Goal: Task Accomplishment & Management: Manage account settings

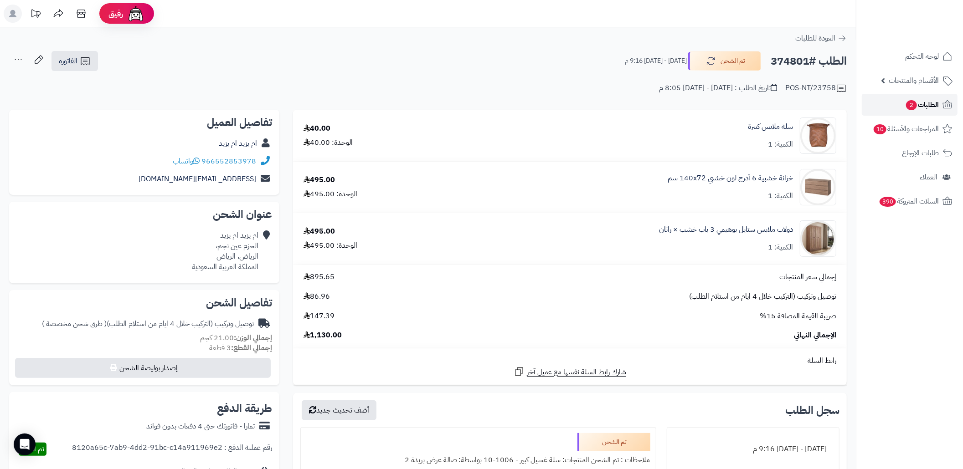
click at [911, 101] on span "2" at bounding box center [911, 105] width 11 height 10
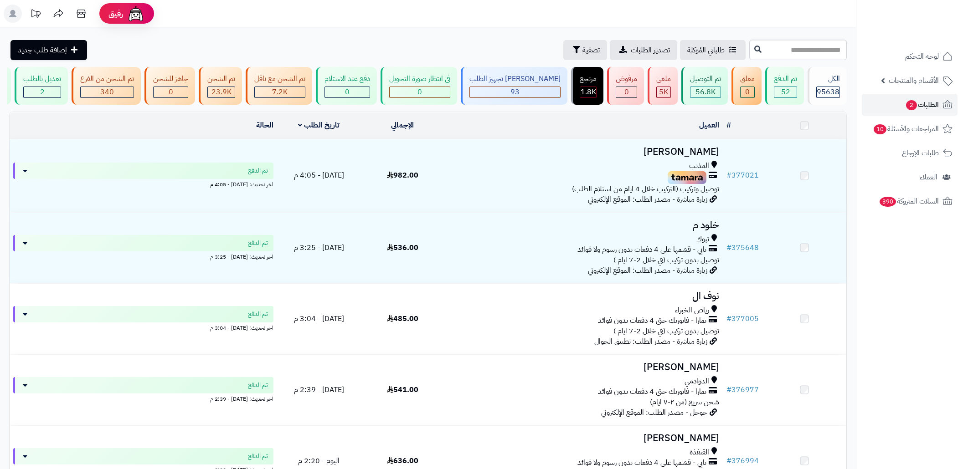
click at [767, 54] on input "text" at bounding box center [798, 50] width 98 height 21
type input "******"
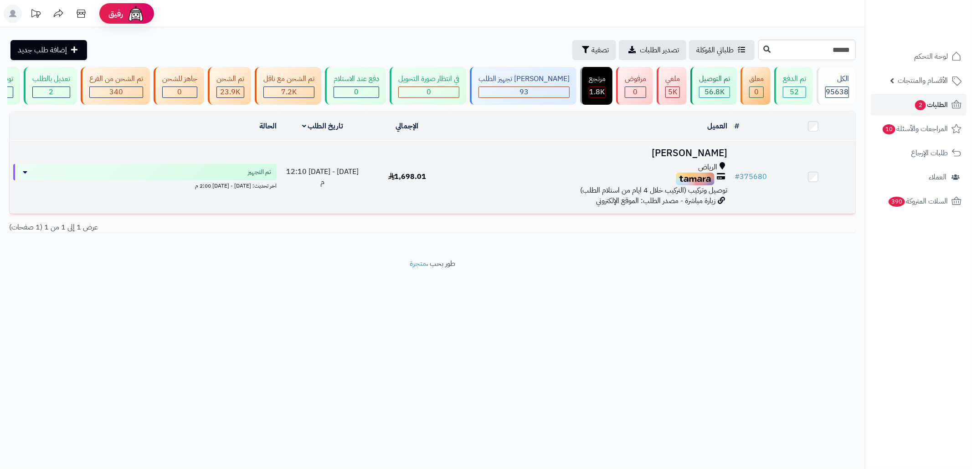
click at [584, 196] on span "توصيل وتركيب (التركيب خلال 4 ايام من استلام الطلب)" at bounding box center [653, 190] width 147 height 11
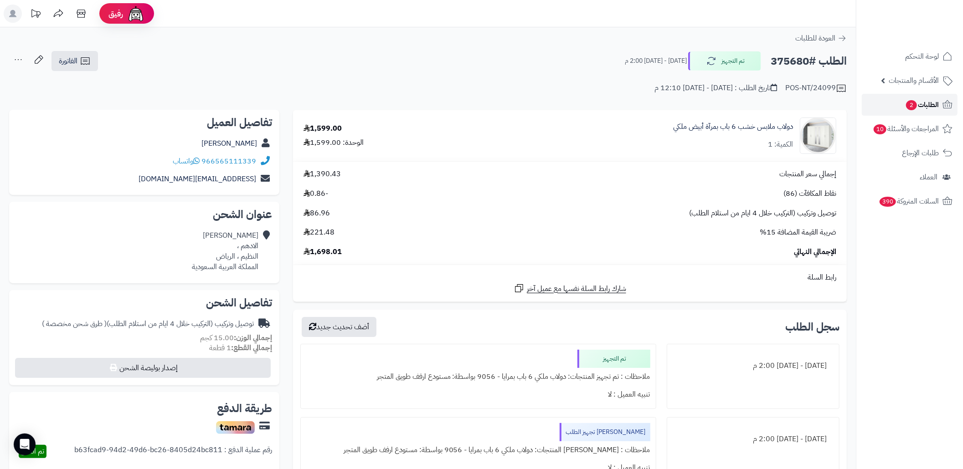
click at [906, 106] on span "2" at bounding box center [911, 105] width 11 height 10
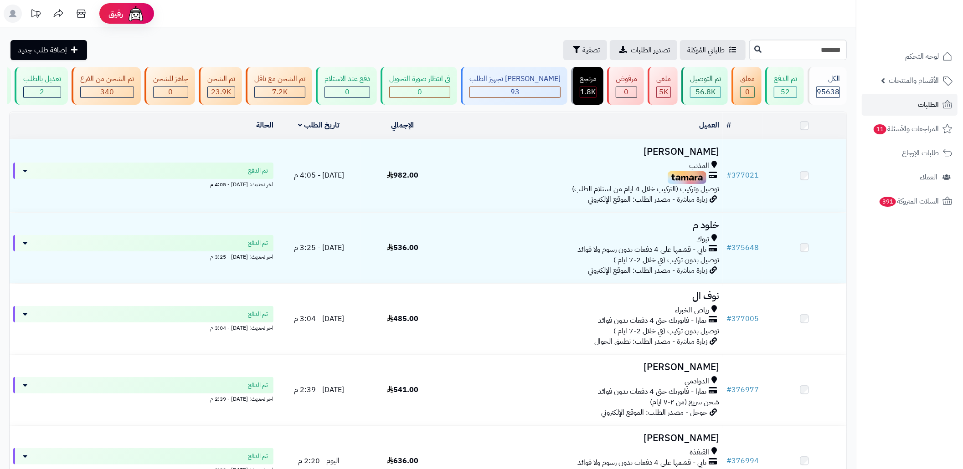
type input "******"
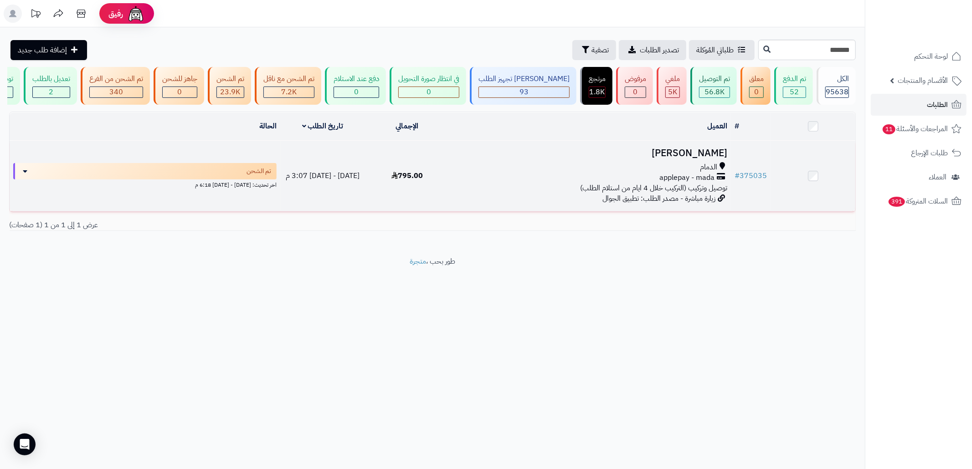
click at [660, 181] on div "applepay - mada" at bounding box center [590, 178] width 274 height 10
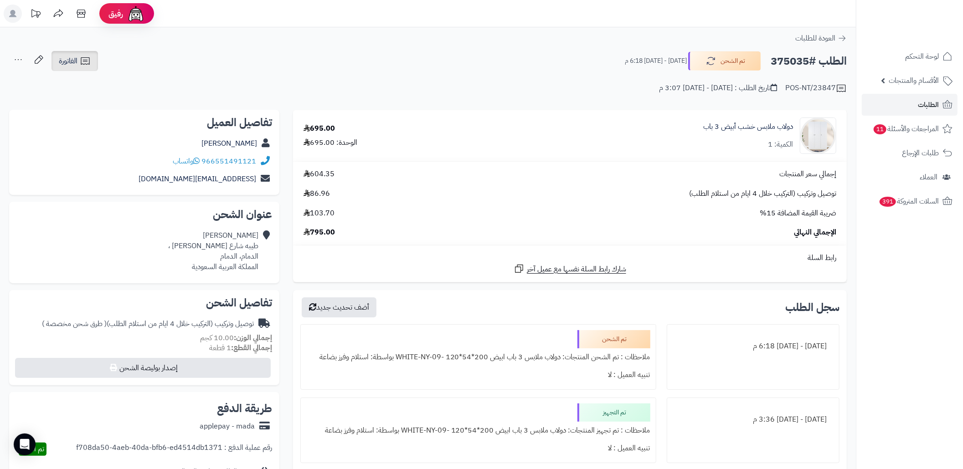
click at [84, 68] on link "الفاتورة" at bounding box center [74, 61] width 46 height 20
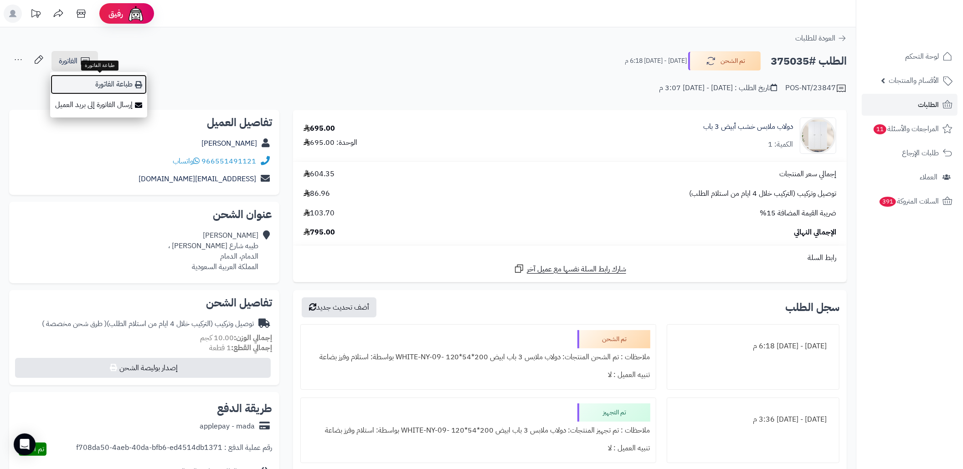
click at [109, 81] on link "طباعة الفاتورة" at bounding box center [98, 84] width 97 height 21
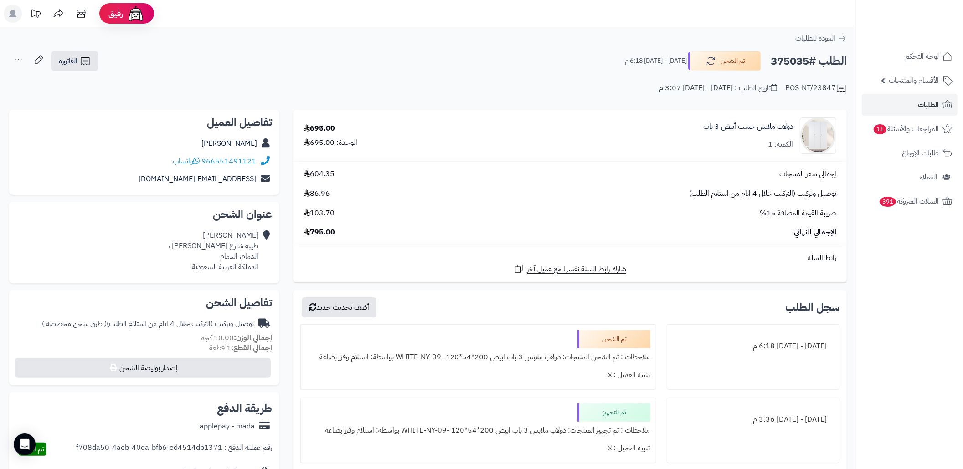
click at [801, 63] on h2 "الطلب #375035" at bounding box center [809, 61] width 76 height 19
click at [801, 62] on h2 "الطلب #375035" at bounding box center [809, 61] width 76 height 19
copy h2 "375035"
click at [912, 100] on link "الطلبات" at bounding box center [910, 105] width 96 height 22
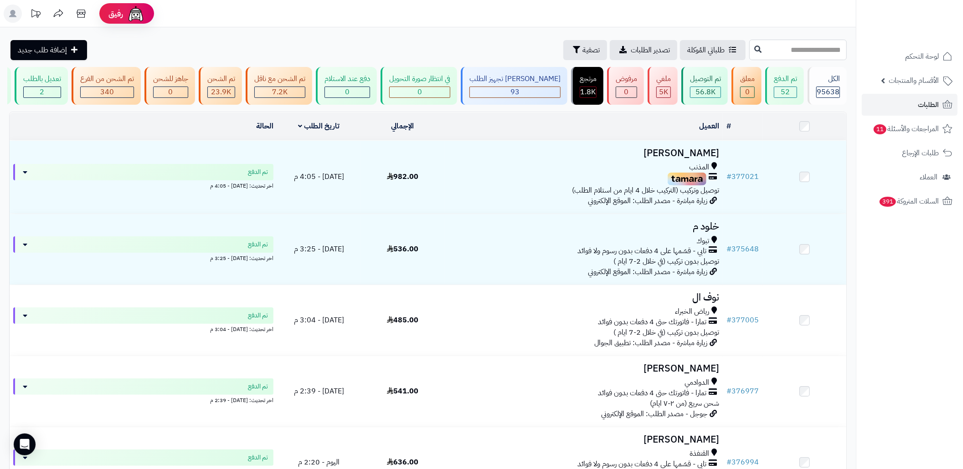
click at [763, 53] on input "text" at bounding box center [798, 50] width 98 height 21
paste input "******"
type input "******"
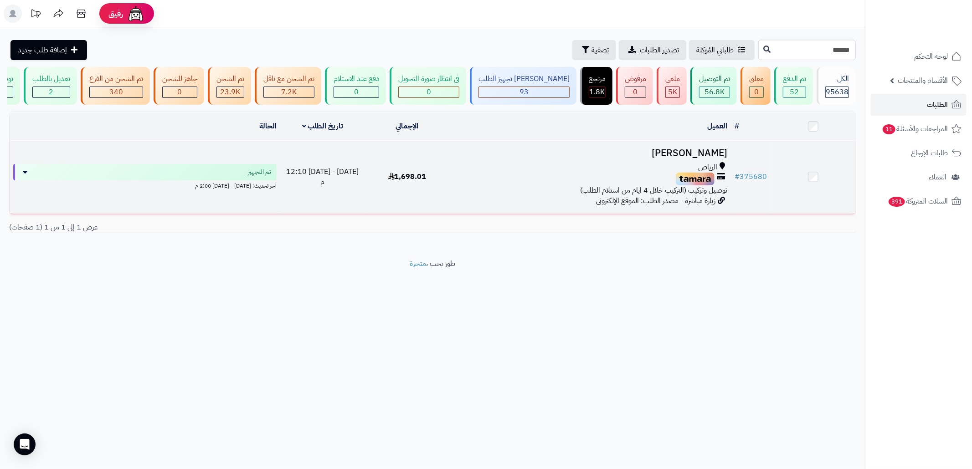
click at [684, 159] on h3 "[PERSON_NAME]" at bounding box center [590, 153] width 274 height 10
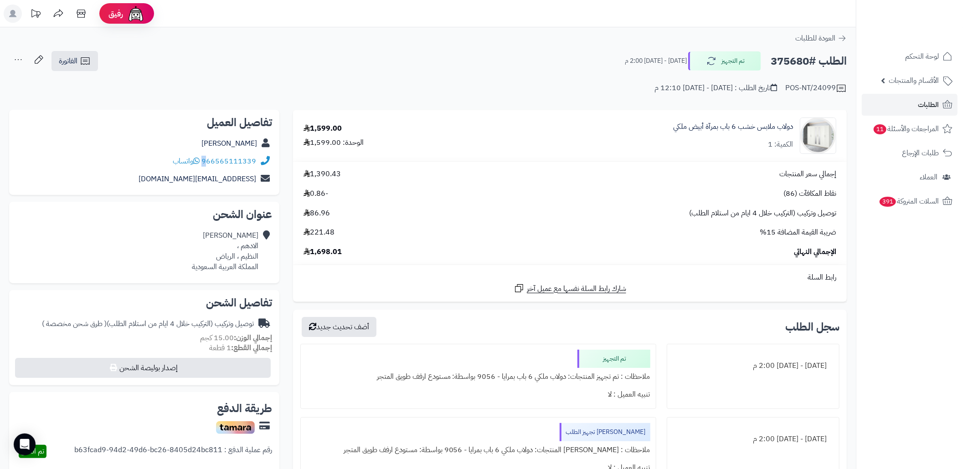
copy div "9"
copy div "966565111339"
drag, startPoint x: 257, startPoint y: 162, endPoint x: 205, endPoint y: 165, distance: 52.0
click at [205, 165] on div "966565111339 واتساب" at bounding box center [144, 162] width 256 height 18
click at [864, 104] on link "الطلبات" at bounding box center [910, 105] width 96 height 22
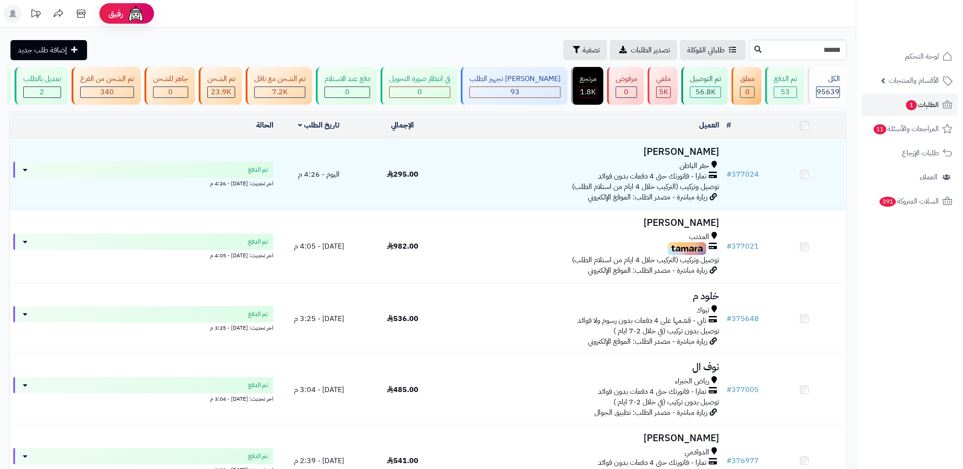
type input "******"
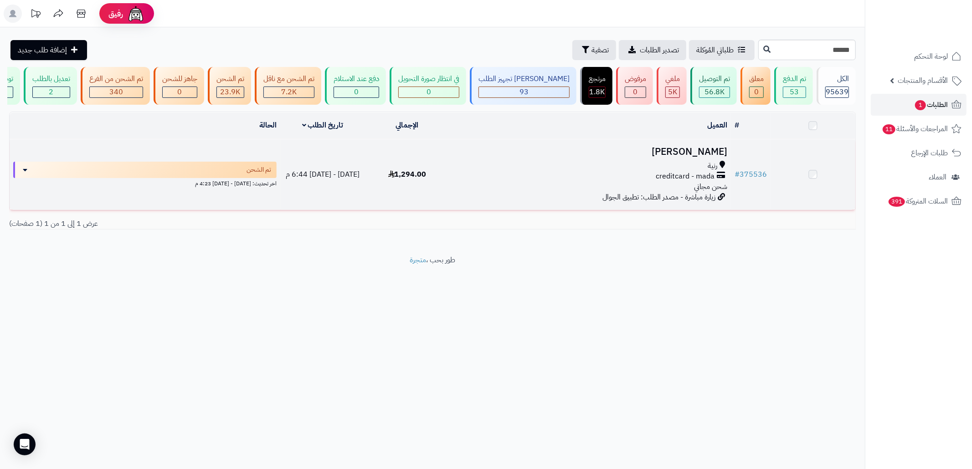
click at [579, 167] on td "[PERSON_NAME] رنية creditcard - mada شحن مجاني زيارة مباشرة - مصدر الطلب: تطبيق…" at bounding box center [590, 174] width 282 height 71
click at [511, 220] on div "# المحدد: 0 العميل الاجراءات تحديث حالة الطلبات تحضير الطلبات إصدار بوليصة الشح…" at bounding box center [432, 166] width 847 height 108
click at [515, 204] on td "نعساء السبيعي رنية creditcard - mada شحن مجاني زيارة مباشرة - مصدر الطلب: تطبيق…" at bounding box center [590, 176] width 282 height 71
click at [554, 152] on td "نعساء السبيعي رنية creditcard - mada شحن مجاني زيارة مباشرة - مصدر الطلب: تطبيق…" at bounding box center [590, 176] width 282 height 71
click at [706, 150] on td "نعساء السبيعي رنية creditcard - mada شحن مجاني زيارة مباشرة - مصدر الطلب: تطبيق…" at bounding box center [590, 176] width 282 height 71
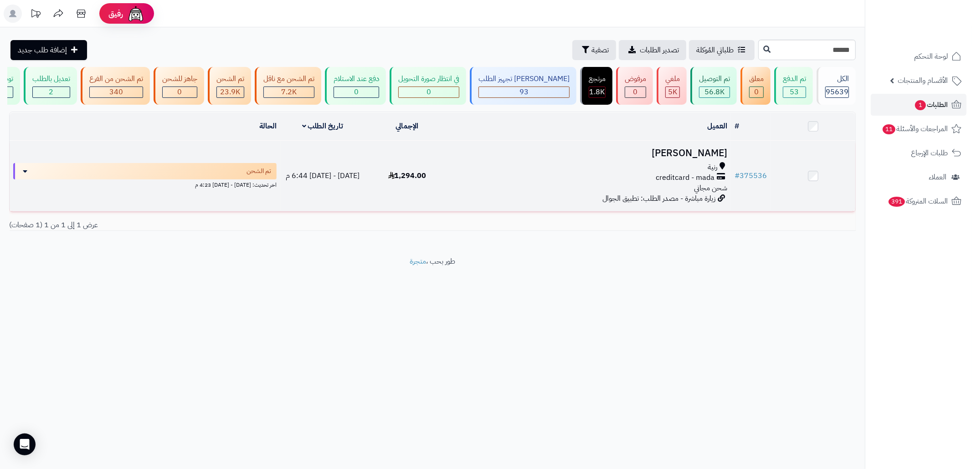
click at [702, 158] on h3 "نعساء السبيعي" at bounding box center [590, 153] width 274 height 10
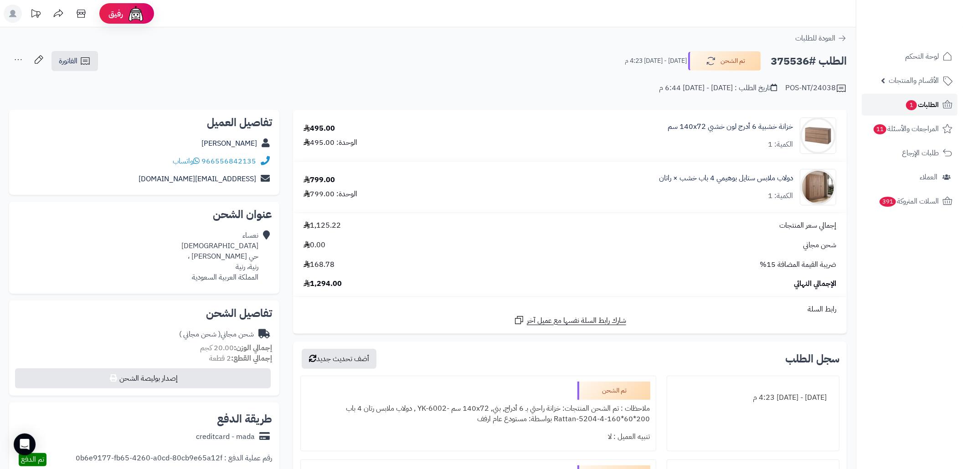
click at [903, 115] on link "الطلبات 1" at bounding box center [910, 105] width 96 height 22
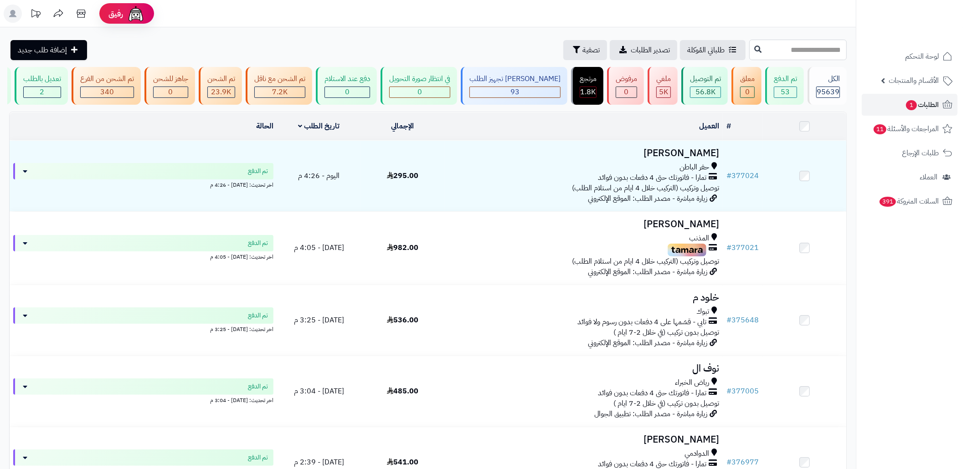
click at [803, 50] on input "text" at bounding box center [798, 50] width 98 height 21
paste input "******"
type input "******"
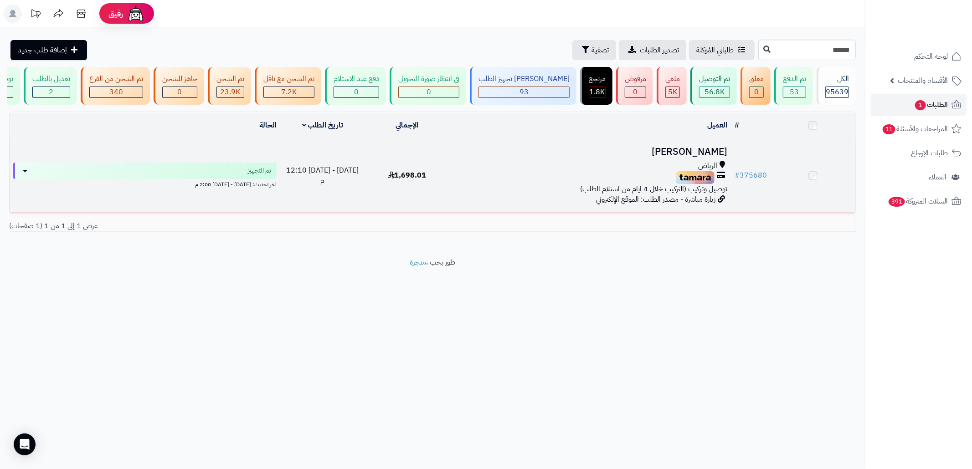
click at [562, 171] on div "الرياض" at bounding box center [590, 166] width 274 height 10
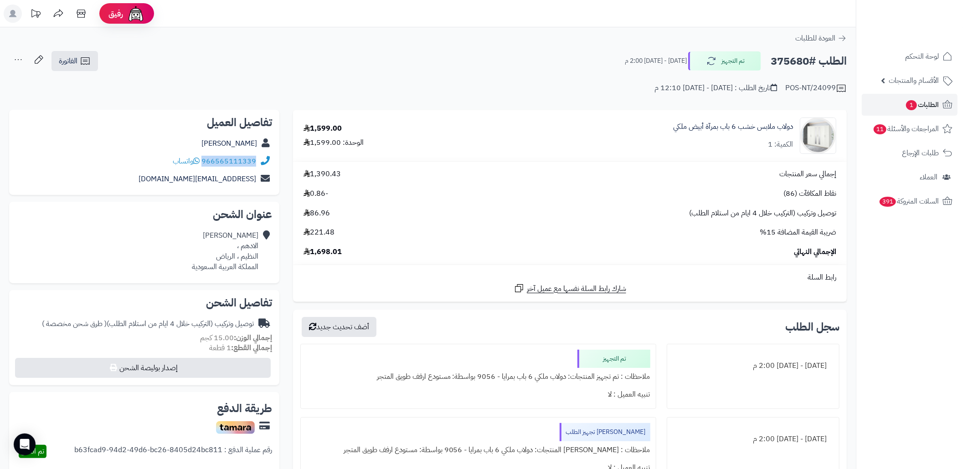
copy div "966565111339"
drag, startPoint x: 254, startPoint y: 164, endPoint x: 204, endPoint y: 164, distance: 49.7
click at [204, 164] on div "966565111339 واتساب" at bounding box center [144, 162] width 256 height 18
click at [918, 103] on span "الطلبات 1" at bounding box center [922, 104] width 34 height 13
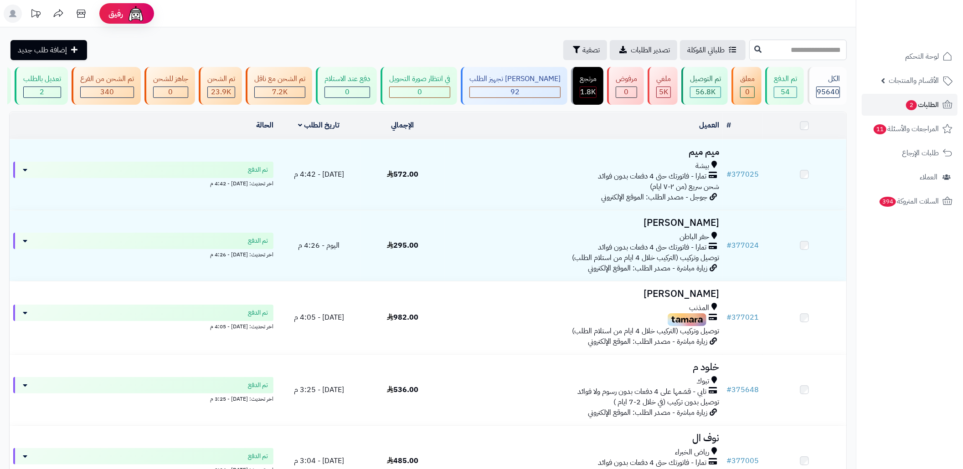
click at [790, 52] on input "text" at bounding box center [798, 50] width 98 height 21
paste input "******"
type input "******"
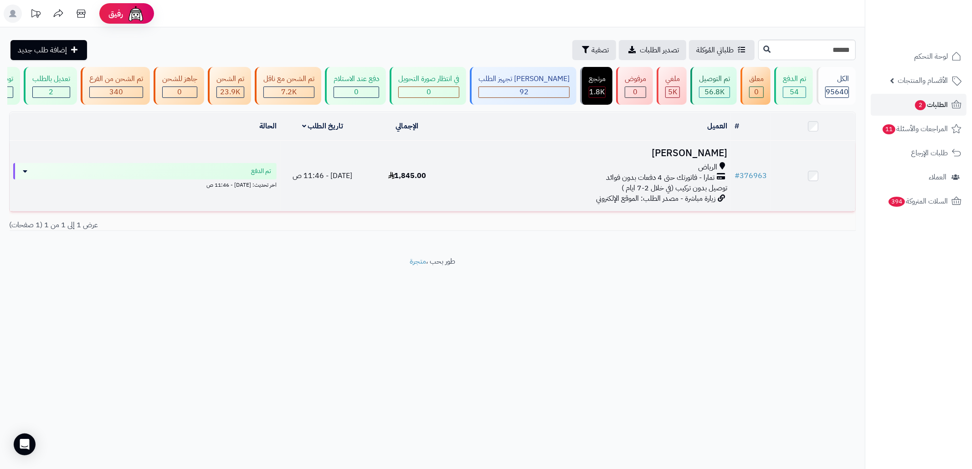
click at [520, 183] on div "تمارا - فاتورتك حتى 4 دفعات بدون فوائد" at bounding box center [590, 178] width 274 height 10
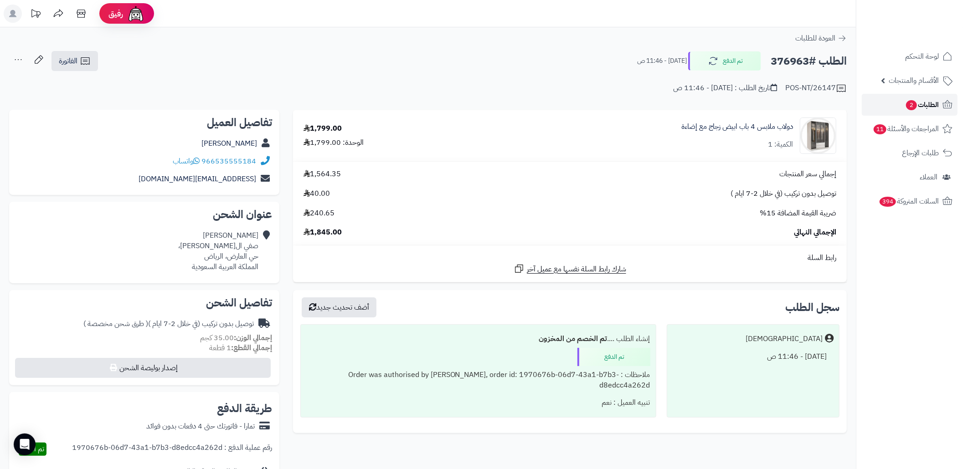
click at [909, 100] on span "2" at bounding box center [911, 105] width 11 height 10
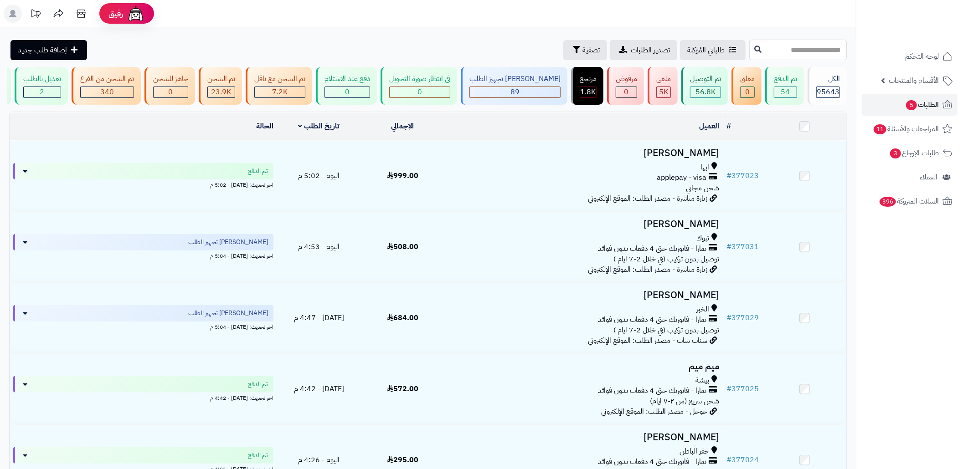
drag, startPoint x: 0, startPoint y: 0, endPoint x: 817, endPoint y: 133, distance: 827.4
click at [817, 133] on div "**********" at bounding box center [428, 467] width 856 height 880
paste input "******"
type input "******"
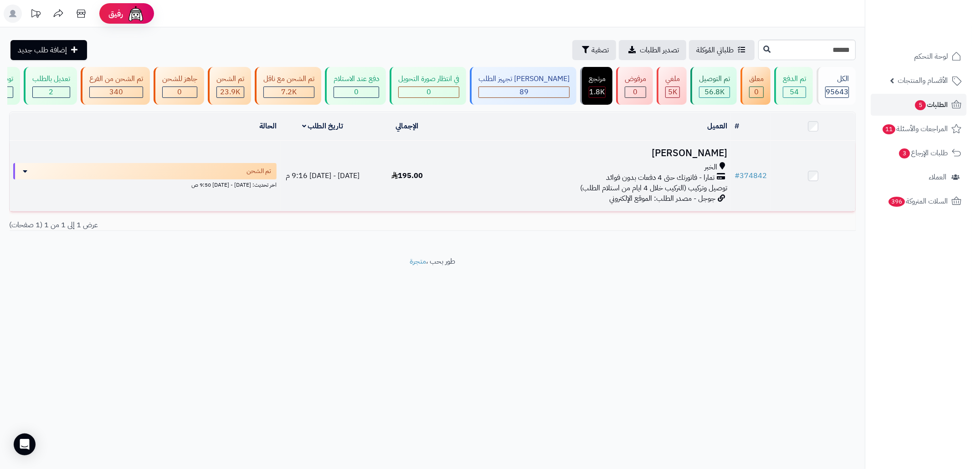
click at [400, 181] on span "195.00" at bounding box center [406, 175] width 31 height 11
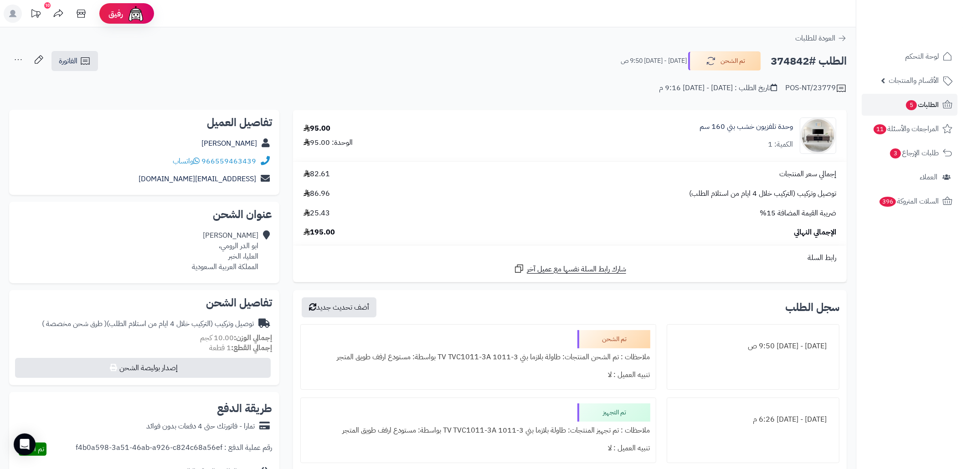
click at [784, 61] on h2 "الطلب #374842" at bounding box center [809, 61] width 76 height 19
copy h2 "374842"
click at [440, 31] on div "**********" at bounding box center [428, 400] width 856 height 746
click at [74, 59] on span "الفاتورة" at bounding box center [68, 61] width 19 height 11
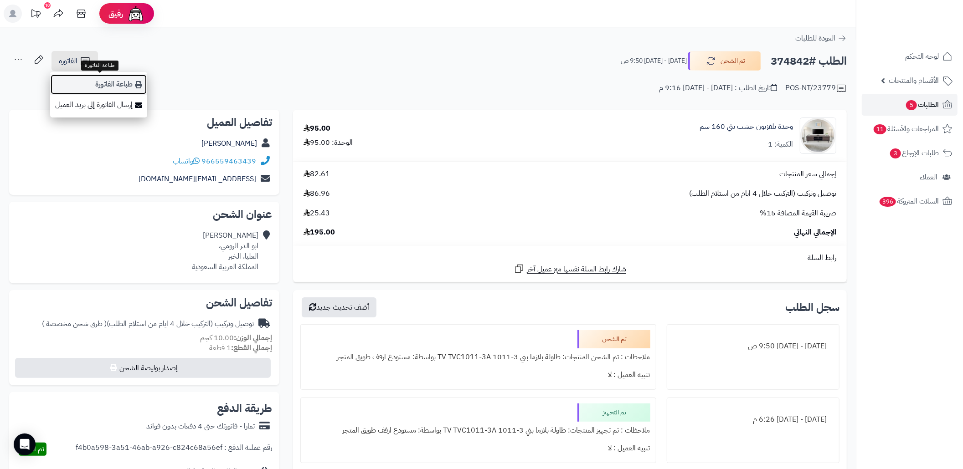
click at [130, 81] on link "طباعة الفاتورة" at bounding box center [98, 84] width 97 height 21
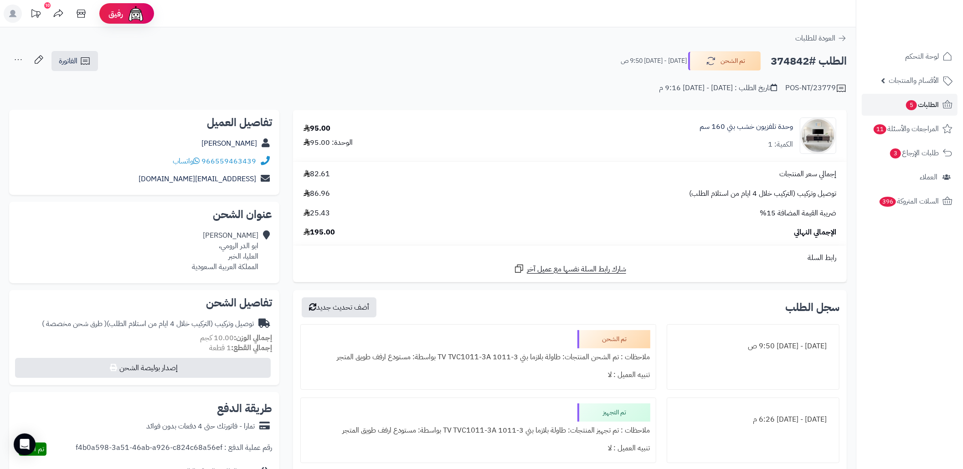
click at [779, 58] on h2 "الطلب #374842" at bounding box center [809, 61] width 76 height 19
copy h2 "374842"
click at [779, 58] on h2 "الطلب #374842" at bounding box center [809, 61] width 76 height 19
click at [890, 101] on link "الطلبات 5" at bounding box center [910, 105] width 96 height 22
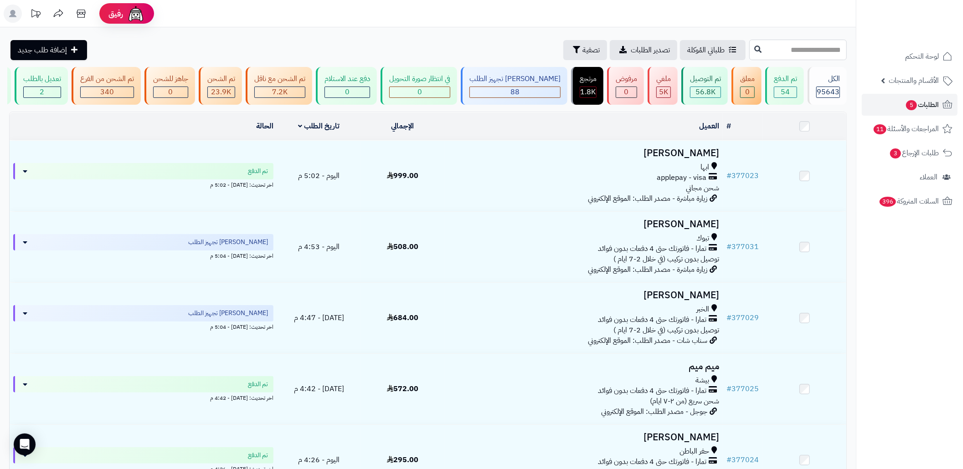
click at [797, 48] on input "text" at bounding box center [798, 50] width 98 height 21
paste input "******"
type input "*******"
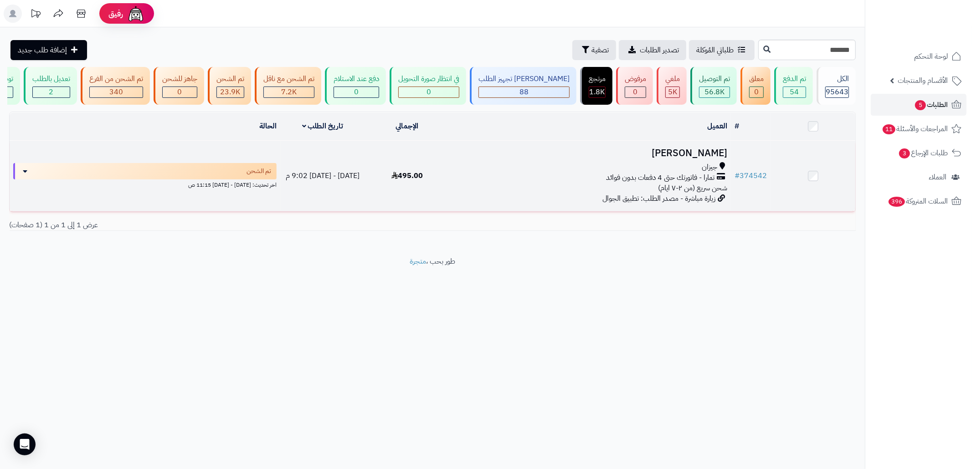
click at [542, 170] on td "Mohammed Abushrefa جيزان تمارا - فاتورتك حتى 4 دفعات بدون فوائد شحن سريع (من ٢-…" at bounding box center [590, 176] width 282 height 71
click at [533, 159] on h3 "Mohammed Abushrefa" at bounding box center [590, 153] width 274 height 10
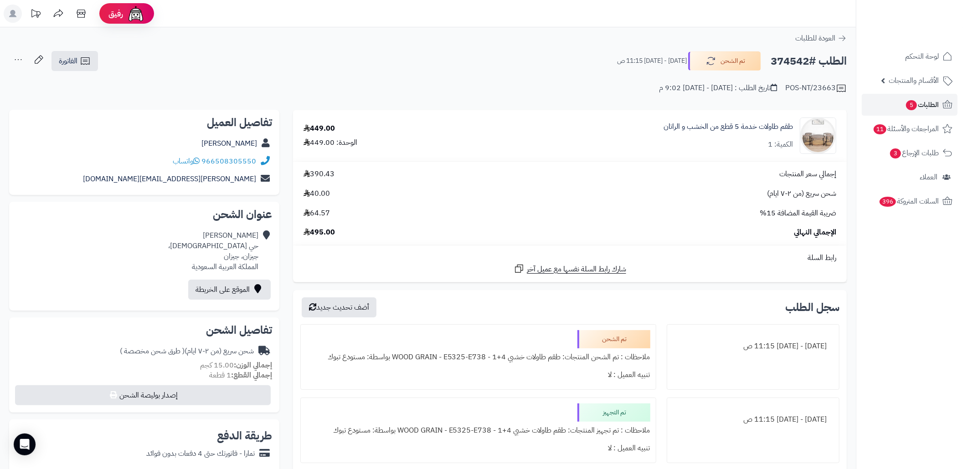
click at [799, 57] on h2 "الطلب #374542" at bounding box center [809, 61] width 76 height 19
copy h2 "374542"
click at [450, 66] on div "الطلب #374542 تم الشحن الأحد - ٧ سبتمبر ٢٠٢٥ - 11:15 ص الفاتورة طباعة الفاتورة …" at bounding box center [428, 61] width 838 height 21
drag, startPoint x: 257, startPoint y: 159, endPoint x: 203, endPoint y: 81, distance: 95.9
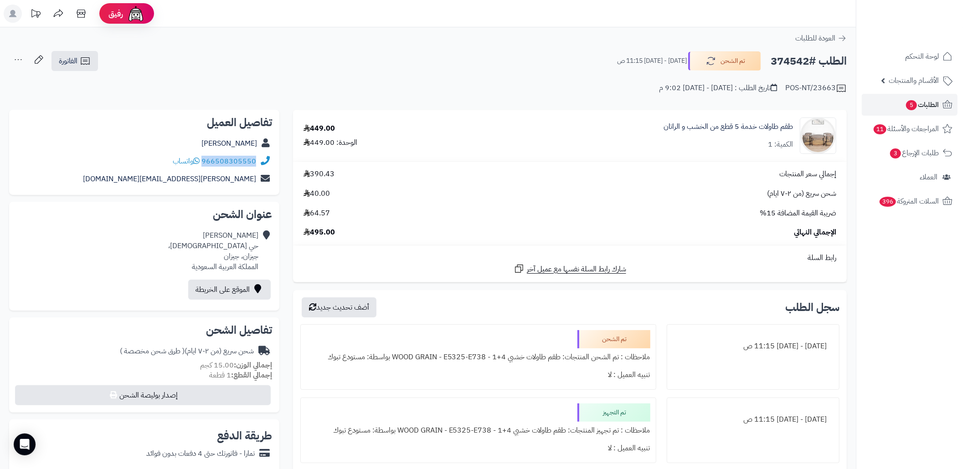
click at [202, 161] on div "966508305550 واتساب" at bounding box center [144, 162] width 256 height 18
copy div "966508305550"
click at [941, 110] on link "الطلبات 5" at bounding box center [910, 105] width 96 height 22
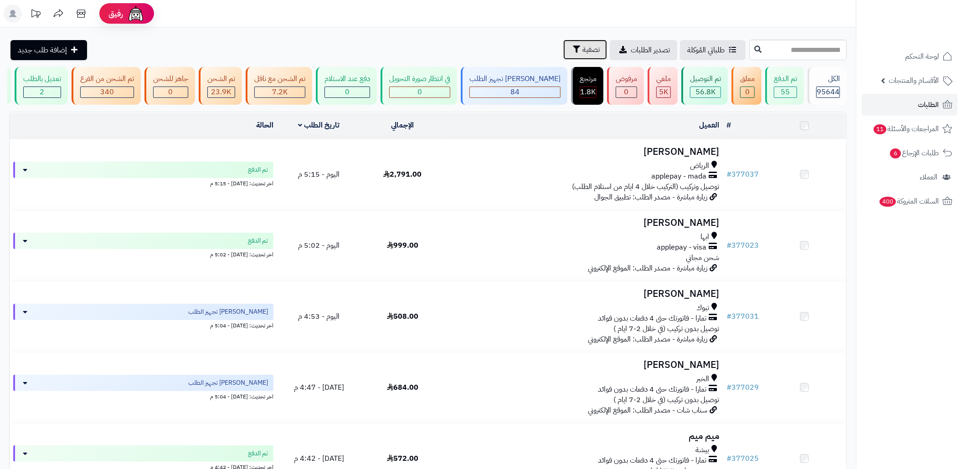
click at [563, 42] on button "تصفية" at bounding box center [585, 50] width 44 height 20
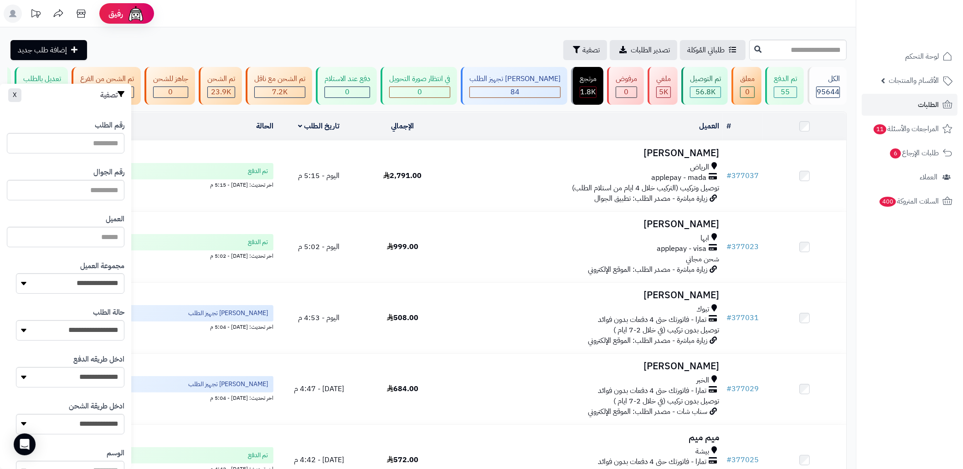
click at [105, 201] on div "رقم الجوال" at bounding box center [66, 183] width 118 height 47
click at [97, 192] on input "text" at bounding box center [66, 190] width 118 height 21
paste input "**********"
drag, startPoint x: 55, startPoint y: 194, endPoint x: 75, endPoint y: 198, distance: 20.0
click at [75, 198] on input "**********" at bounding box center [66, 190] width 118 height 21
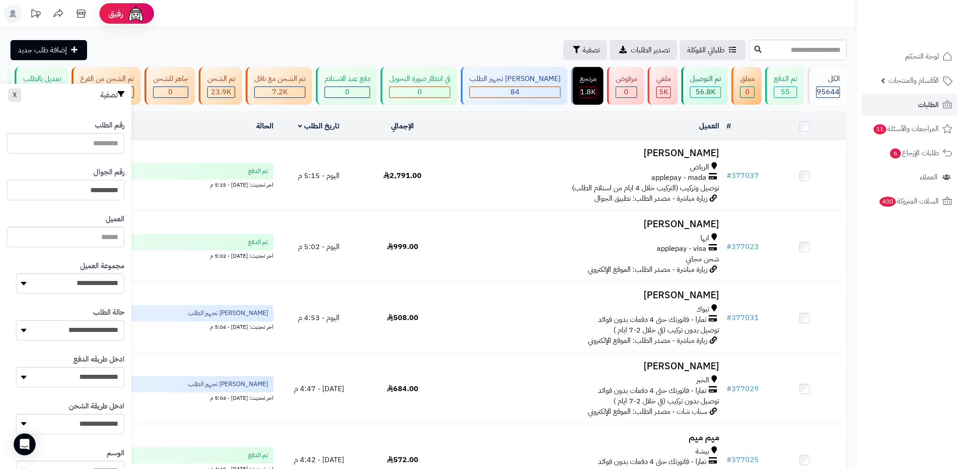
drag, startPoint x: 123, startPoint y: 190, endPoint x: 115, endPoint y: 194, distance: 8.8
click at [115, 194] on input "**********" at bounding box center [66, 190] width 118 height 21
type input "*********"
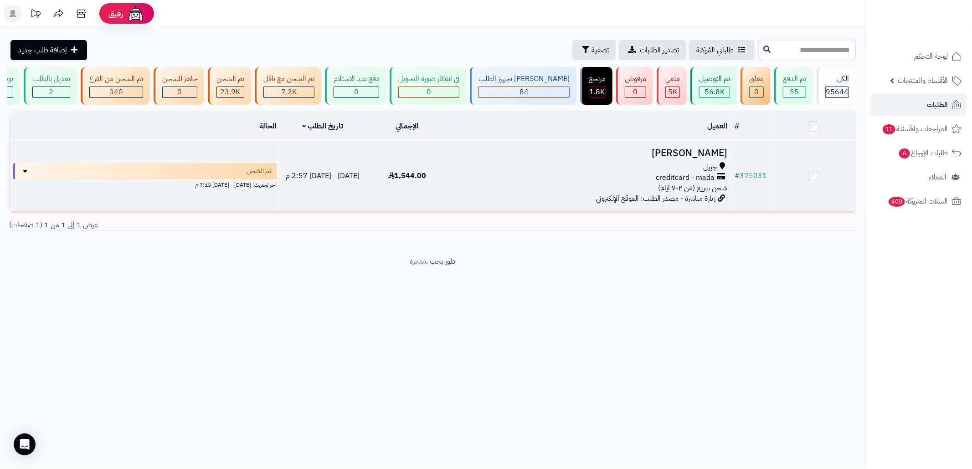
click at [541, 194] on div "جبيل creditcard - mada شحن سريع (من ٢-٧ ايام)" at bounding box center [590, 177] width 274 height 31
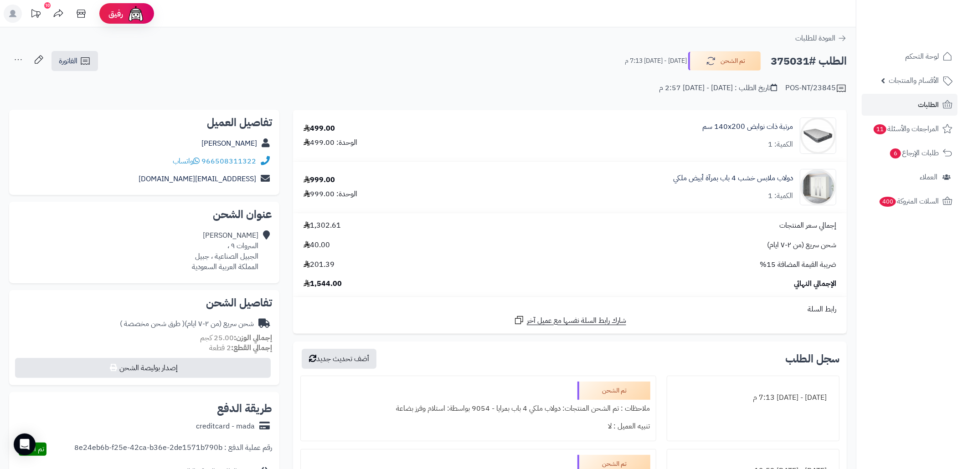
click at [785, 59] on h2 "الطلب #375031" at bounding box center [809, 61] width 76 height 19
copy h2 "375031"
click at [413, 79] on div "POS-NT/23845 تاريخ الطلب : الأحد - ٧ سبتمبر ٢٠٢٥ - 2:57 م" at bounding box center [428, 83] width 838 height 22
click at [878, 98] on link "الطلبات" at bounding box center [910, 105] width 96 height 22
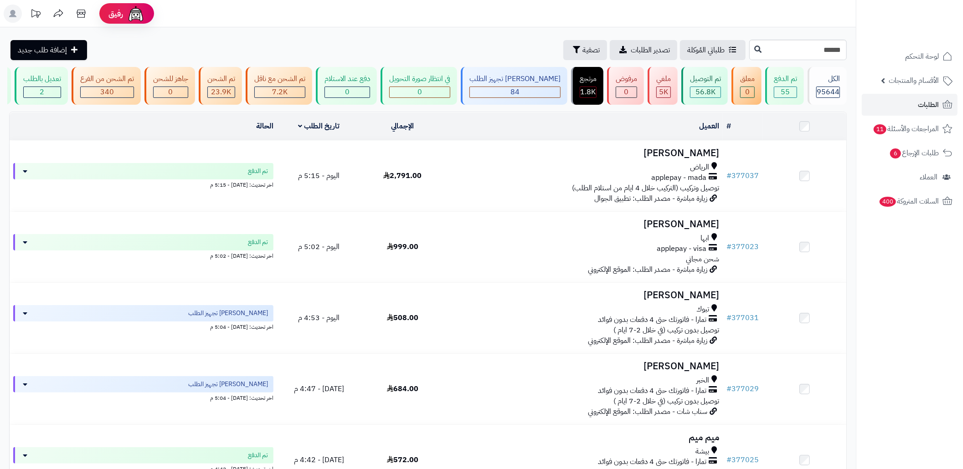
type input "******"
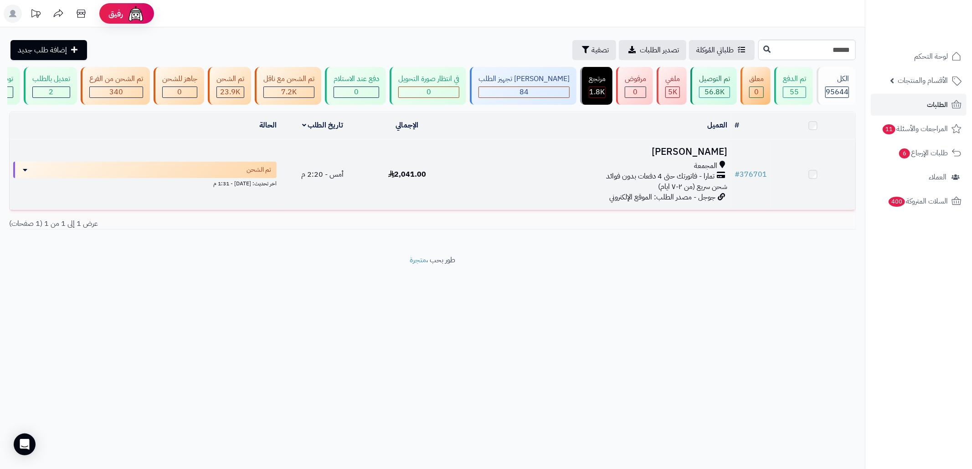
click at [624, 170] on div "المجمعة" at bounding box center [590, 166] width 274 height 10
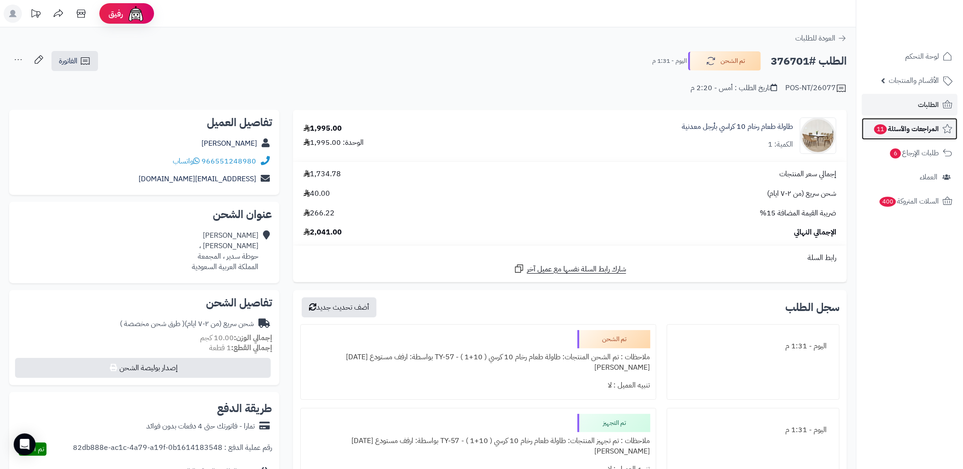
click at [892, 119] on link "المراجعات والأسئلة 11" at bounding box center [910, 129] width 96 height 22
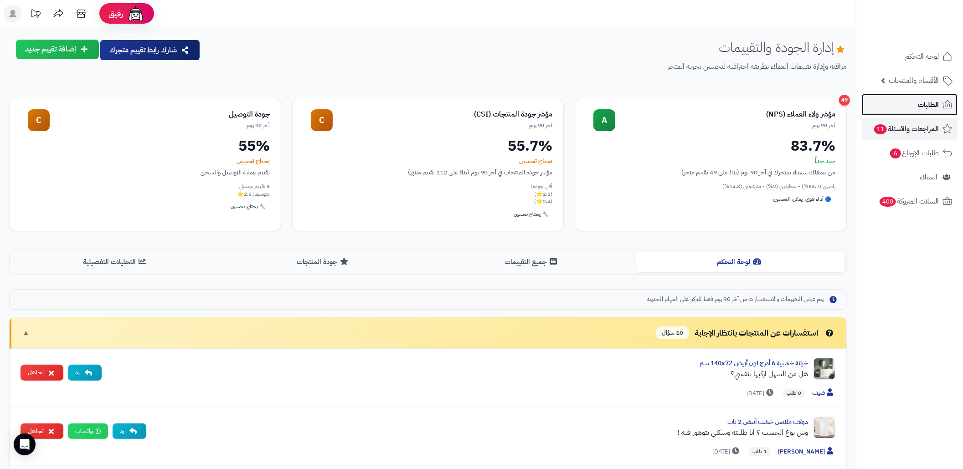
click at [928, 108] on span "الطلبات" at bounding box center [928, 104] width 21 height 13
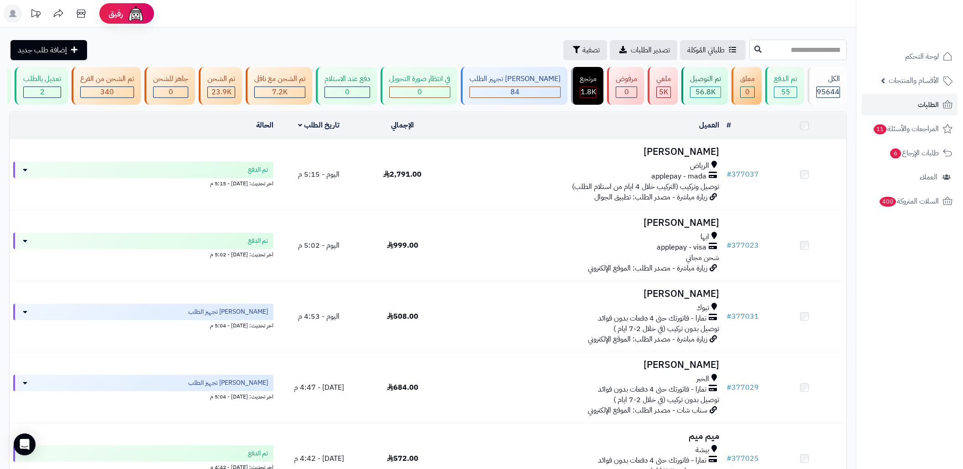
drag, startPoint x: 0, startPoint y: 0, endPoint x: 785, endPoint y: 52, distance: 786.4
click at [785, 52] on input "text" at bounding box center [798, 50] width 98 height 21
paste input "******"
type input "******"
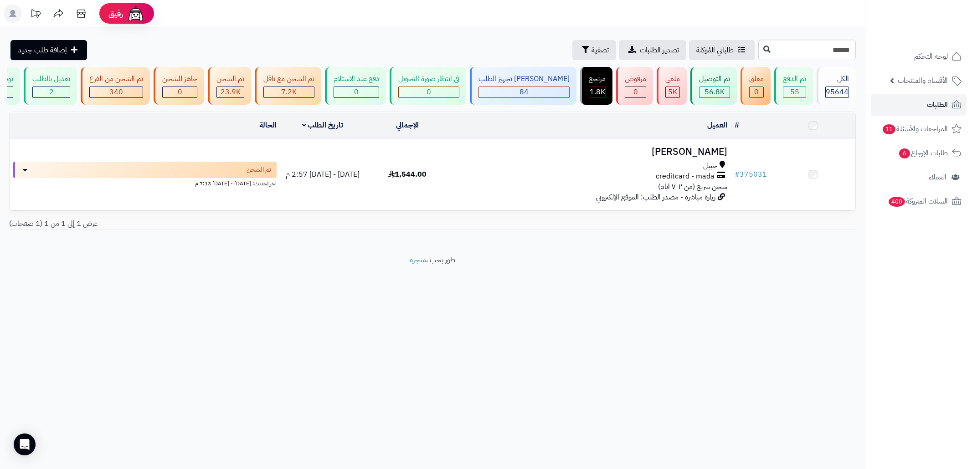
click at [562, 207] on td "[PERSON_NAME] جبيل creditcard - mada شحن سريع (من ٢-٧ ايام) زيارة مباشرة - مصدر…" at bounding box center [590, 174] width 282 height 71
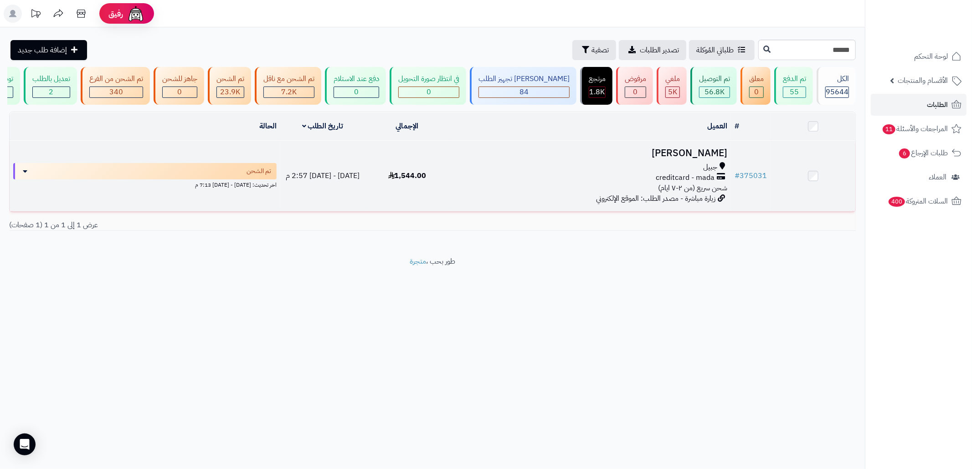
click at [541, 149] on td "[PERSON_NAME] جبيل creditcard - mada شحن سريع (من ٢-٧ ايام) زيارة مباشرة - مصدر…" at bounding box center [590, 176] width 282 height 71
click at [591, 181] on div "creditcard - mada" at bounding box center [590, 178] width 274 height 10
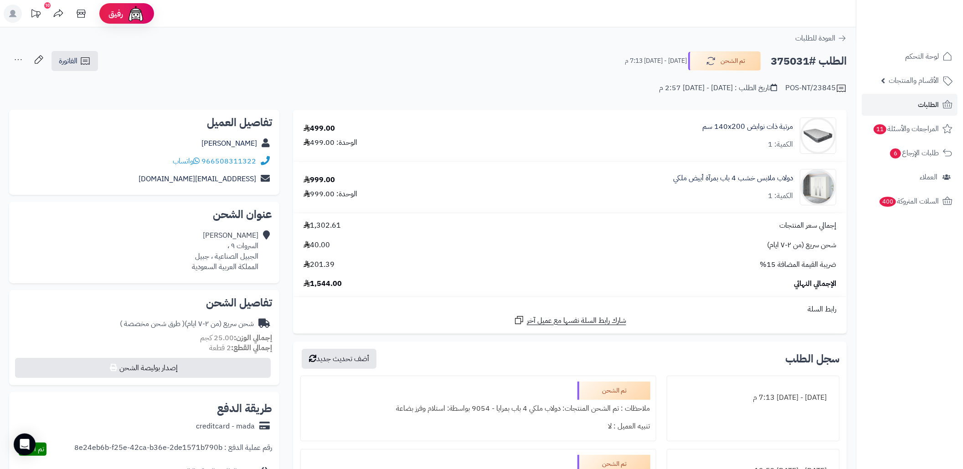
click at [206, 259] on div "[PERSON_NAME] السروات ٩ ، الجبيل الصناعية ، جبيل المملكة العربية السعودية" at bounding box center [225, 251] width 67 height 41
copy div "جبيل"
click at [879, 109] on link "الطلبات" at bounding box center [910, 105] width 96 height 22
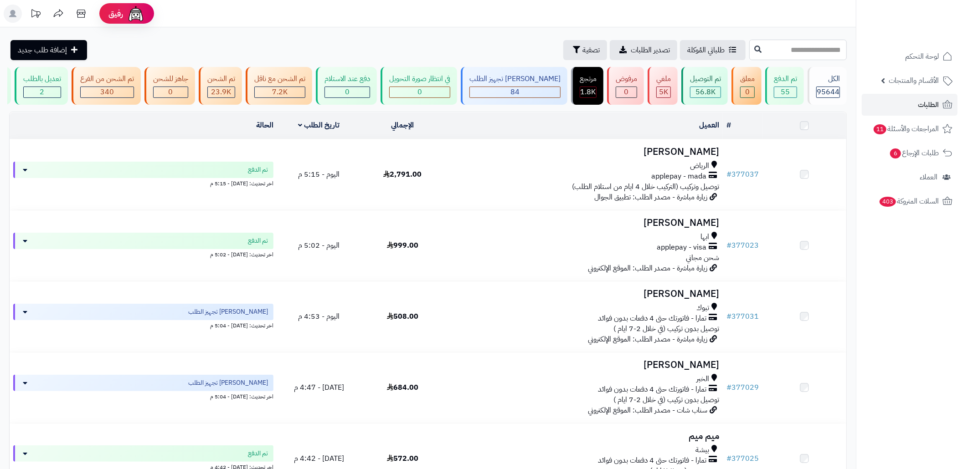
click at [801, 55] on input "text" at bounding box center [798, 50] width 98 height 21
paste input "******"
type input "******"
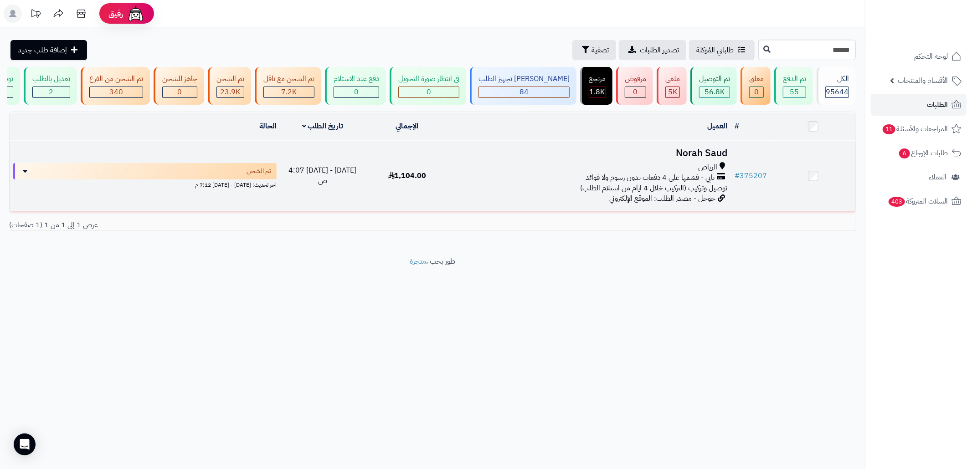
click at [542, 194] on div "الرياض تابي - قسّمها على 4 دفعات بدون رسوم ولا فوائد توصيل وتركيب (التركيب خلال…" at bounding box center [590, 177] width 274 height 31
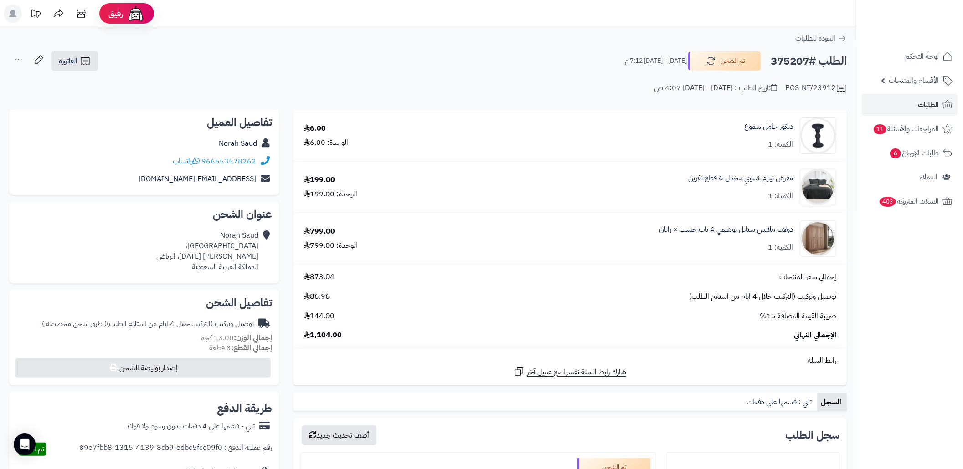
click at [772, 66] on h2 "الطلب #375207" at bounding box center [809, 61] width 76 height 19
copy div "الطلب #375207 تم الشحن"
click at [772, 66] on h2 "الطلب #375207" at bounding box center [809, 61] width 76 height 19
click at [787, 57] on h2 "الطلب #375207" at bounding box center [809, 61] width 76 height 19
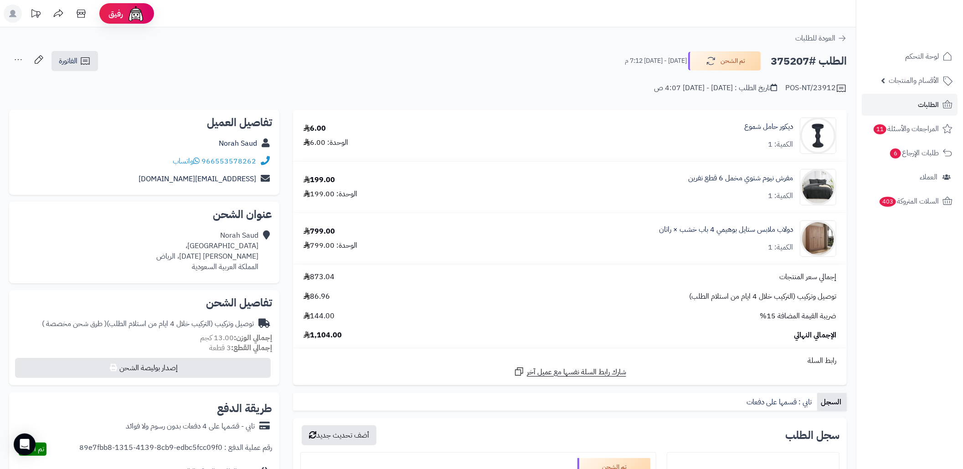
copy h2 "375207"
click at [74, 55] on link "الفاتورة" at bounding box center [74, 61] width 46 height 20
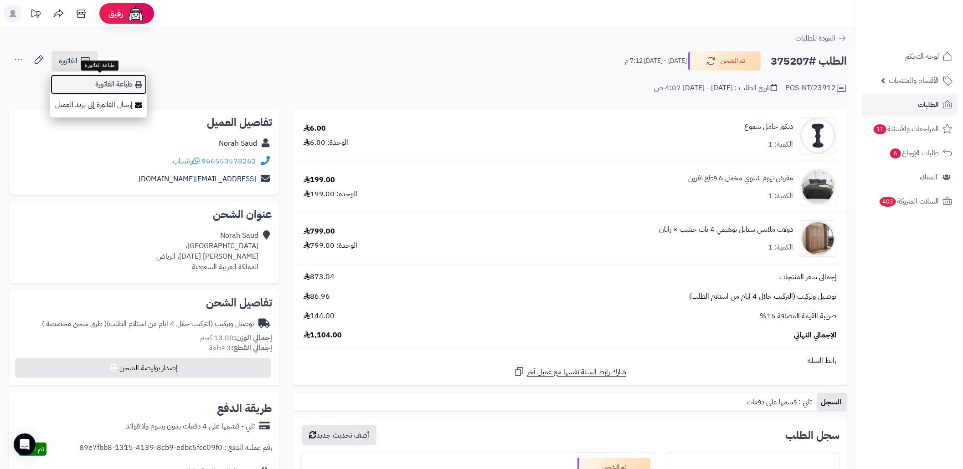
click at [131, 90] on link "طباعة الفاتورة" at bounding box center [98, 84] width 97 height 21
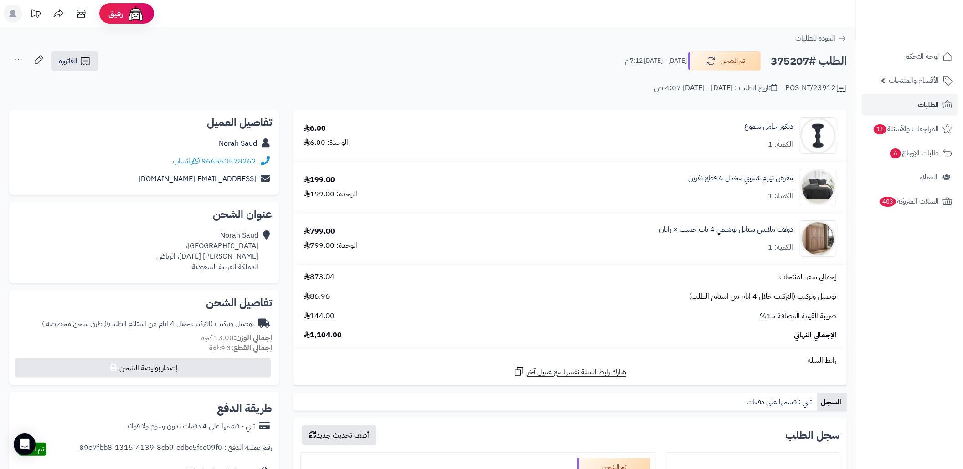
click at [787, 63] on h2 "الطلب #375207" at bounding box center [809, 61] width 76 height 19
copy h2 "375207"
click at [408, 64] on div "الطلب #375207 تم الشحن الأربعاء - ١٠ سبتمبر ٢٠٢٥ - 7:12 م الفاتورة طباعة الفاتو…" at bounding box center [428, 61] width 838 height 21
click at [906, 104] on link "الطلبات" at bounding box center [910, 105] width 96 height 22
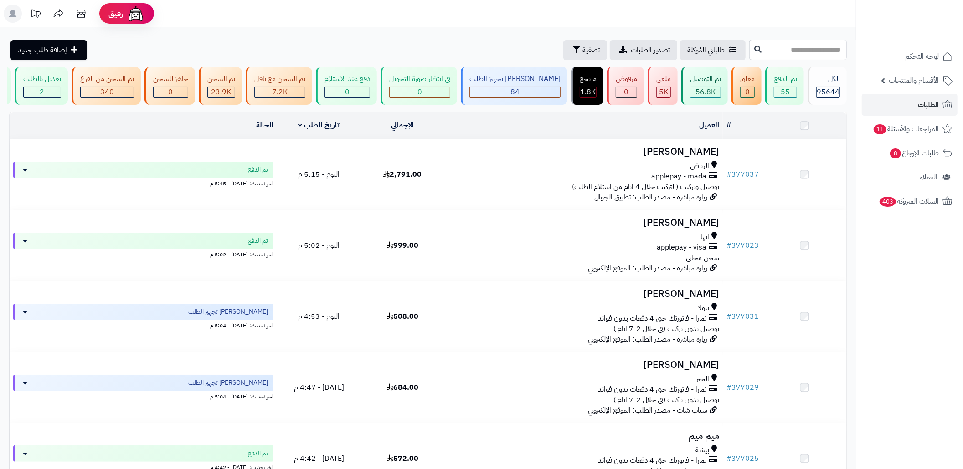
click at [802, 46] on input "text" at bounding box center [798, 50] width 98 height 21
paste input "******"
type input "******"
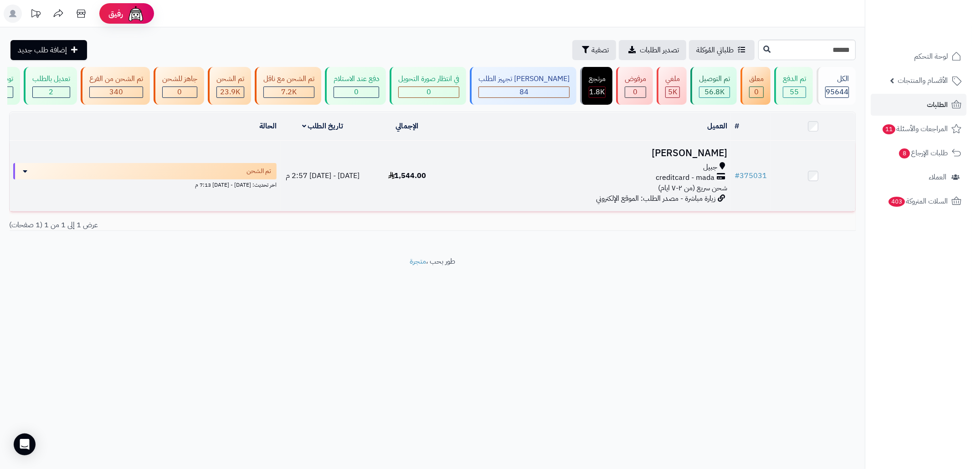
click at [644, 173] on div "جبيل" at bounding box center [590, 167] width 274 height 10
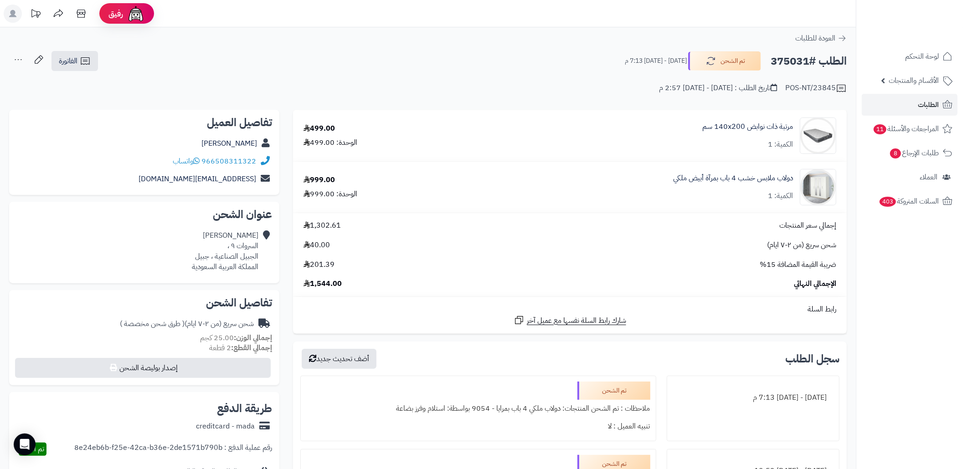
click at [788, 63] on h2 "الطلب #375031" at bounding box center [809, 61] width 76 height 19
copy h2 "375031"
click at [788, 63] on h2 "الطلب #375031" at bounding box center [809, 61] width 76 height 19
click at [204, 254] on div "ريناد العسيري السروات ٩ ، الجبيل الصناعية ، جبيل المملكة العربية السعودية" at bounding box center [225, 251] width 67 height 41
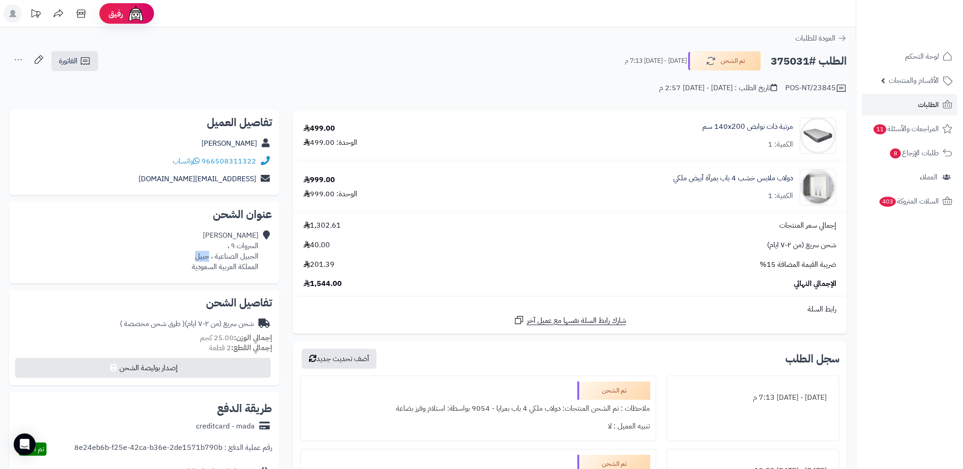
copy div "جبيل"
click at [96, 62] on link "الفاتورة" at bounding box center [74, 61] width 46 height 20
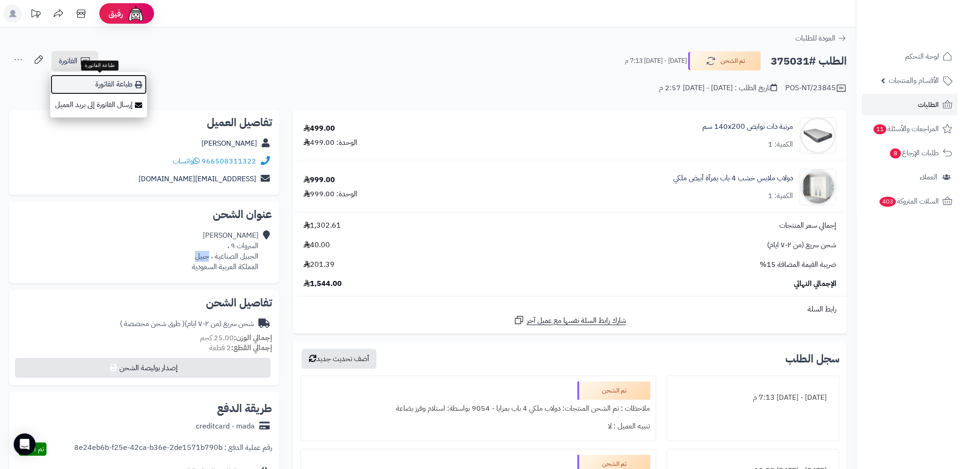
click at [129, 85] on link "طباعة الفاتورة" at bounding box center [98, 84] width 97 height 21
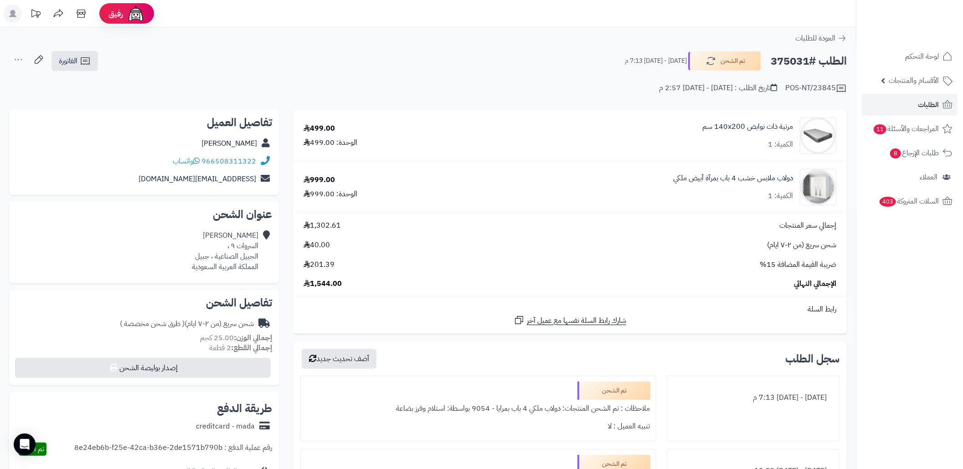
click at [786, 66] on h2 "الطلب #375031" at bounding box center [809, 61] width 76 height 19
copy h2 "375031"
click at [896, 110] on link "الطلبات" at bounding box center [910, 105] width 96 height 22
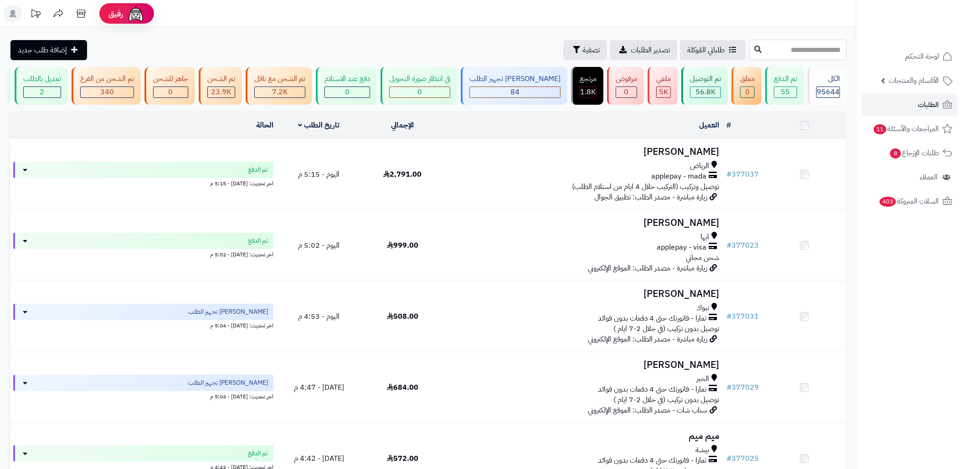
drag, startPoint x: 0, startPoint y: 0, endPoint x: 817, endPoint y: 57, distance: 819.1
click at [817, 57] on input "text" at bounding box center [798, 50] width 98 height 21
paste input "******"
type input "******"
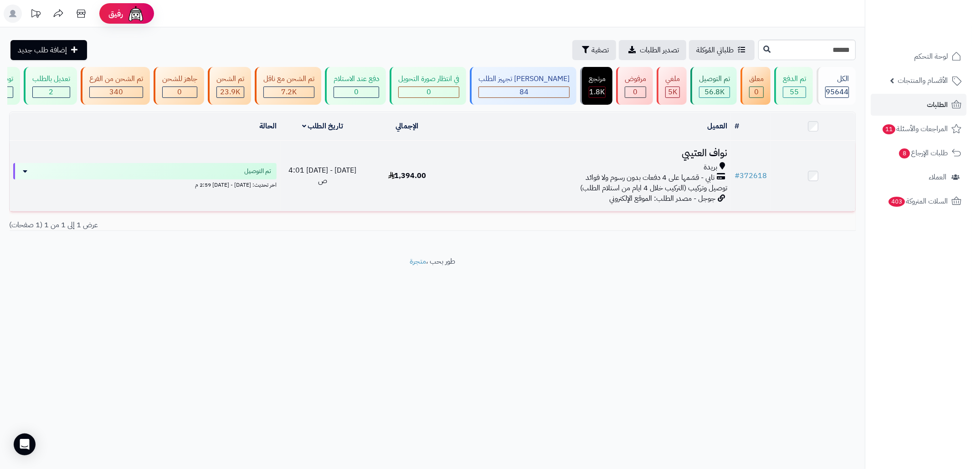
click at [520, 183] on div "تابي - قسّمها على 4 دفعات بدون رسوم ولا فوائد" at bounding box center [590, 178] width 274 height 10
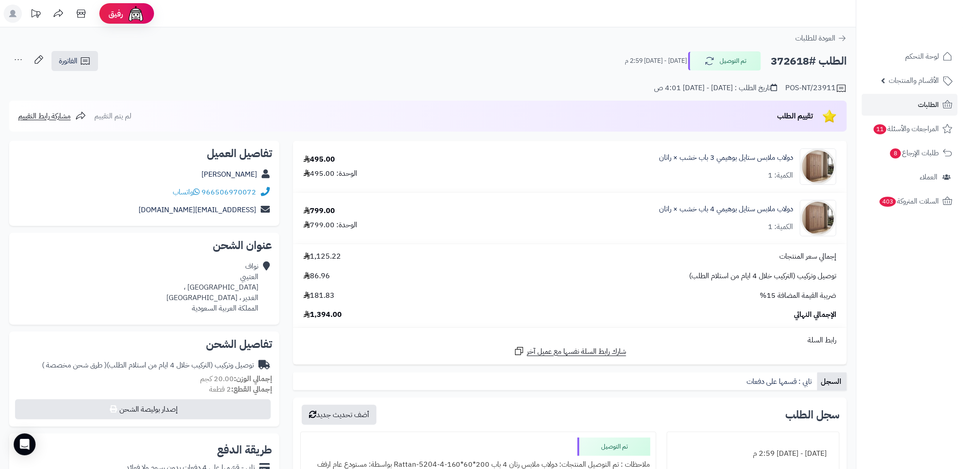
click at [98, 64] on div "الفاتورة طباعة الفاتورة إرسال الفاتورة إلى بريد العميل" at bounding box center [74, 61] width 49 height 20
click at [90, 68] on link "الفاتورة" at bounding box center [74, 61] width 46 height 20
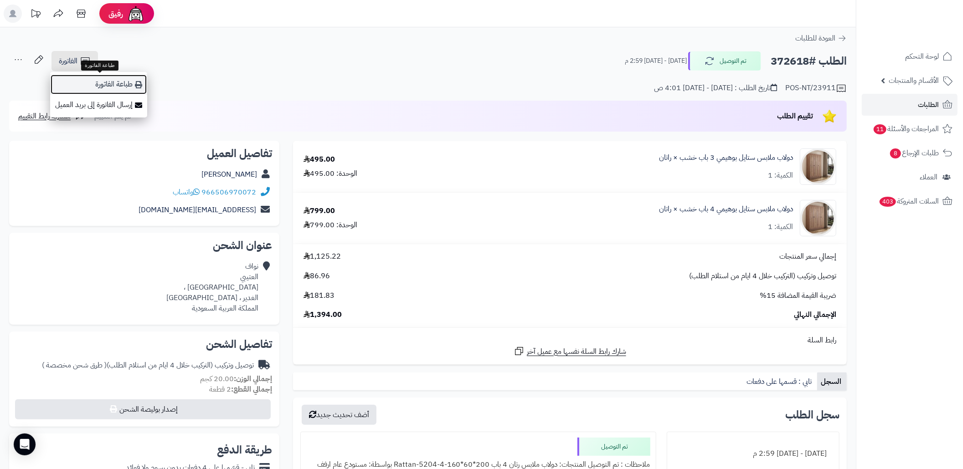
click at [103, 79] on link "طباعة الفاتورة" at bounding box center [98, 84] width 97 height 21
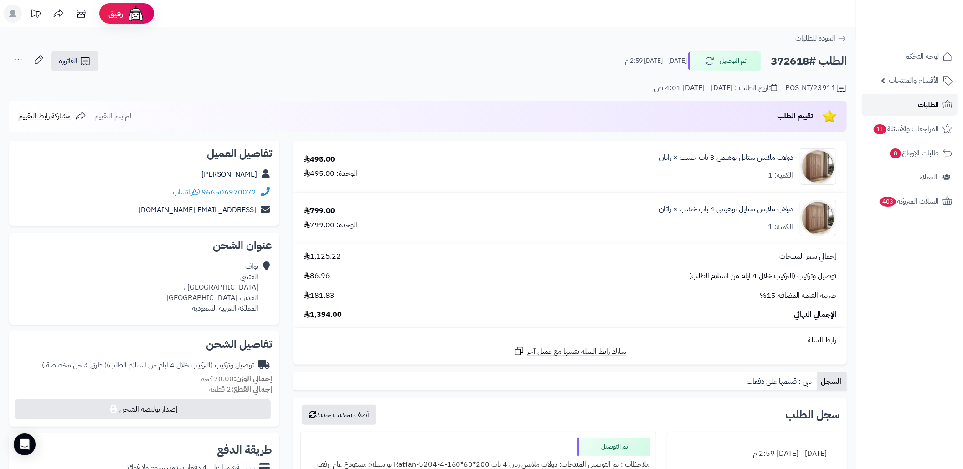
click at [896, 111] on link "الطلبات" at bounding box center [910, 105] width 96 height 22
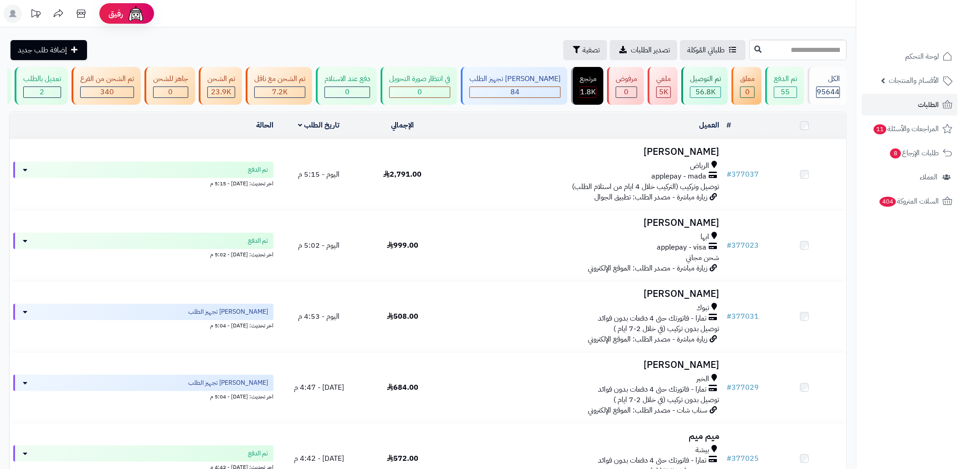
click at [805, 60] on div "**********" at bounding box center [428, 466] width 856 height 879
click at [813, 52] on input "text" at bounding box center [798, 50] width 98 height 21
paste input "******"
type input "******"
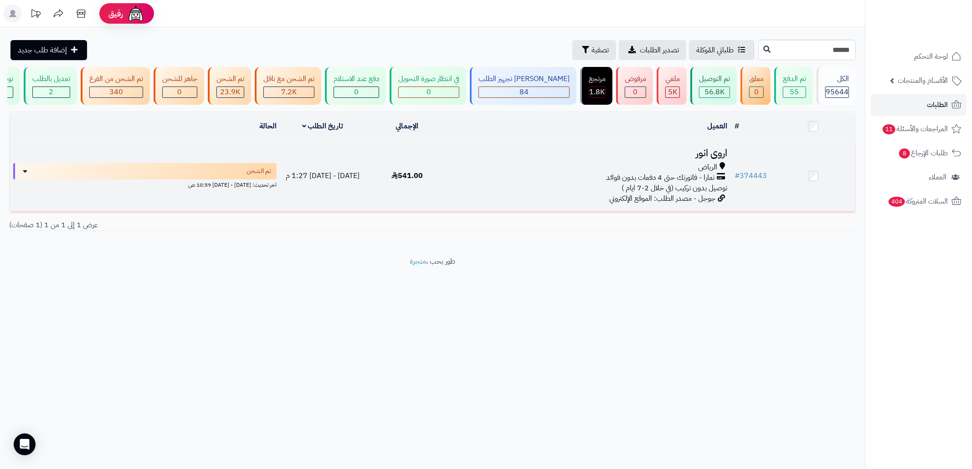
click at [511, 173] on div "الرياض" at bounding box center [590, 167] width 274 height 10
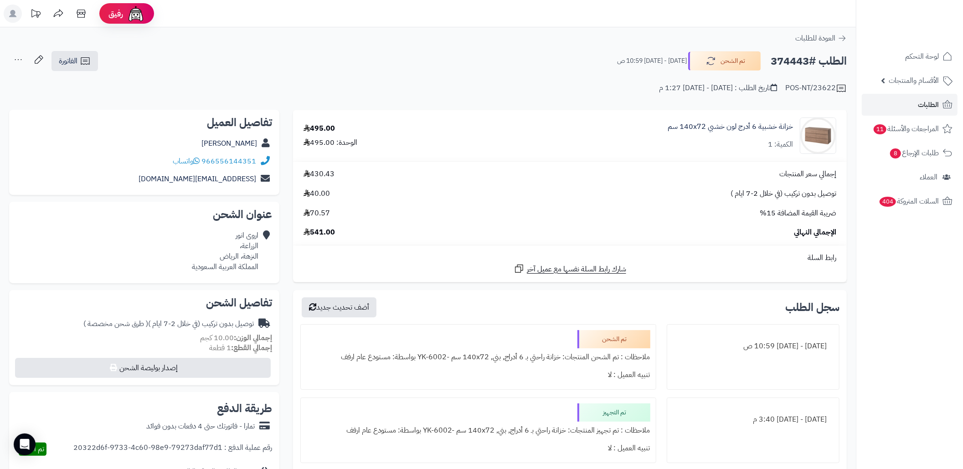
click at [248, 258] on div "اروى انور الزراعة، النزهة، الرياض المملكة العربية السعودية" at bounding box center [225, 251] width 67 height 41
copy div "النزهة"
click at [883, 97] on link "الطلبات" at bounding box center [910, 105] width 96 height 22
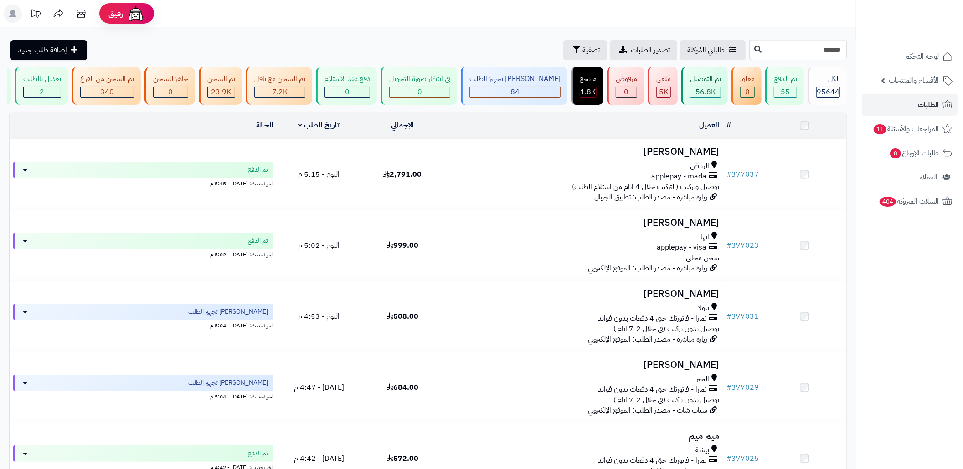
type input "******"
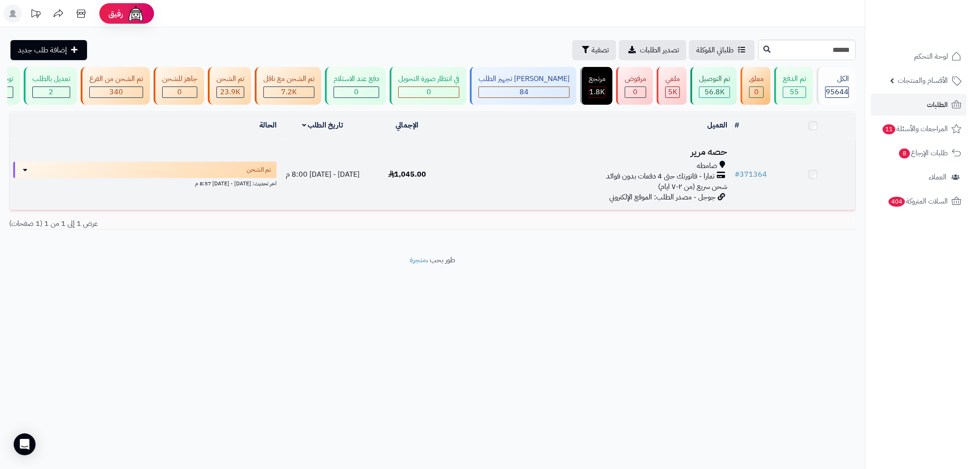
click at [687, 171] on div "صامطه" at bounding box center [590, 166] width 274 height 10
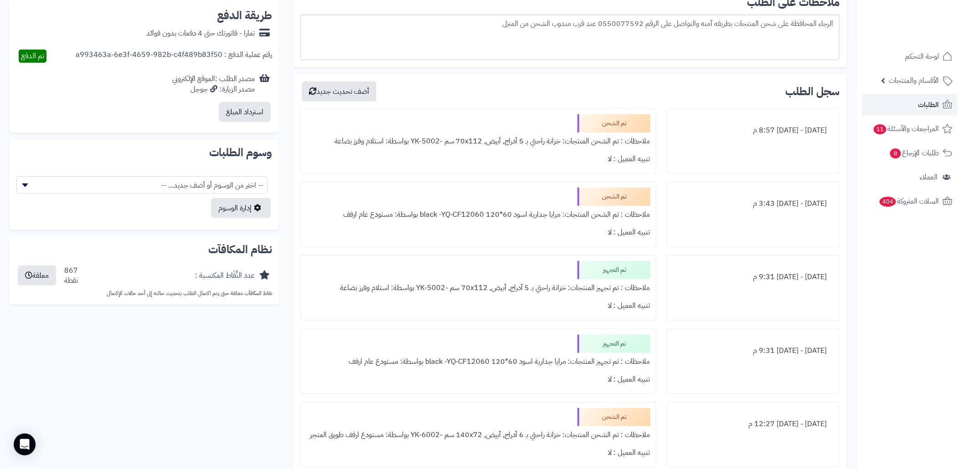
scroll to position [425, 0]
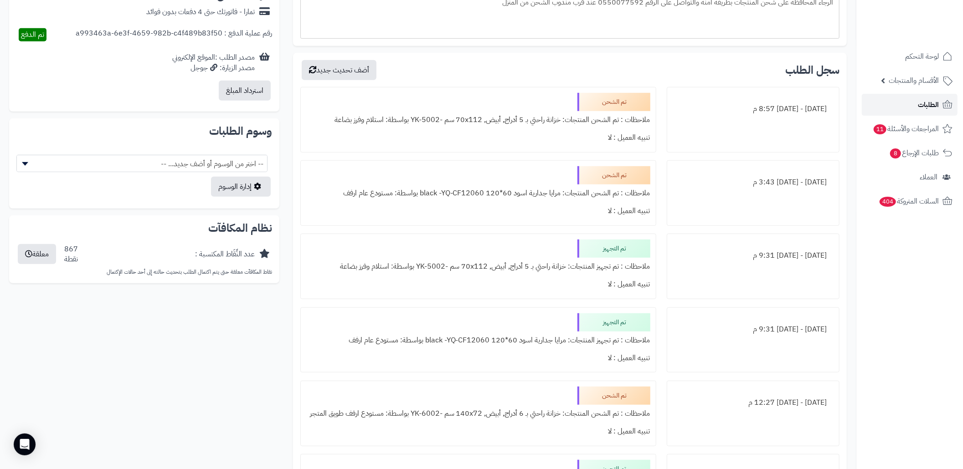
click at [907, 108] on link "الطلبات" at bounding box center [910, 105] width 96 height 22
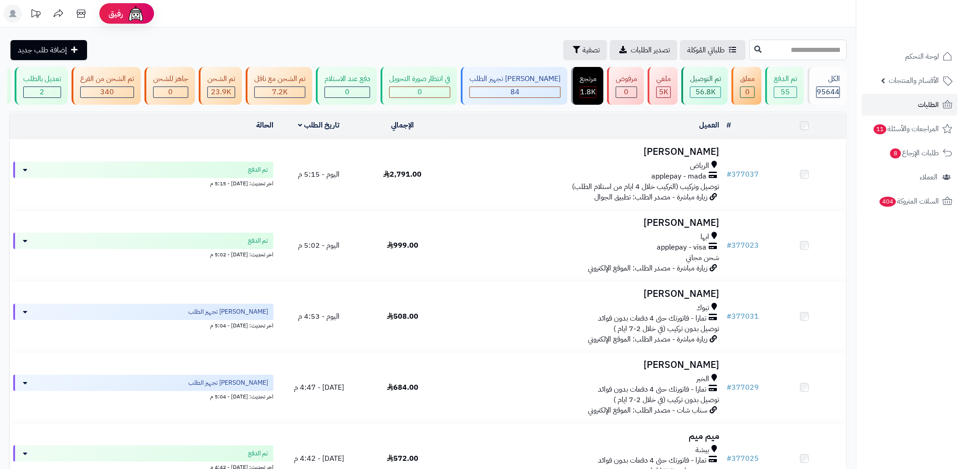
click at [771, 42] on input "text" at bounding box center [798, 50] width 98 height 21
paste input "******"
type input "******"
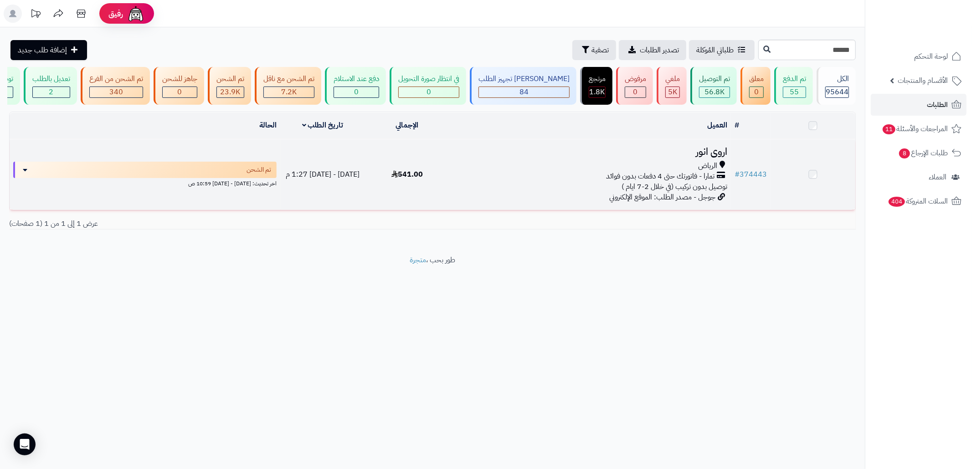
click at [463, 171] on div "الرياض" at bounding box center [590, 166] width 274 height 10
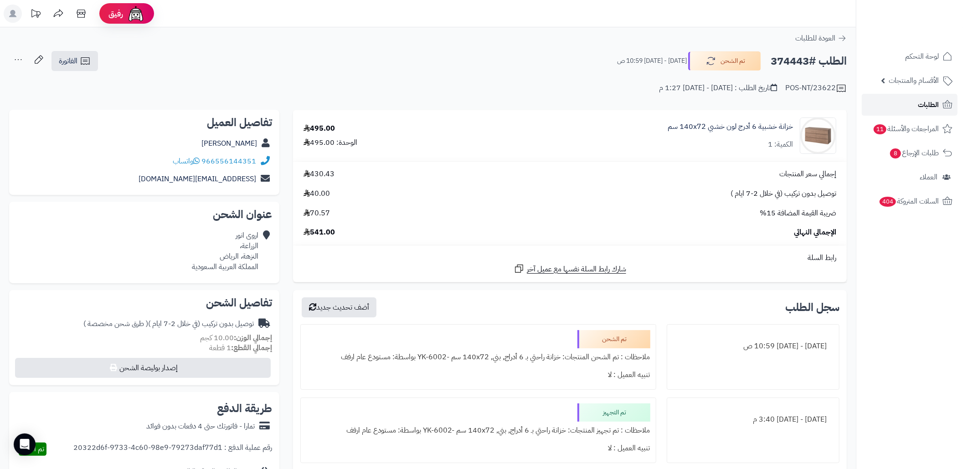
click at [897, 106] on link "الطلبات" at bounding box center [910, 105] width 96 height 22
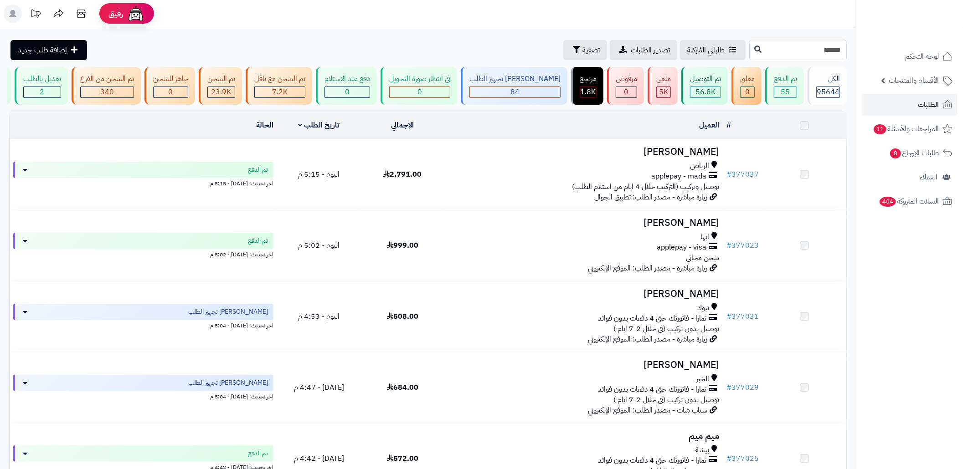
type input "******"
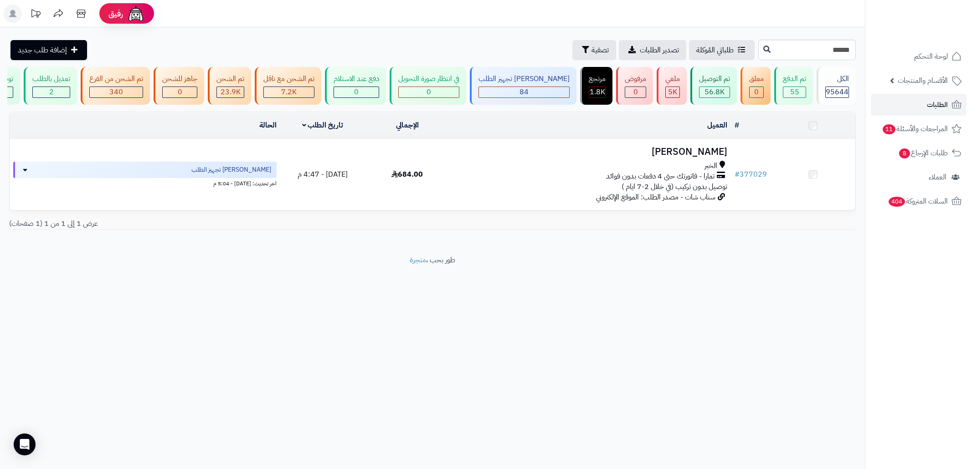
click at [591, 237] on div "# المحدد: 0 العميل الاجراءات تحديث حالة الطلبات تحضير الطلبات إصدار بوليصة الشح…" at bounding box center [432, 174] width 860 height 125
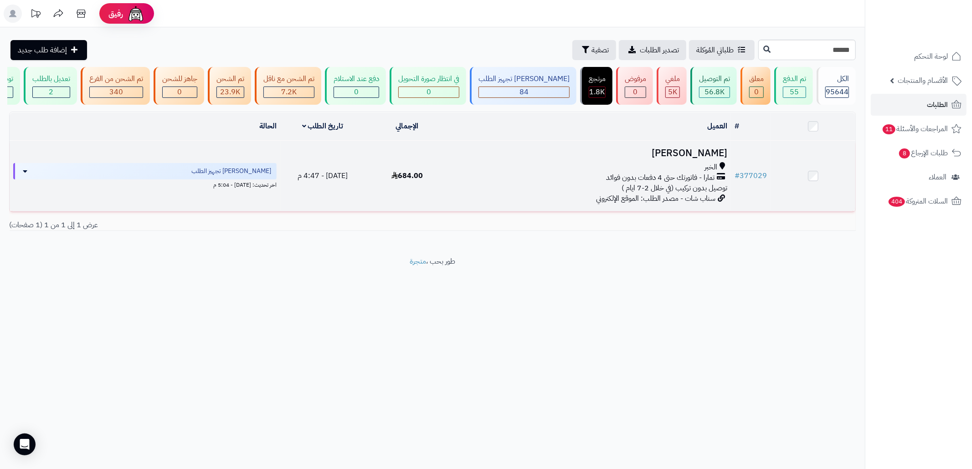
click at [571, 194] on div "الخبر تمارا - فاتورتك حتى 4 دفعات بدون فوائد توصيل بدون تركيب (في خلال 2-7 ايام…" at bounding box center [590, 177] width 274 height 31
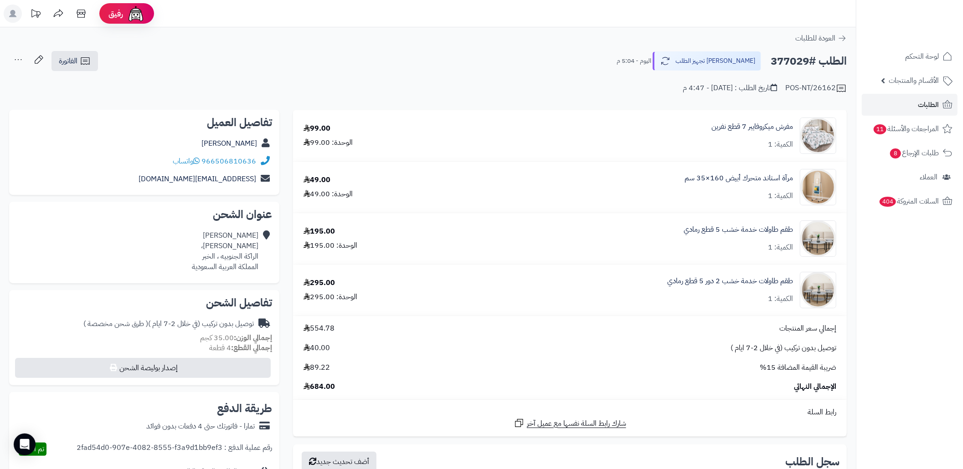
click at [340, 81] on div "POS-NT/26162 تاريخ الطلب : اليوم - 4:47 م" at bounding box center [428, 83] width 838 height 22
click at [917, 108] on link "الطلبات" at bounding box center [910, 105] width 96 height 22
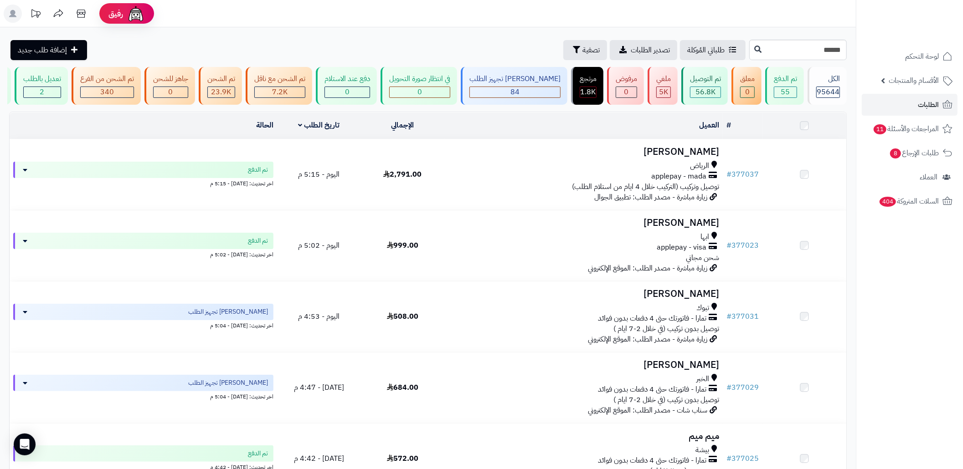
type input "******"
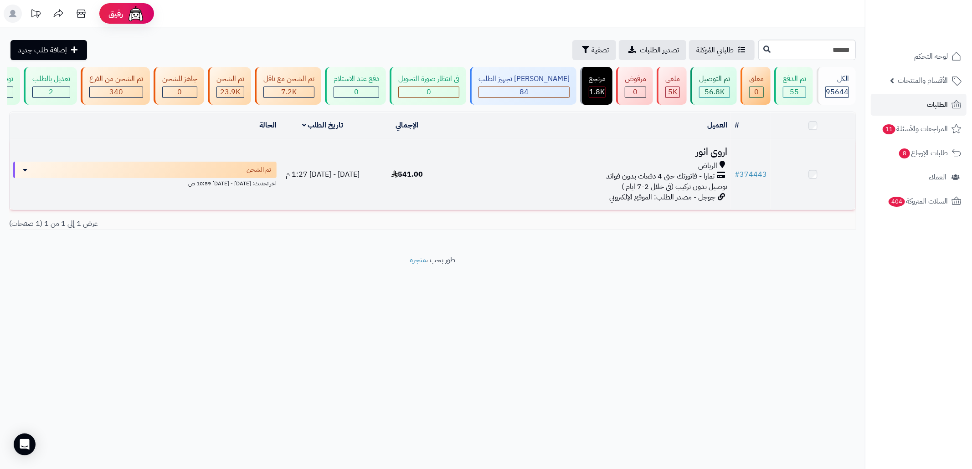
click at [566, 171] on div "الرياض" at bounding box center [590, 166] width 274 height 10
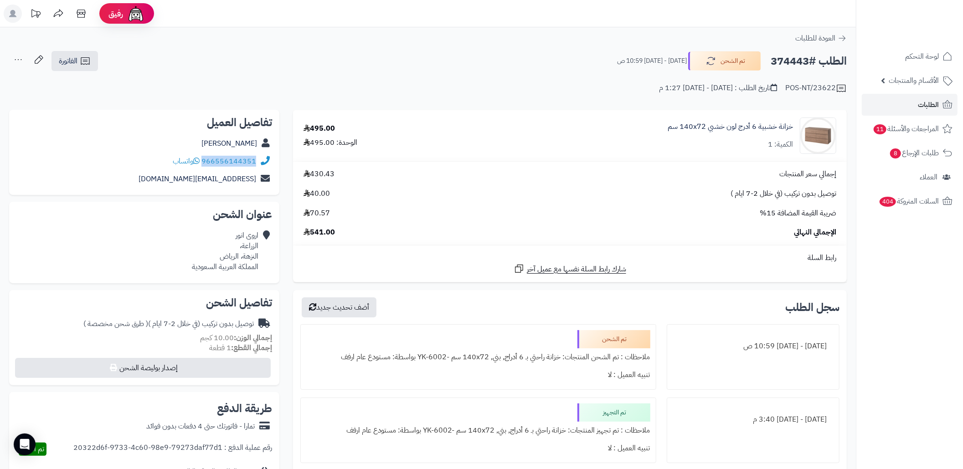
copy div "966556144351"
drag, startPoint x: 257, startPoint y: 160, endPoint x: 203, endPoint y: 165, distance: 54.4
click at [203, 165] on div "966556144351 واتساب" at bounding box center [144, 162] width 256 height 18
click at [879, 103] on link "الطلبات" at bounding box center [910, 105] width 96 height 22
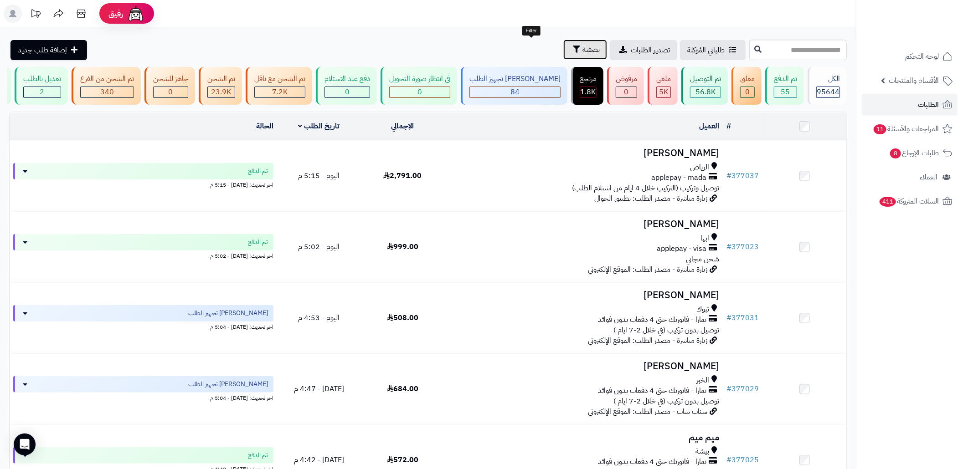
click at [573, 48] on icon "button" at bounding box center [576, 49] width 7 height 7
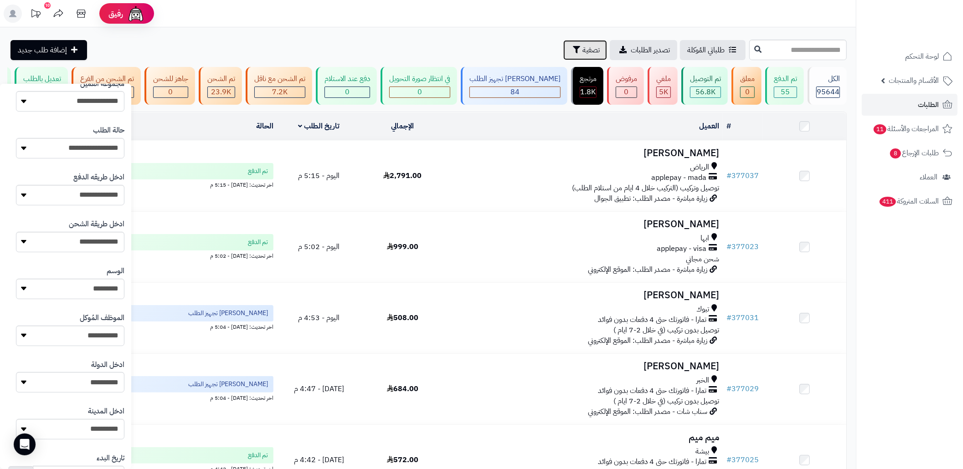
scroll to position [348, 0]
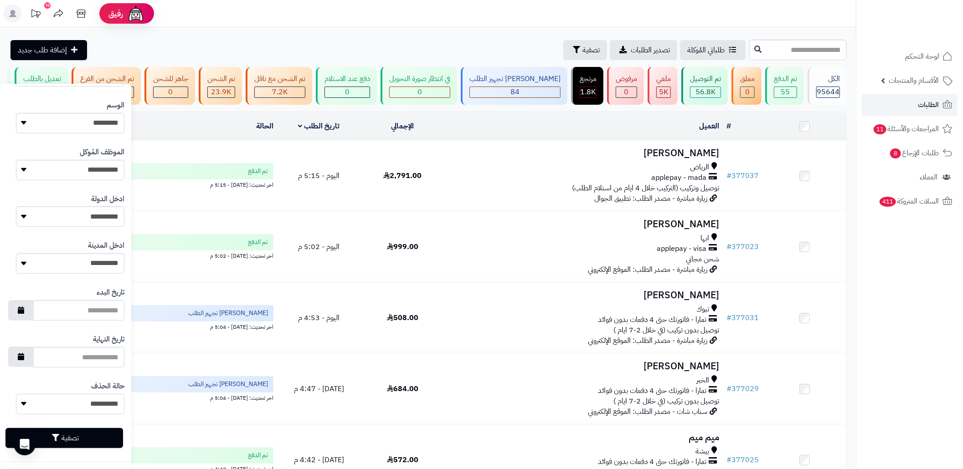
click at [99, 412] on select "**********" at bounding box center [70, 404] width 108 height 21
click at [99, 409] on select "**********" at bounding box center [70, 404] width 108 height 21
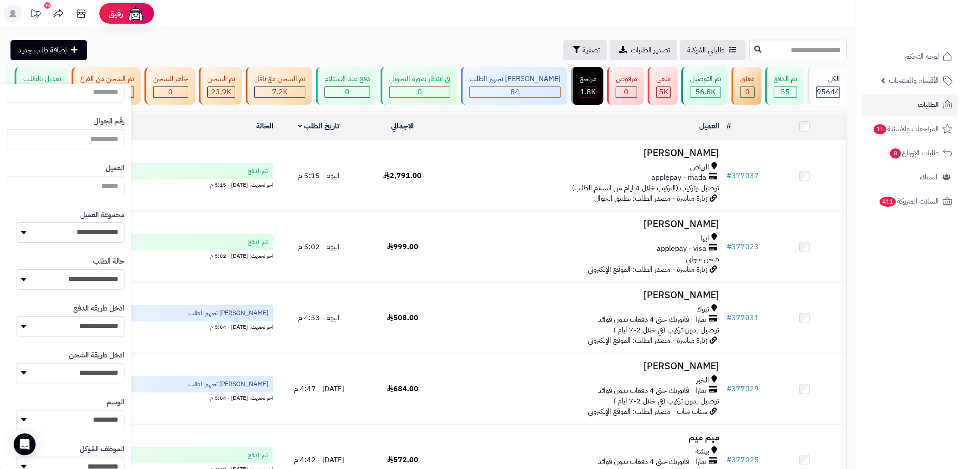
scroll to position [0, 0]
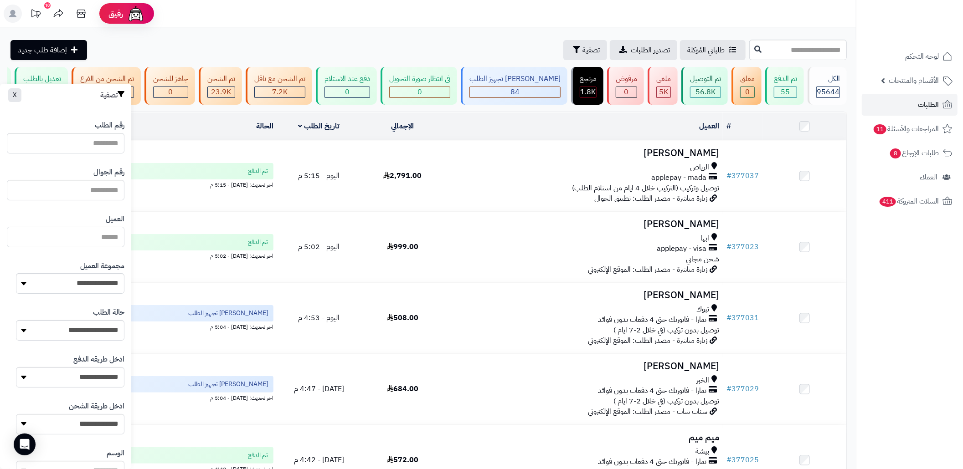
click at [110, 239] on input "العميل" at bounding box center [66, 237] width 118 height 21
click at [97, 180] on input "text" at bounding box center [66, 190] width 118 height 21
click at [100, 144] on input "رقم الطلب" at bounding box center [66, 143] width 118 height 21
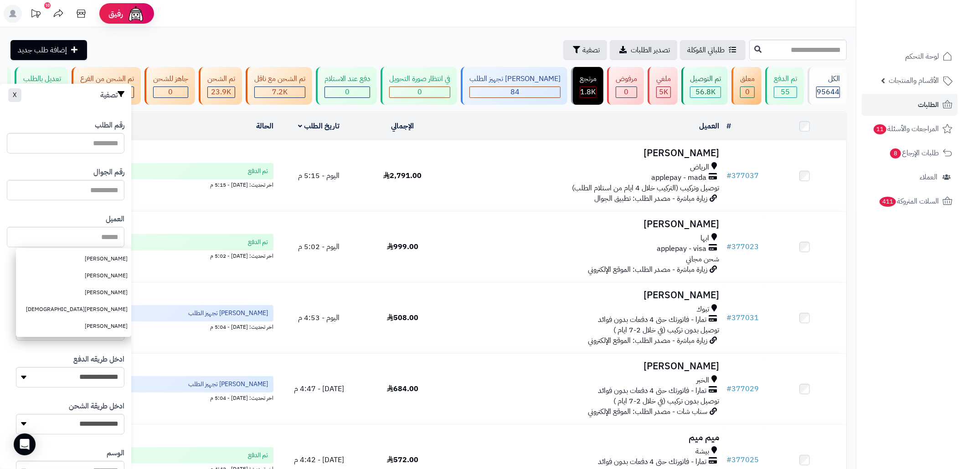
click at [117, 206] on div "رقم الجوال" at bounding box center [66, 183] width 118 height 47
click at [95, 384] on select "**********" at bounding box center [70, 377] width 108 height 21
click at [96, 362] on label "ادخل طريقه الدفع" at bounding box center [98, 360] width 51 height 10
click at [96, 367] on select "**********" at bounding box center [70, 377] width 108 height 21
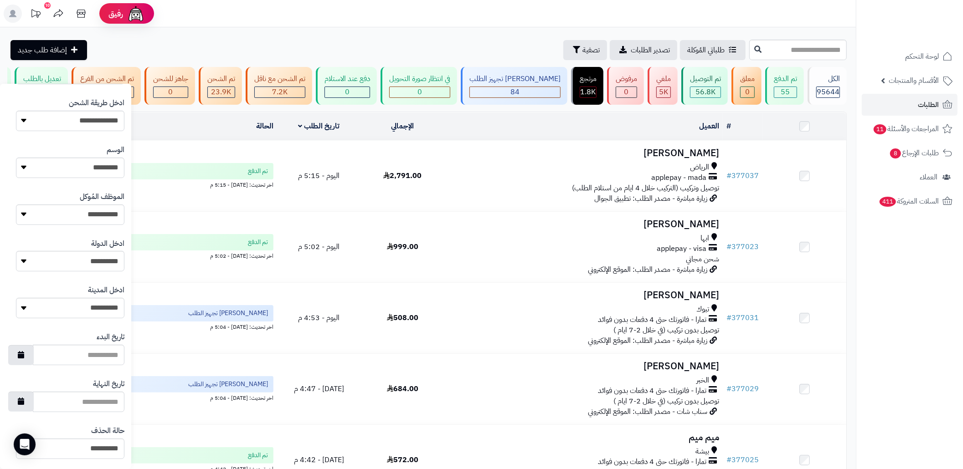
scroll to position [348, 0]
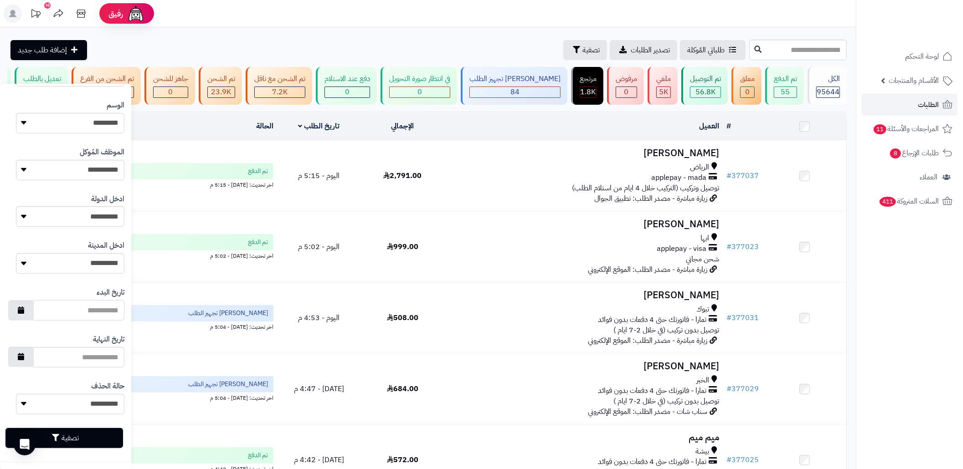
click at [90, 309] on input "تاريخ البدء" at bounding box center [79, 310] width 92 height 21
click at [34, 311] on button "button" at bounding box center [21, 310] width 26 height 20
click at [76, 370] on td "10" at bounding box center [73, 372] width 16 height 14
type input "**********"
click at [96, 363] on input "تاريخ النهاية" at bounding box center [79, 357] width 92 height 21
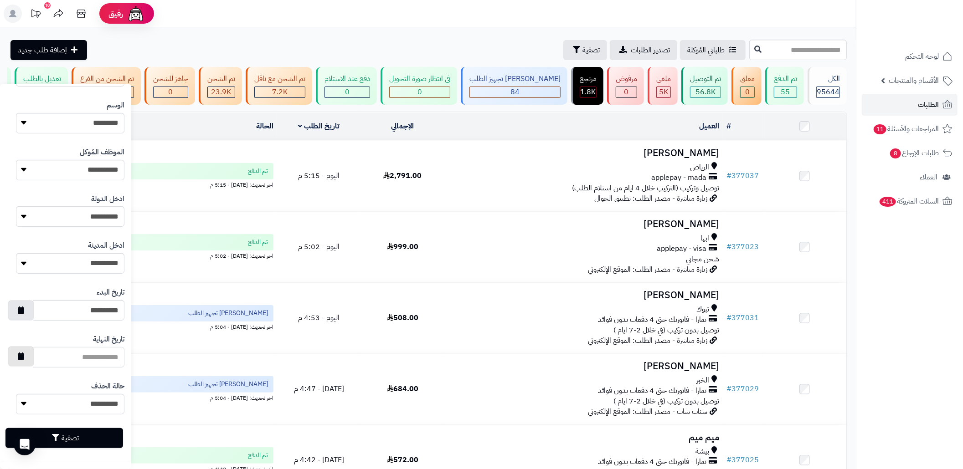
click at [34, 360] on button "button" at bounding box center [21, 357] width 26 height 20
click at [68, 283] on td "10" at bounding box center [73, 283] width 16 height 14
type input "**********"
click at [104, 429] on button "تصفية" at bounding box center [64, 438] width 118 height 20
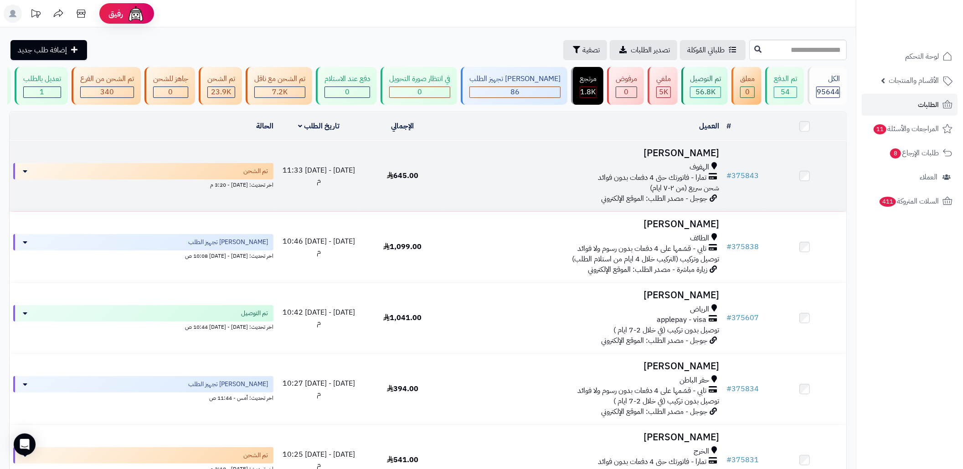
click at [675, 171] on div "الهفوف" at bounding box center [583, 167] width 271 height 10
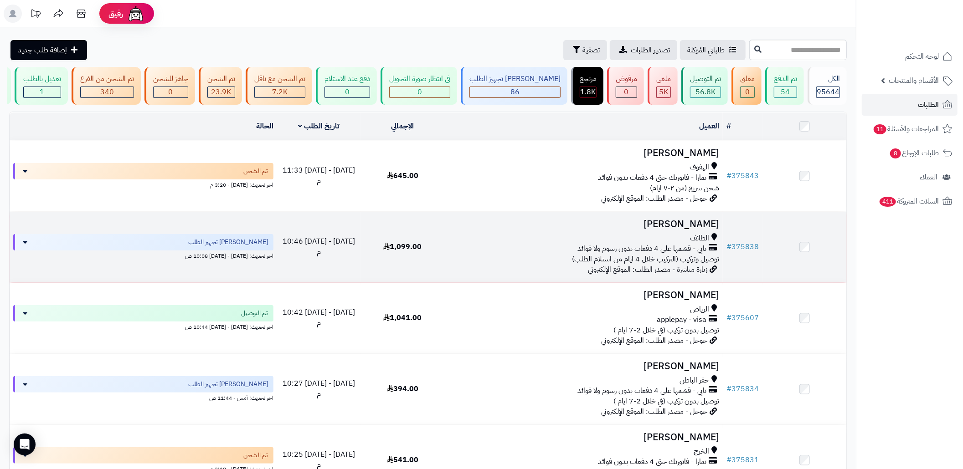
click at [655, 254] on span "تابي - قسّمها على 4 دفعات بدون رسوم ولا فوائد" at bounding box center [641, 249] width 129 height 10
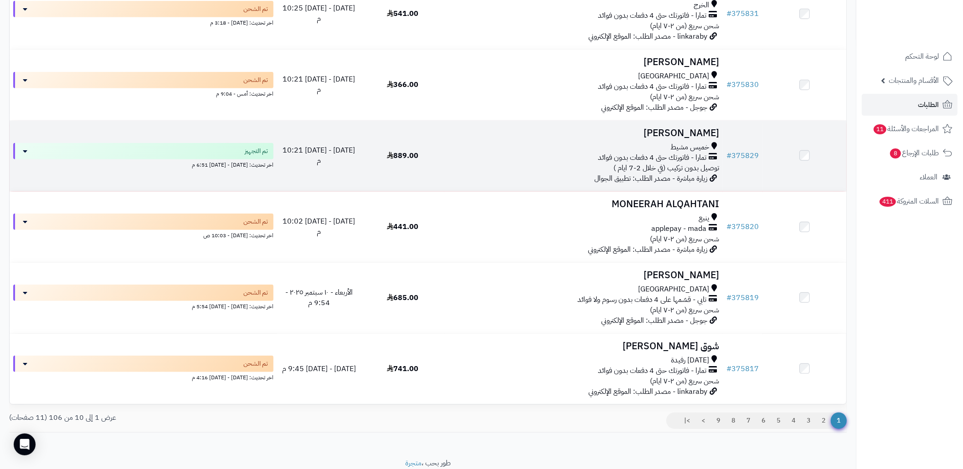
scroll to position [425, 0]
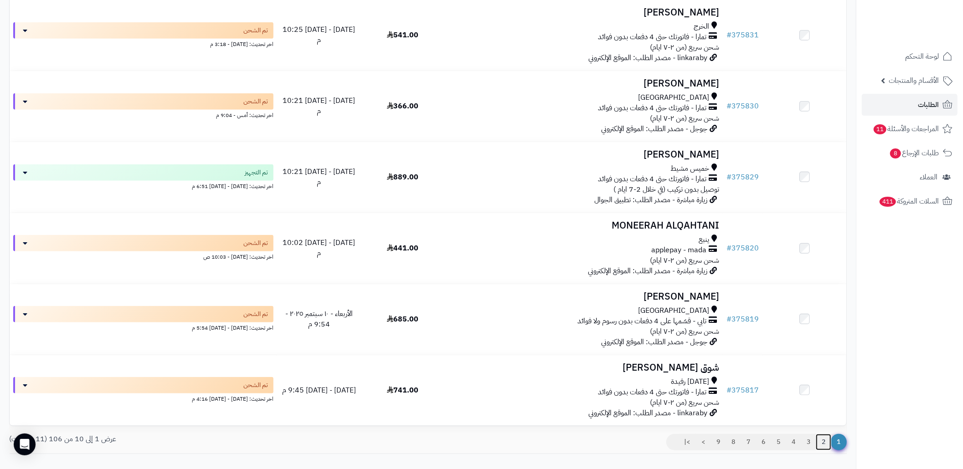
click at [823, 451] on link "2" at bounding box center [823, 442] width 15 height 16
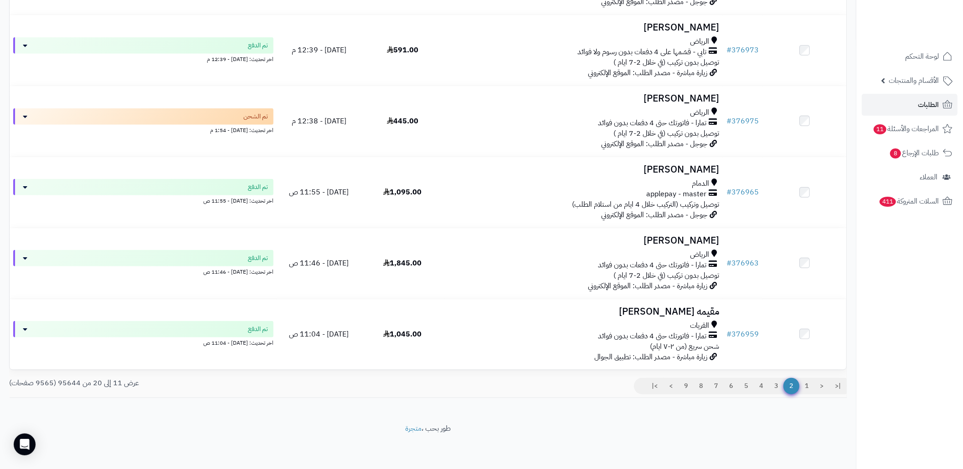
scroll to position [491, 0]
click at [804, 386] on link "1" at bounding box center [806, 386] width 15 height 16
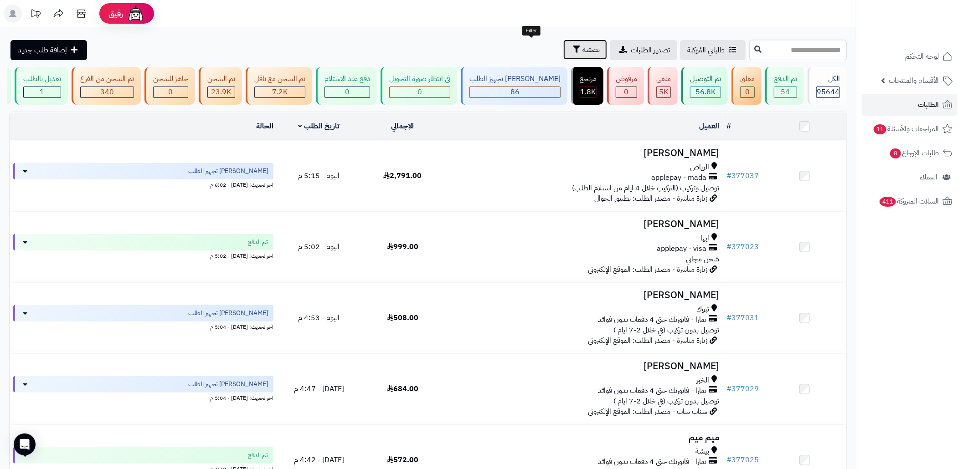
click at [573, 46] on icon "button" at bounding box center [576, 49] width 7 height 7
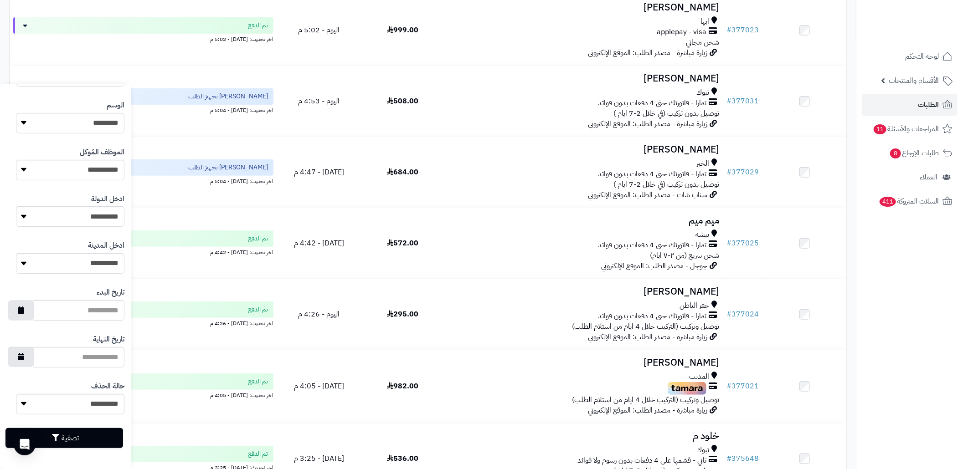
scroll to position [365, 0]
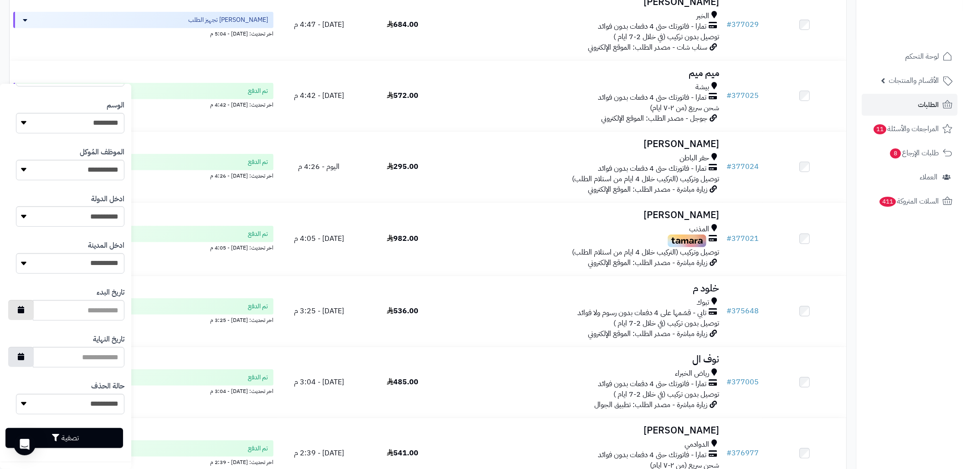
click at [34, 307] on button "button" at bounding box center [21, 310] width 26 height 20
click at [68, 369] on td "10" at bounding box center [73, 372] width 16 height 14
type input "**********"
click at [79, 352] on input "تاريخ النهاية" at bounding box center [79, 357] width 92 height 21
click at [22, 352] on button "button" at bounding box center [21, 357] width 26 height 20
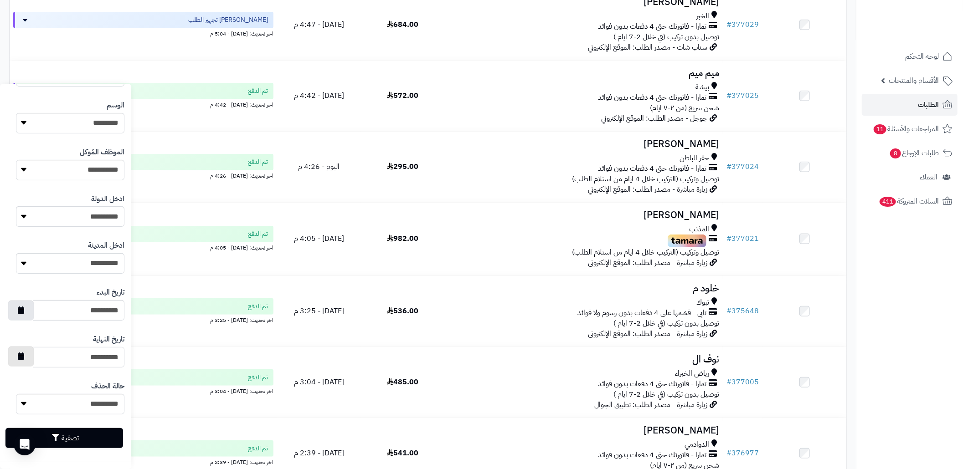
click at [34, 357] on button "button" at bounding box center [21, 357] width 26 height 20
click at [82, 358] on input "**********" at bounding box center [79, 357] width 92 height 21
click at [107, 356] on input "**********" at bounding box center [79, 357] width 92 height 21
click at [115, 358] on input "**********" at bounding box center [79, 357] width 92 height 21
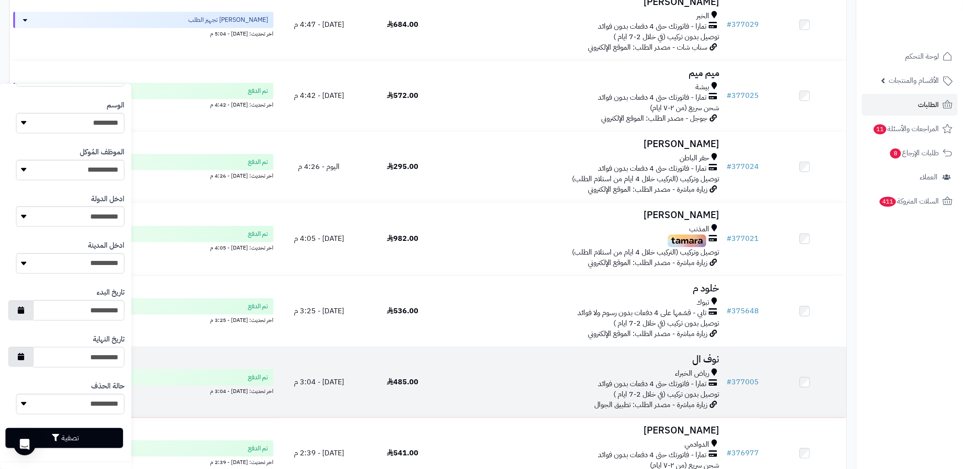
type input "**********"
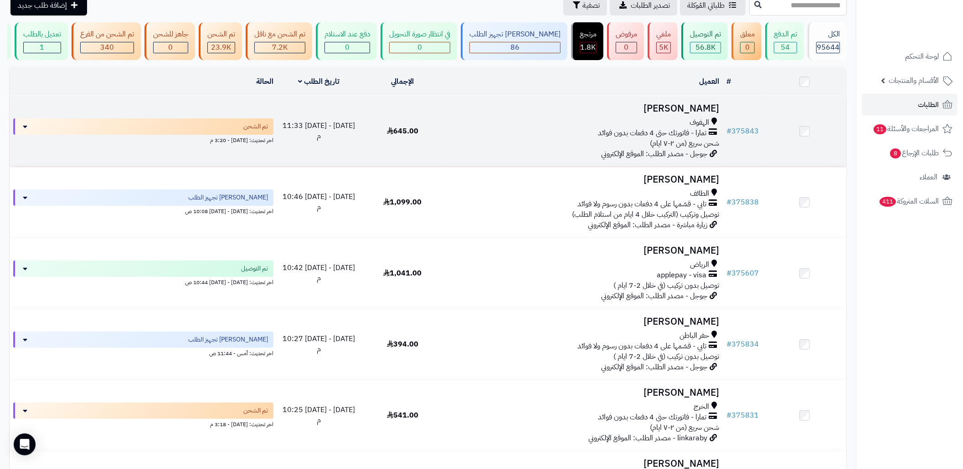
scroll to position [66, 0]
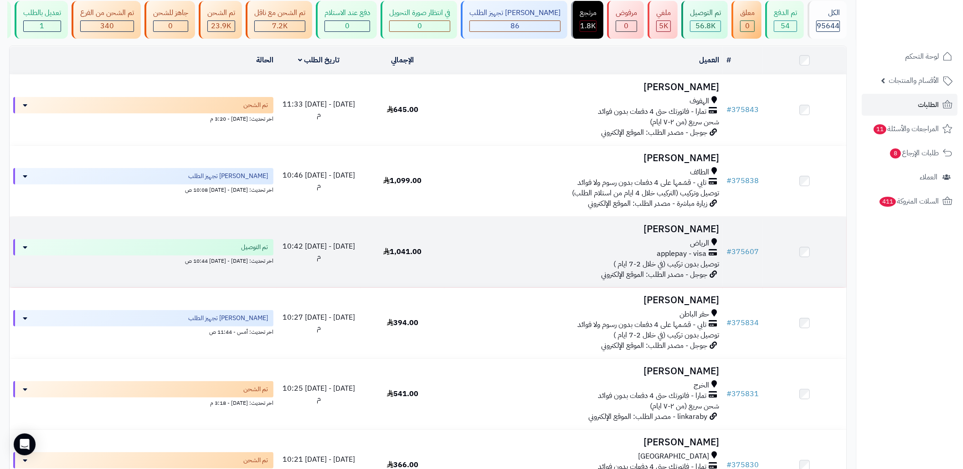
drag, startPoint x: 509, startPoint y: 250, endPoint x: 644, endPoint y: 272, distance: 137.1
drag, startPoint x: 644, startPoint y: 272, endPoint x: 628, endPoint y: 236, distance: 39.0
drag, startPoint x: 628, startPoint y: 236, endPoint x: 648, endPoint y: 241, distance: 20.1
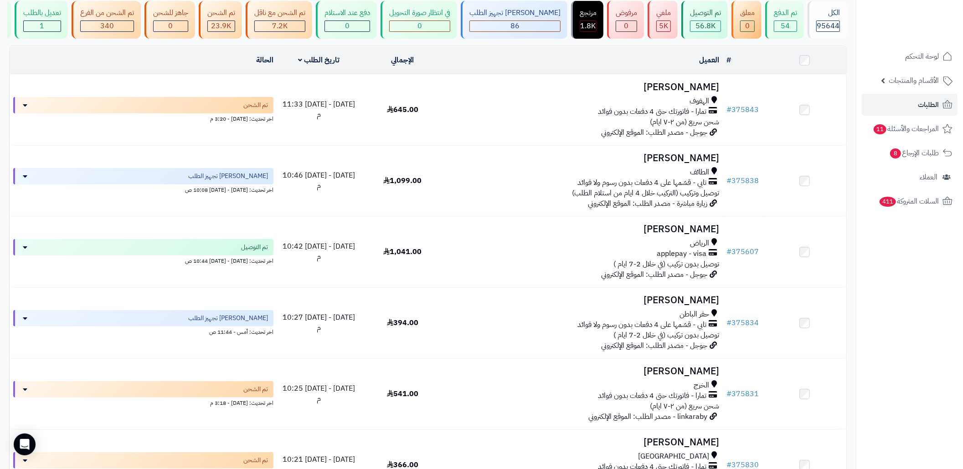
drag, startPoint x: 648, startPoint y: 241, endPoint x: 901, endPoint y: 295, distance: 259.7
click at [901, 295] on nav "لوحة التحكم الأقسام والمنتجات المنتجات الأقسام الماركات مواصفات المنتجات مواصفا…" at bounding box center [909, 245] width 107 height 469
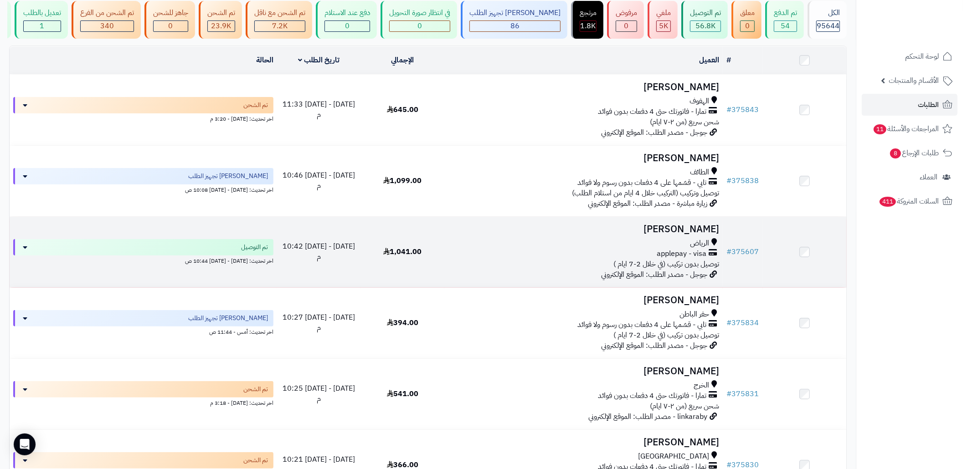
drag, startPoint x: 675, startPoint y: 236, endPoint x: 662, endPoint y: 237, distance: 13.3
click at [662, 235] on h3 "[PERSON_NAME]" at bounding box center [583, 229] width 271 height 10
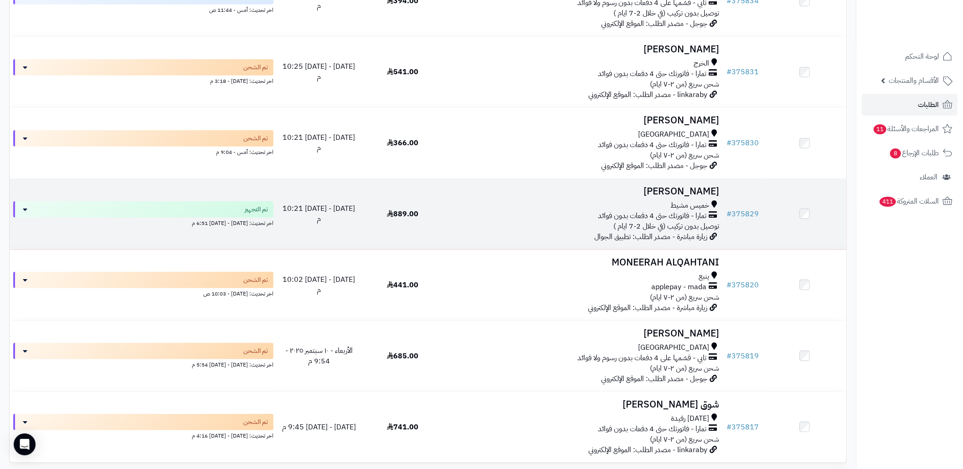
scroll to position [431, 0]
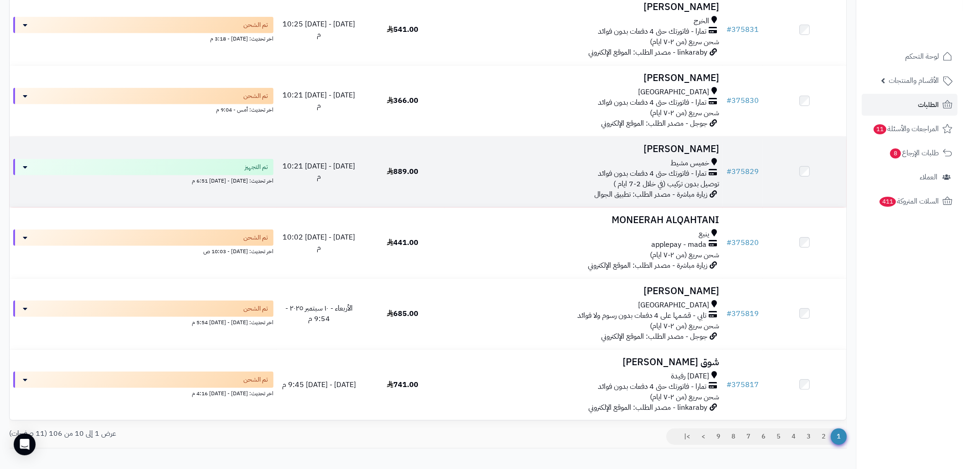
drag, startPoint x: 606, startPoint y: 174, endPoint x: 489, endPoint y: 187, distance: 117.0
click at [489, 179] on div "تمارا - فاتورتك حتى 4 دفعات بدون فوائد" at bounding box center [583, 174] width 271 height 10
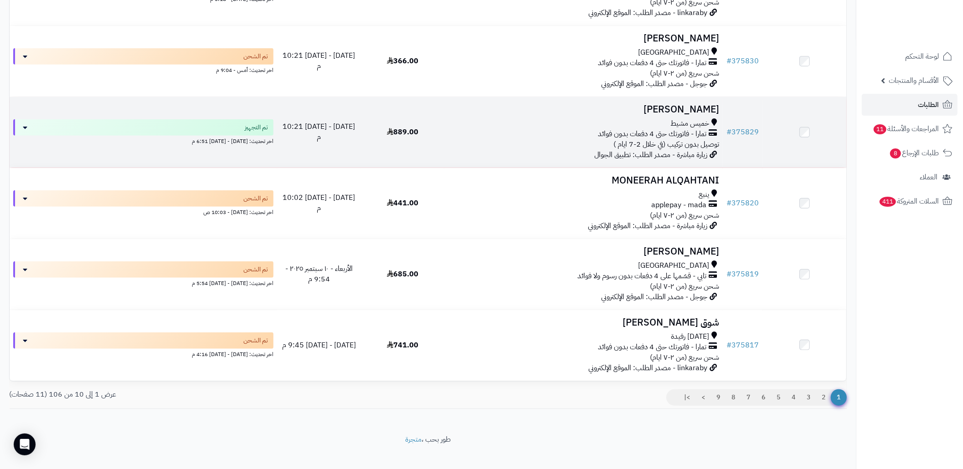
scroll to position [491, 0]
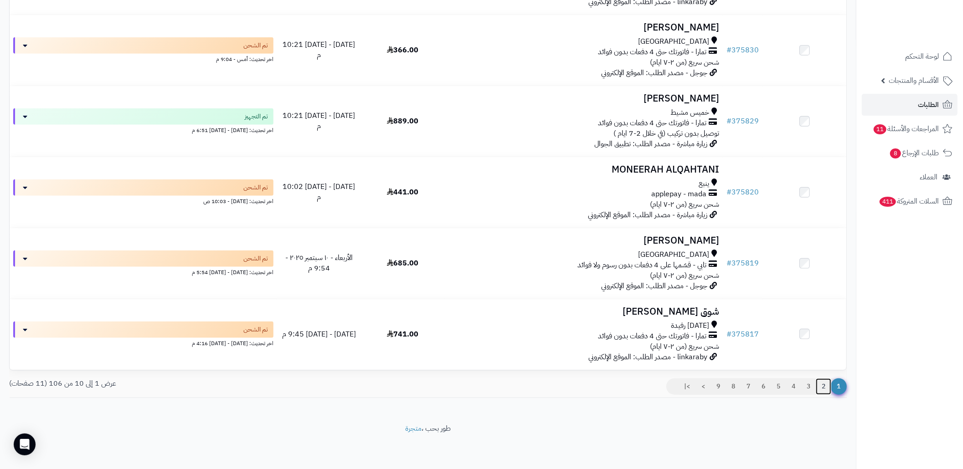
click at [819, 385] on link "2" at bounding box center [823, 387] width 15 height 16
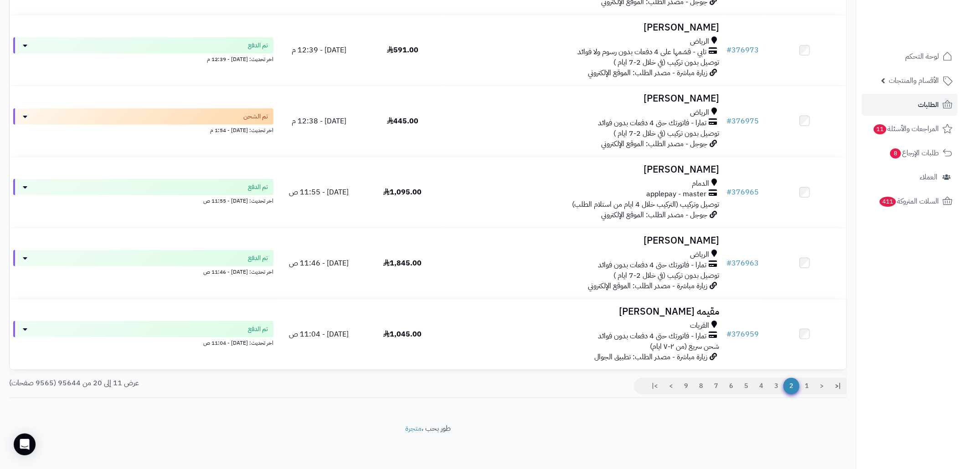
scroll to position [491, 0]
click at [686, 385] on link "9" at bounding box center [685, 386] width 15 height 16
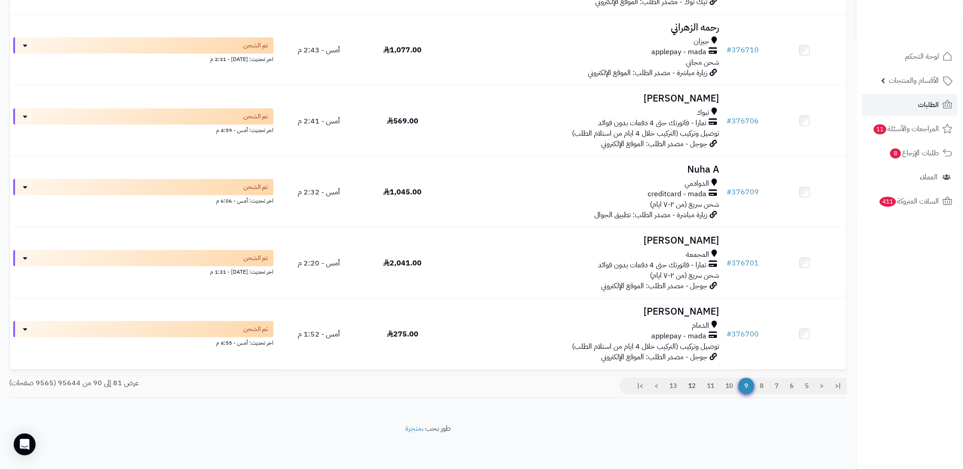
scroll to position [491, 0]
click at [640, 385] on link ">|" at bounding box center [640, 386] width 18 height 16
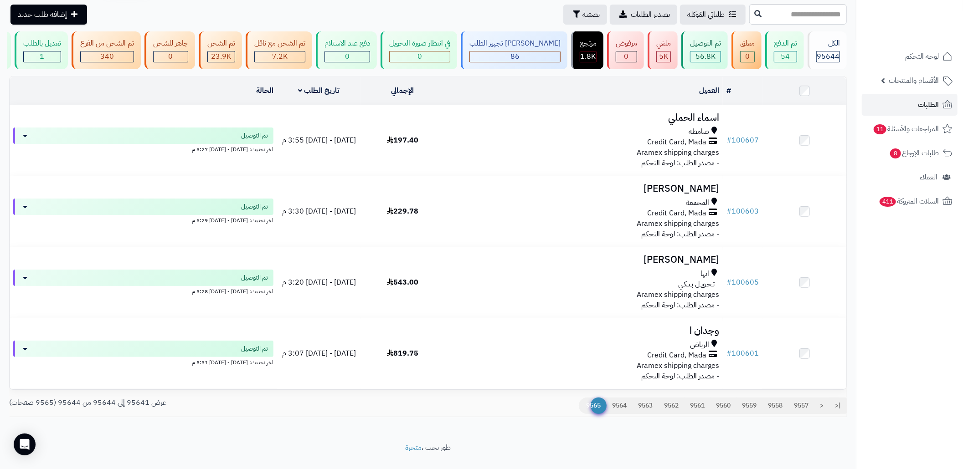
scroll to position [64, 0]
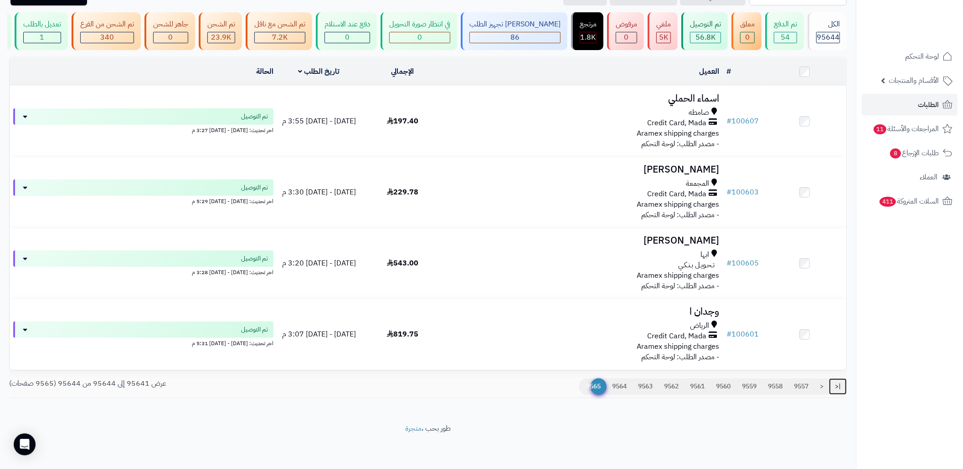
click at [835, 387] on link "|<" at bounding box center [838, 387] width 18 height 16
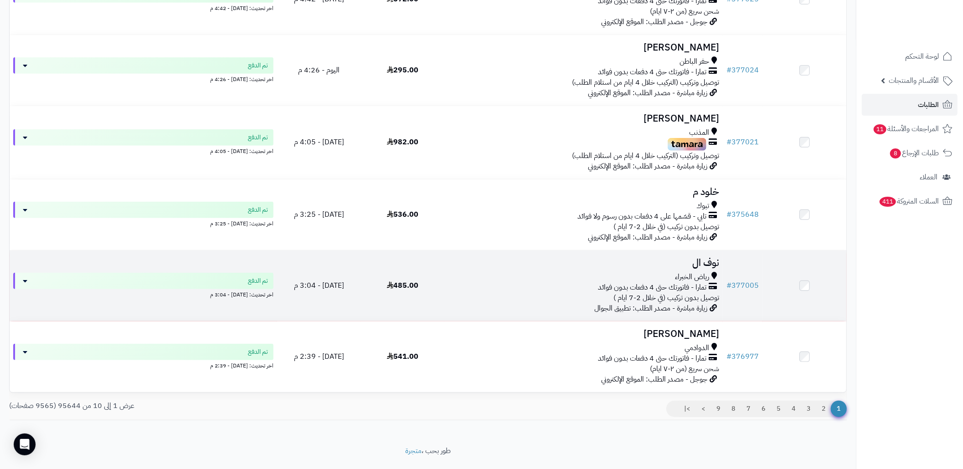
scroll to position [494, 0]
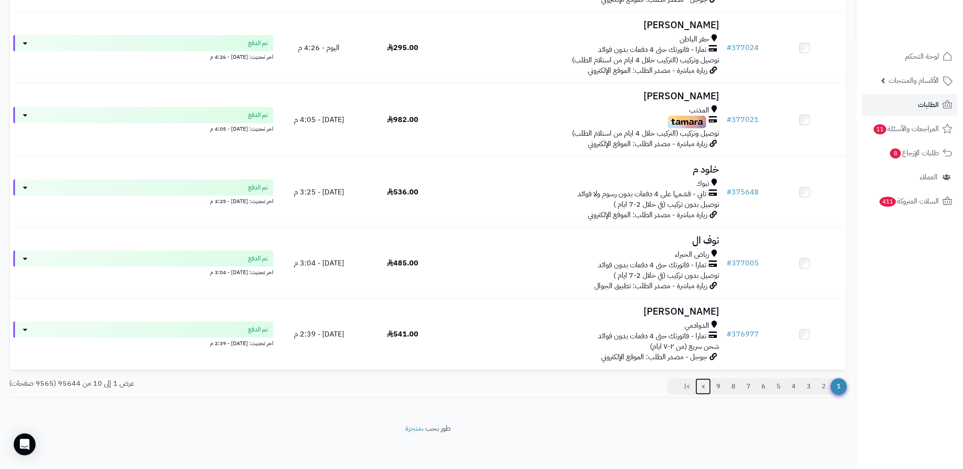
click at [699, 389] on link ">" at bounding box center [702, 387] width 15 height 16
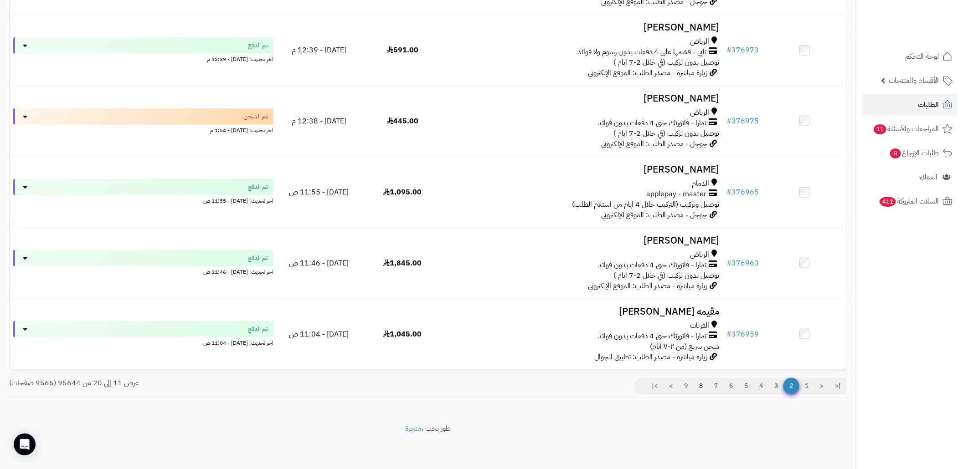
scroll to position [491, 0]
click at [683, 389] on link "9" at bounding box center [685, 386] width 15 height 16
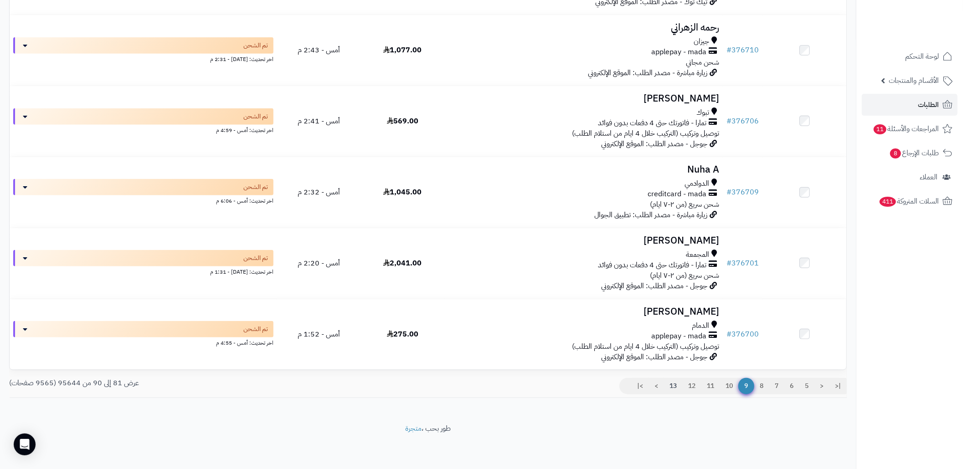
scroll to position [491, 0]
click at [675, 386] on link "13" at bounding box center [673, 386] width 19 height 16
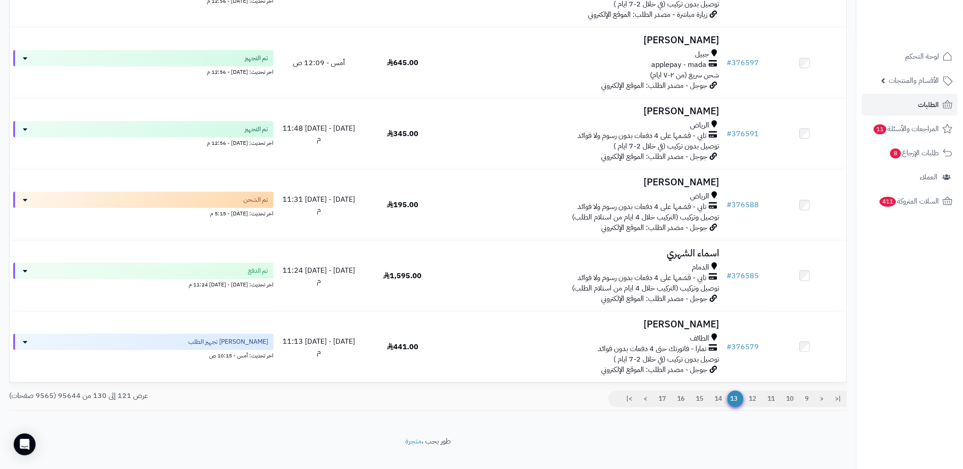
scroll to position [491, 0]
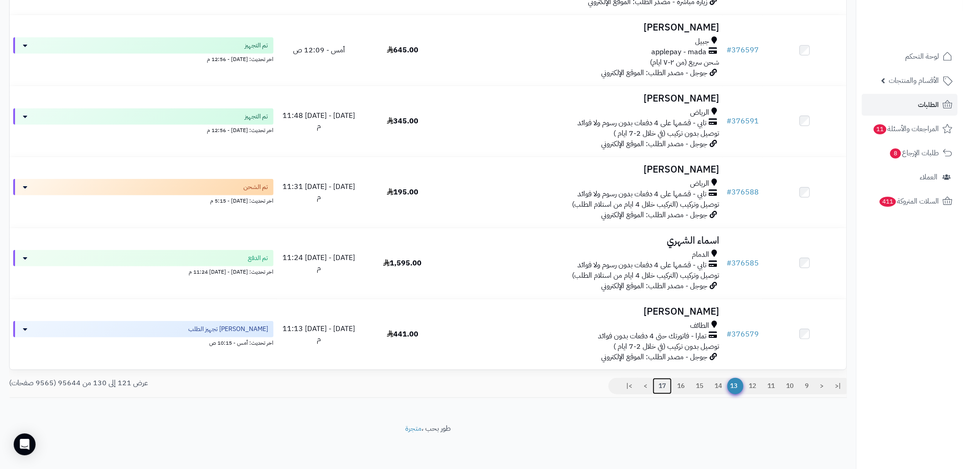
click at [654, 385] on link "17" at bounding box center [662, 386] width 19 height 16
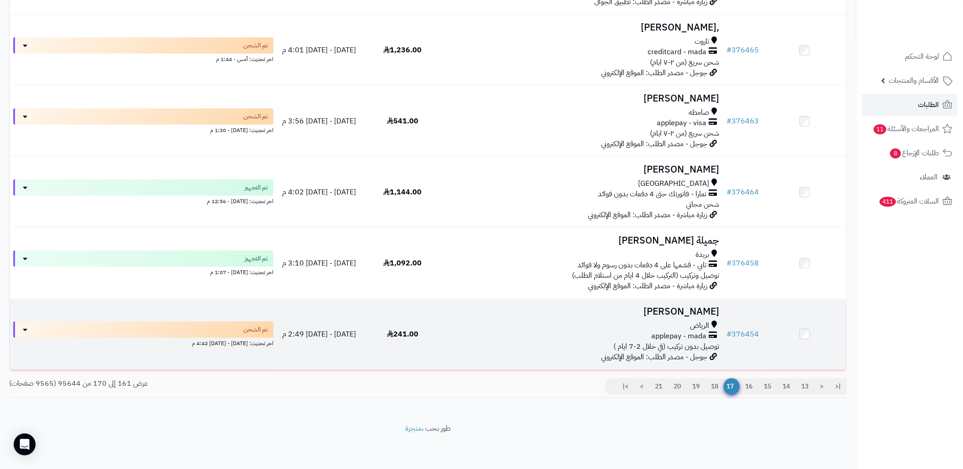
scroll to position [491, 0]
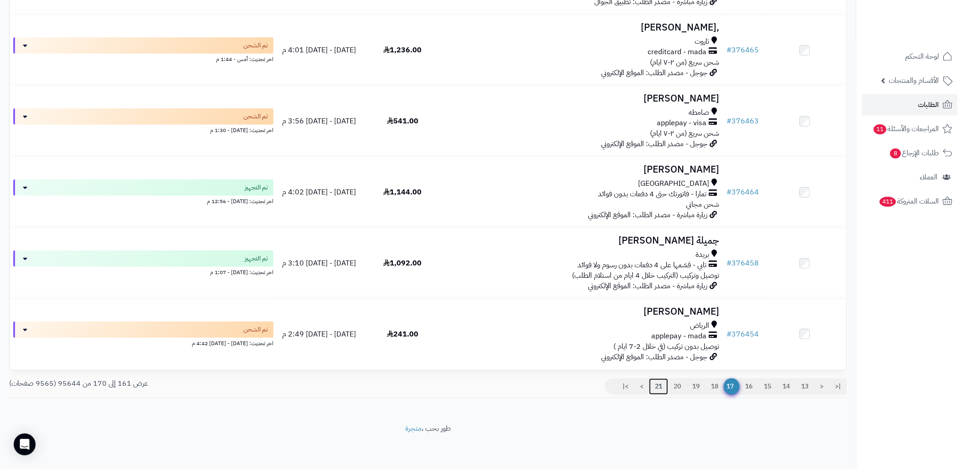
click at [654, 384] on link "21" at bounding box center [658, 387] width 19 height 16
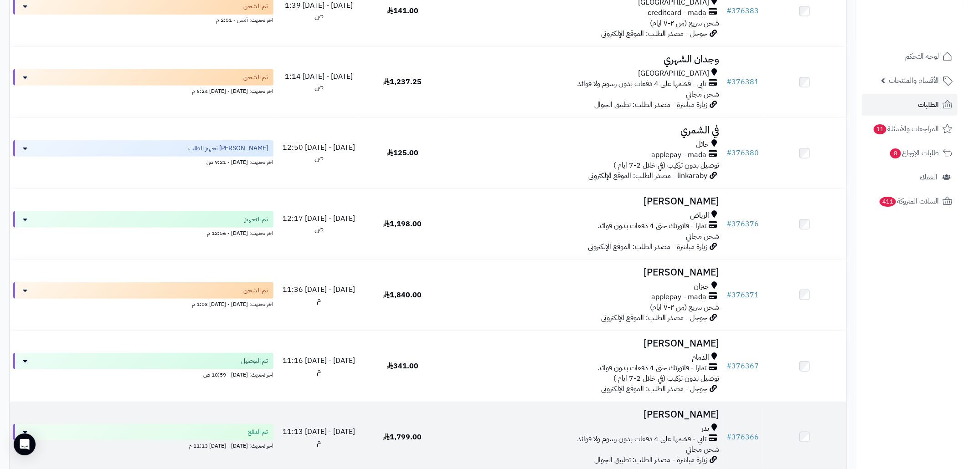
scroll to position [491, 0]
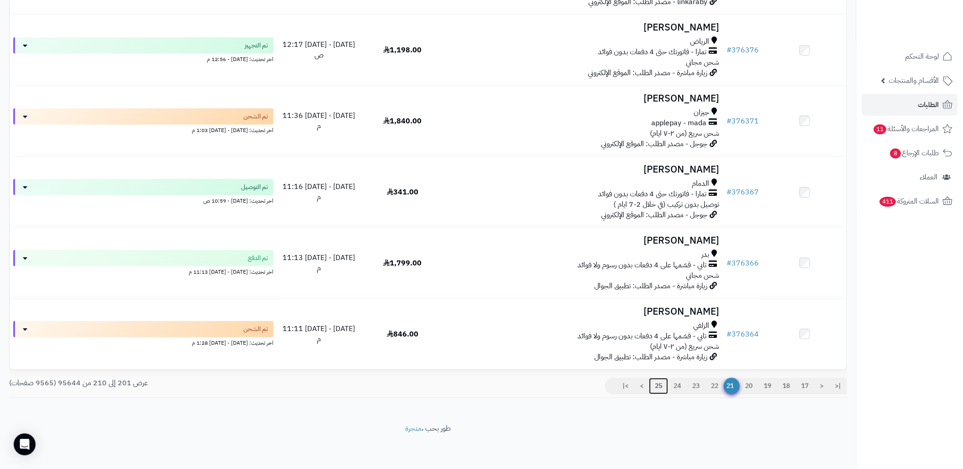
click at [660, 387] on link "25" at bounding box center [658, 386] width 19 height 16
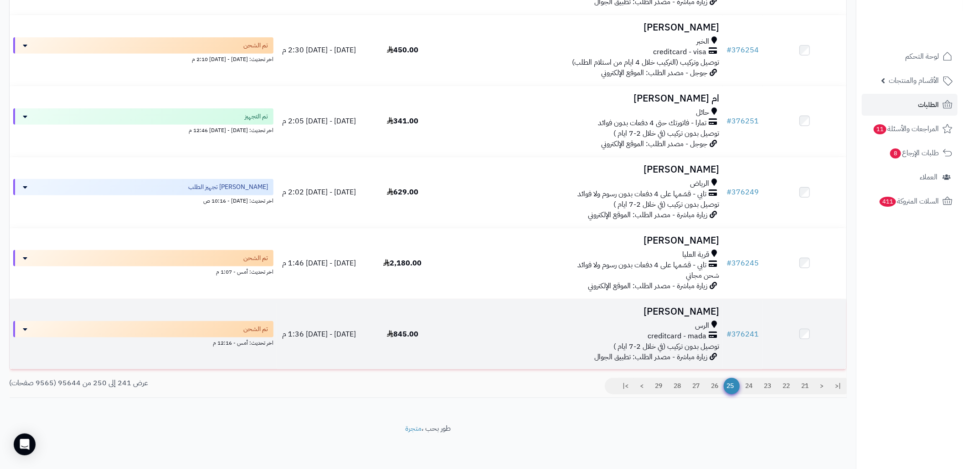
scroll to position [491, 0]
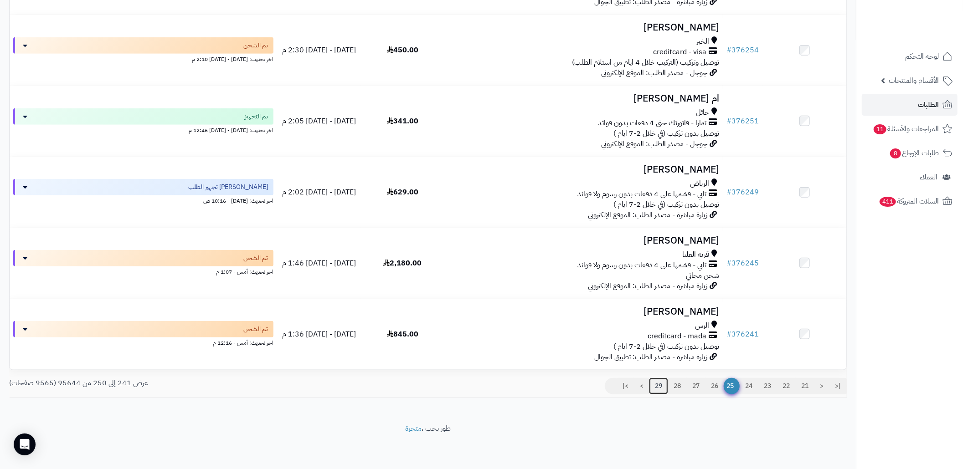
click at [651, 386] on link "29" at bounding box center [658, 386] width 19 height 16
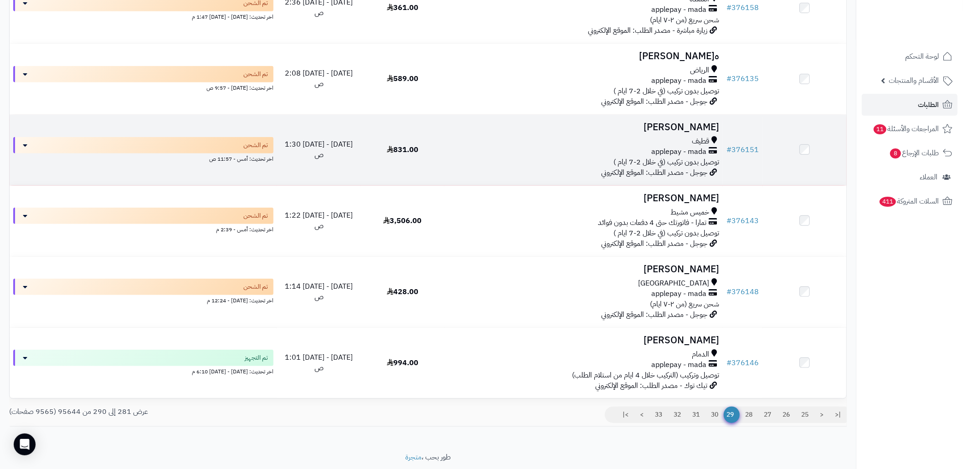
scroll to position [491, 0]
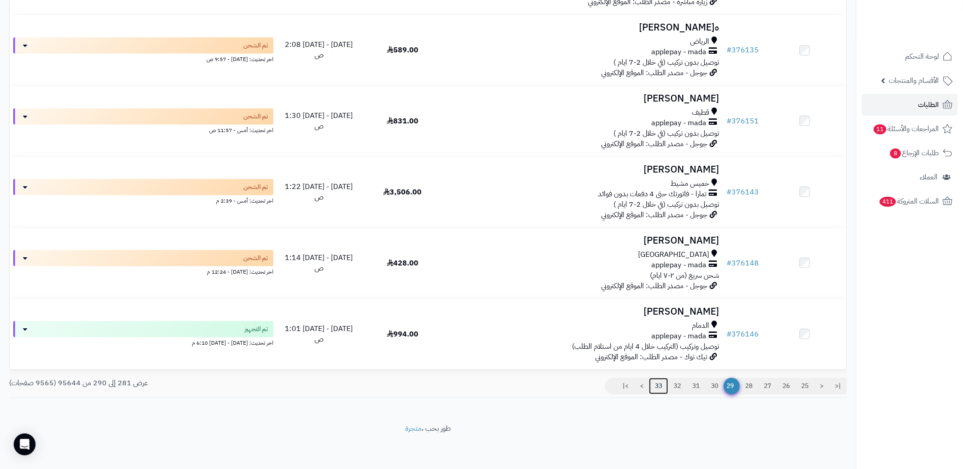
click at [650, 383] on link "33" at bounding box center [658, 386] width 19 height 16
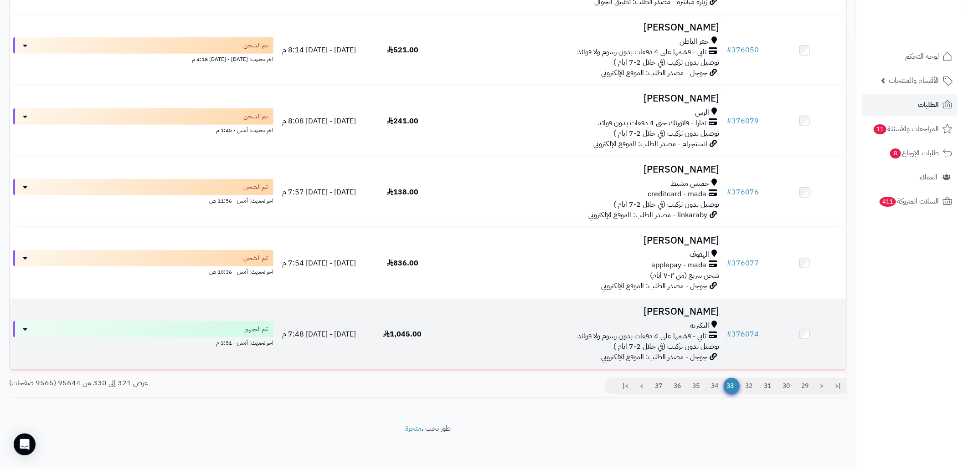
scroll to position [491, 0]
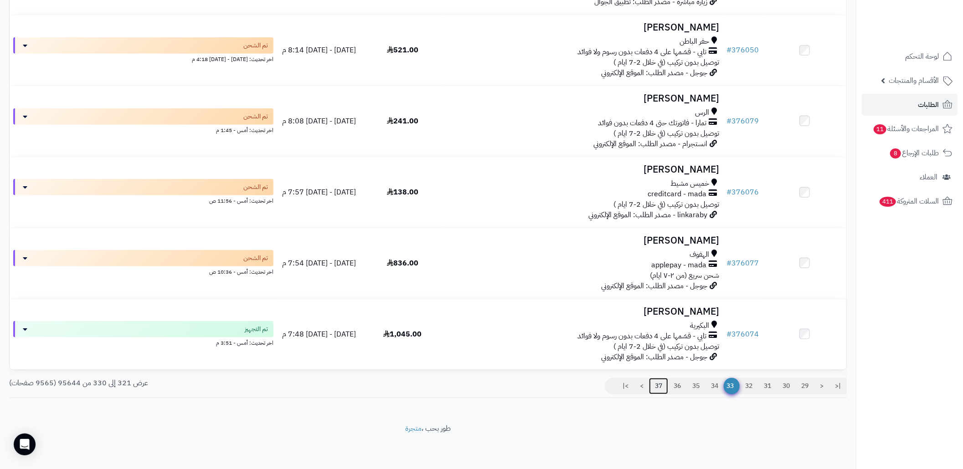
click at [658, 387] on link "37" at bounding box center [658, 386] width 19 height 16
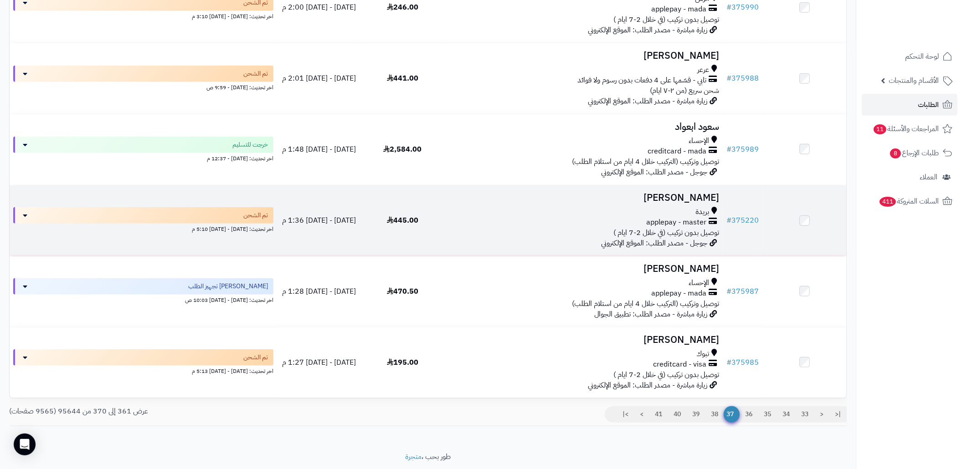
scroll to position [491, 0]
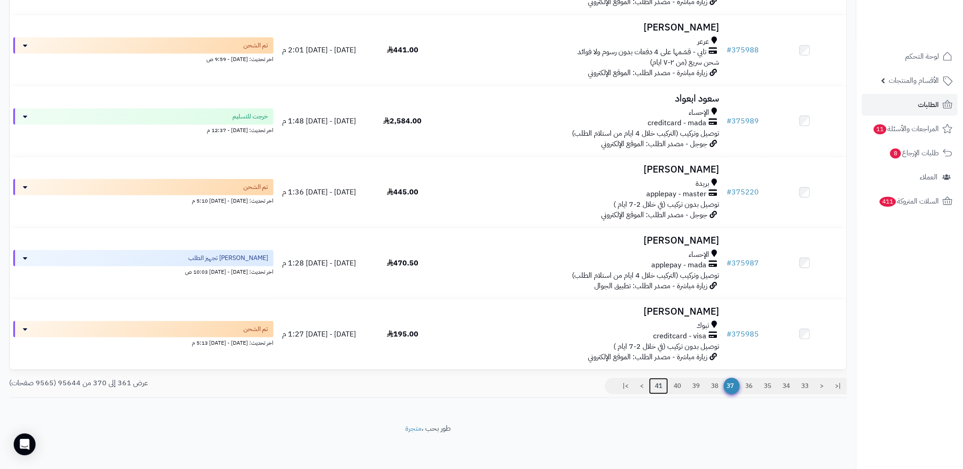
click at [658, 389] on link "41" at bounding box center [658, 386] width 19 height 16
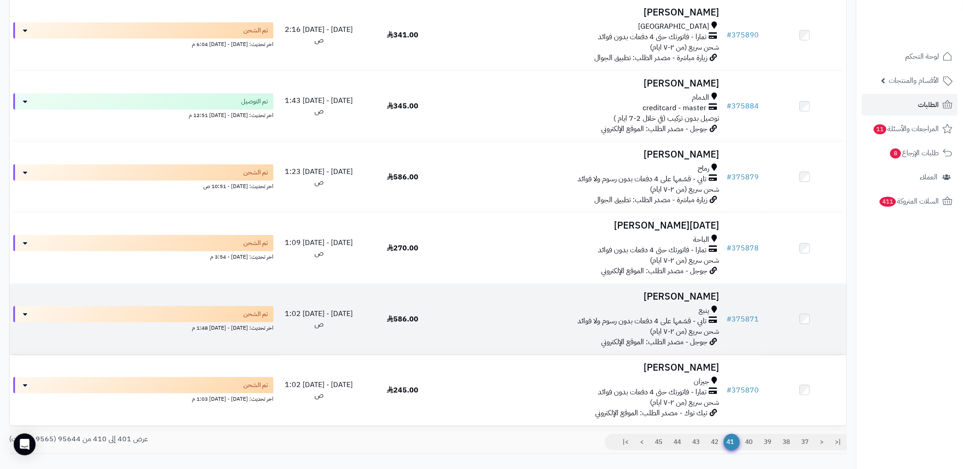
scroll to position [491, 0]
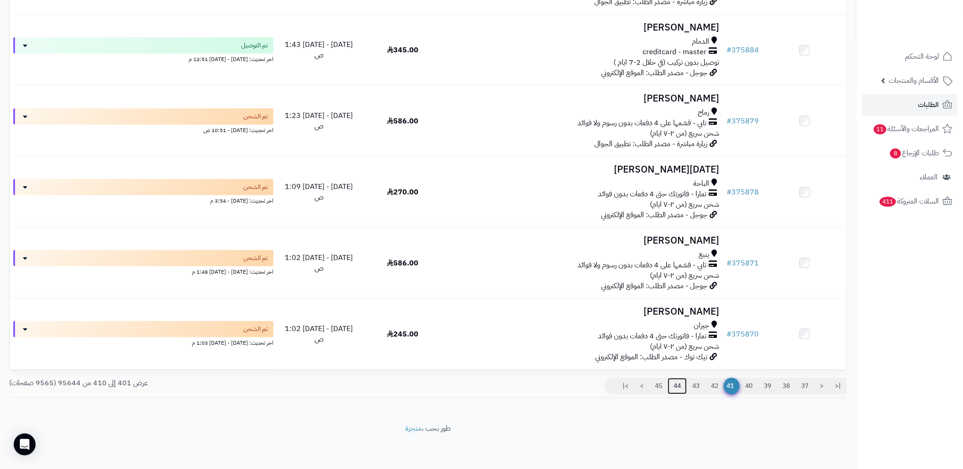
click at [679, 391] on link "44" at bounding box center [677, 386] width 19 height 16
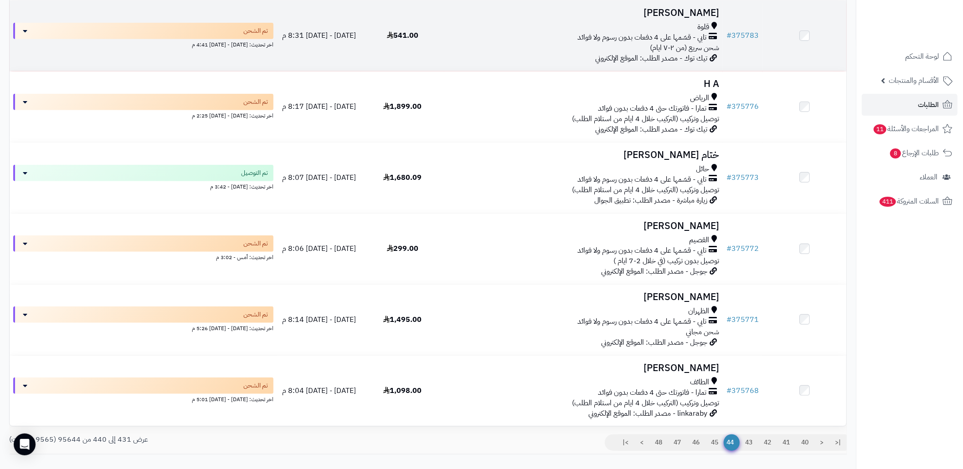
scroll to position [425, 0]
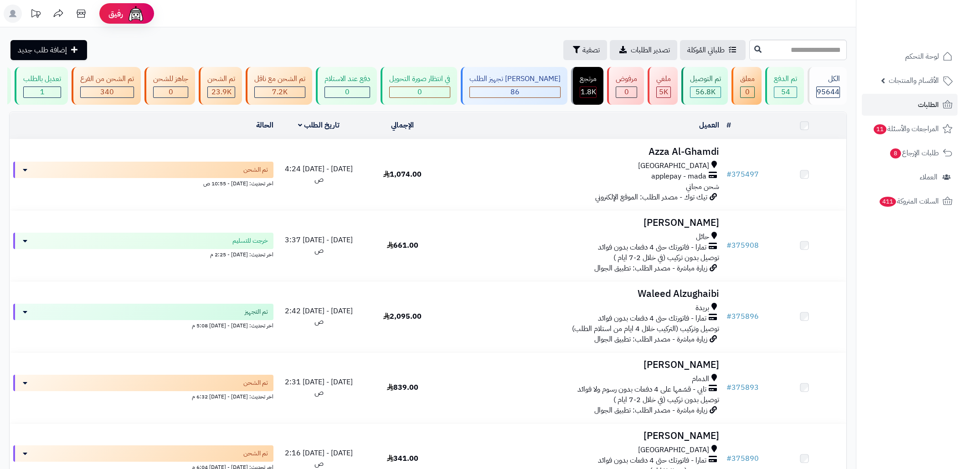
scroll to position [491, 0]
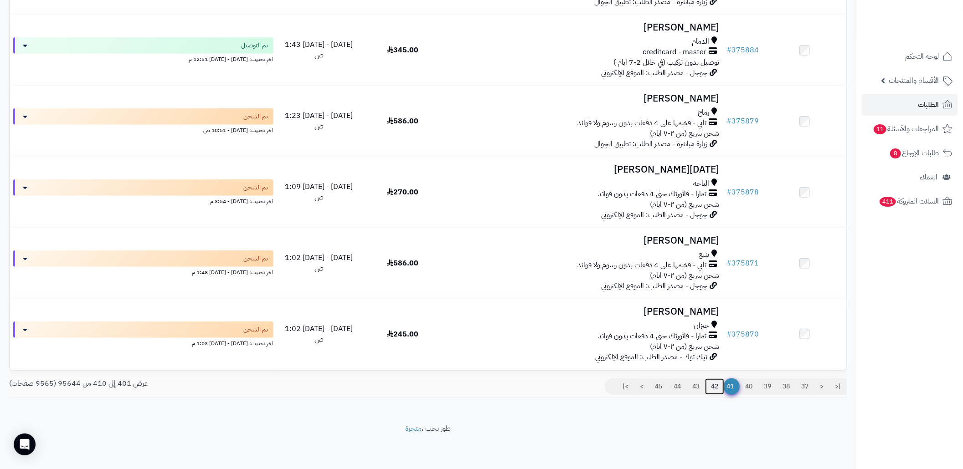
click at [715, 385] on link "42" at bounding box center [714, 387] width 19 height 16
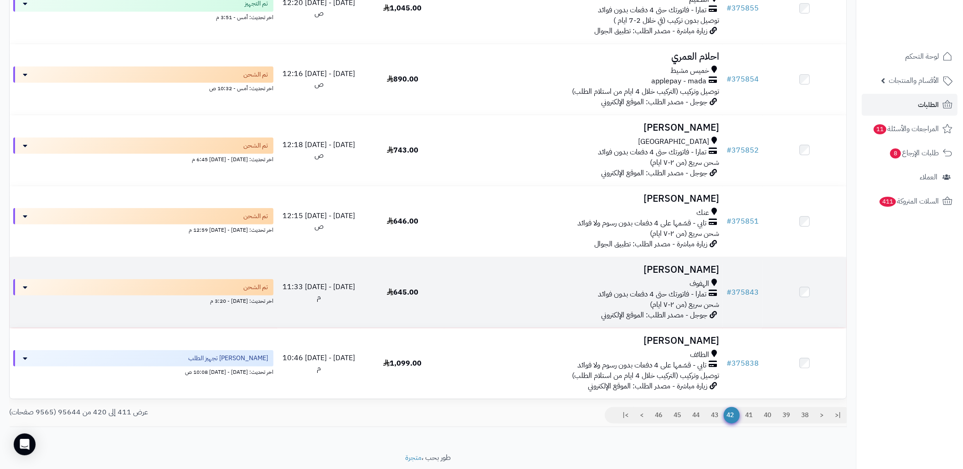
scroll to position [491, 0]
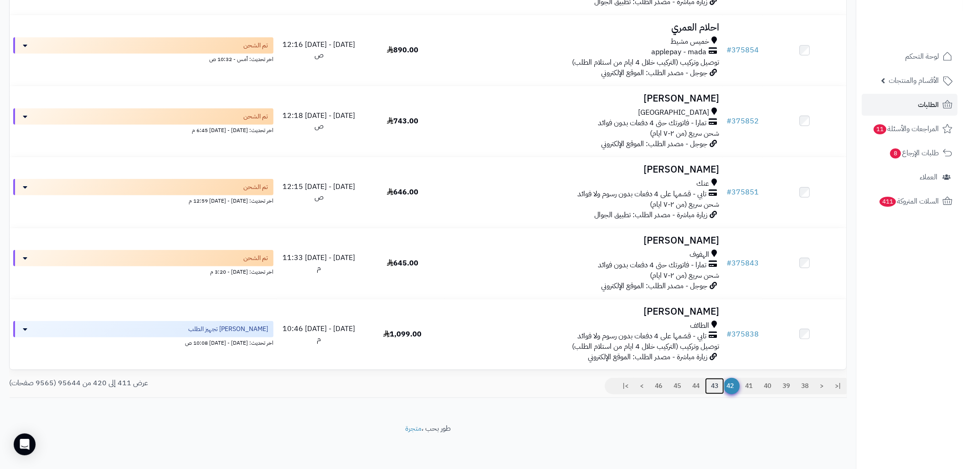
click at [710, 384] on link "43" at bounding box center [714, 386] width 19 height 16
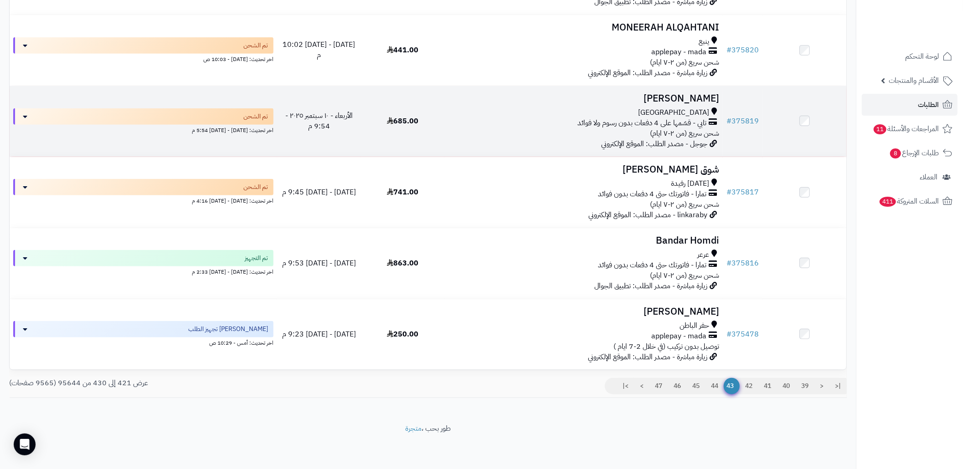
scroll to position [491, 0]
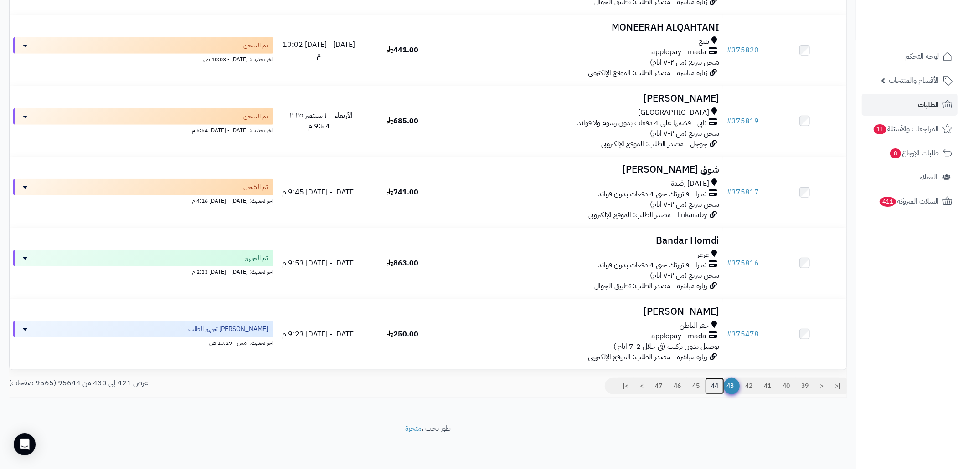
click at [715, 387] on link "44" at bounding box center [714, 386] width 19 height 16
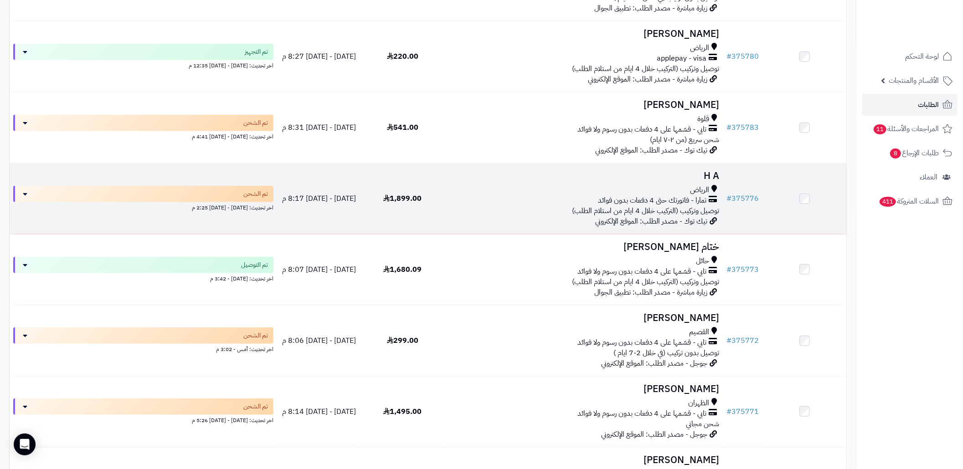
scroll to position [425, 0]
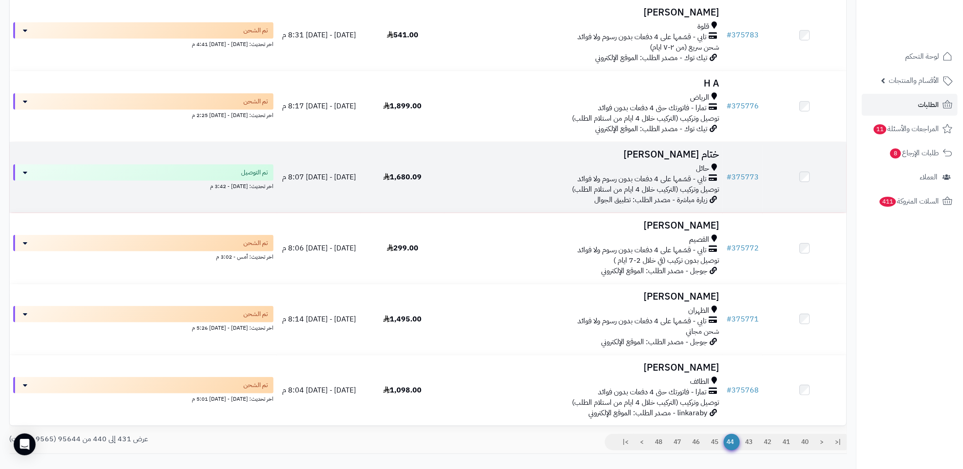
click at [671, 160] on h3 "ختام [PERSON_NAME]" at bounding box center [583, 154] width 271 height 10
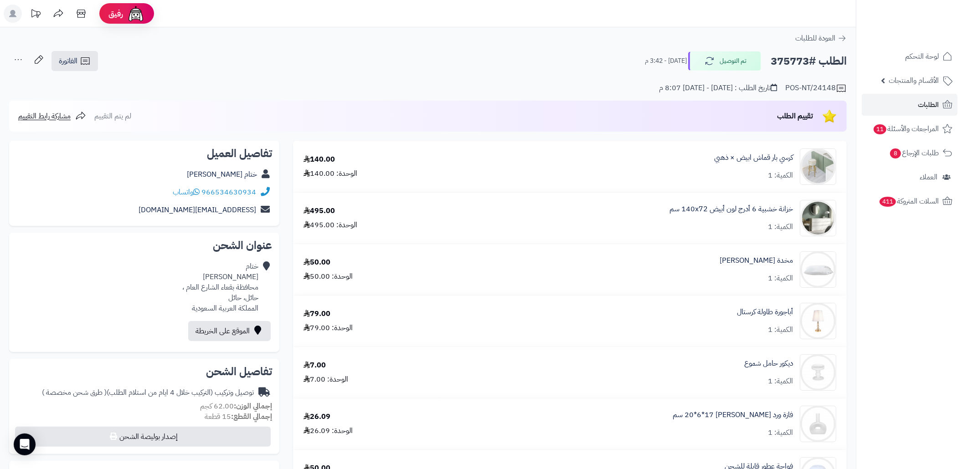
click at [780, 62] on h2 "الطلب #375773" at bounding box center [809, 61] width 76 height 19
copy h2 "375773"
drag, startPoint x: 256, startPoint y: 192, endPoint x: 203, endPoint y: 188, distance: 53.5
click at [203, 188] on div "966534630934 واتساب" at bounding box center [144, 193] width 256 height 18
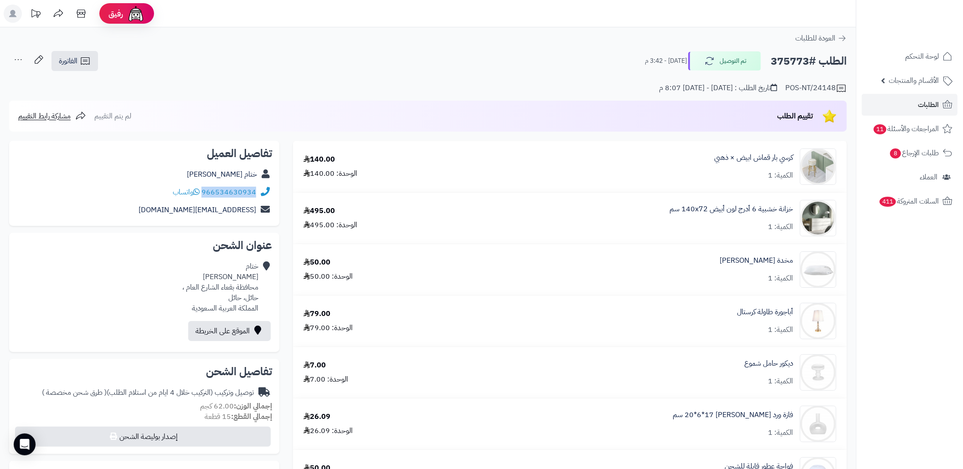
copy link "966534630934"
click at [876, 104] on link "الطلبات" at bounding box center [910, 105] width 96 height 22
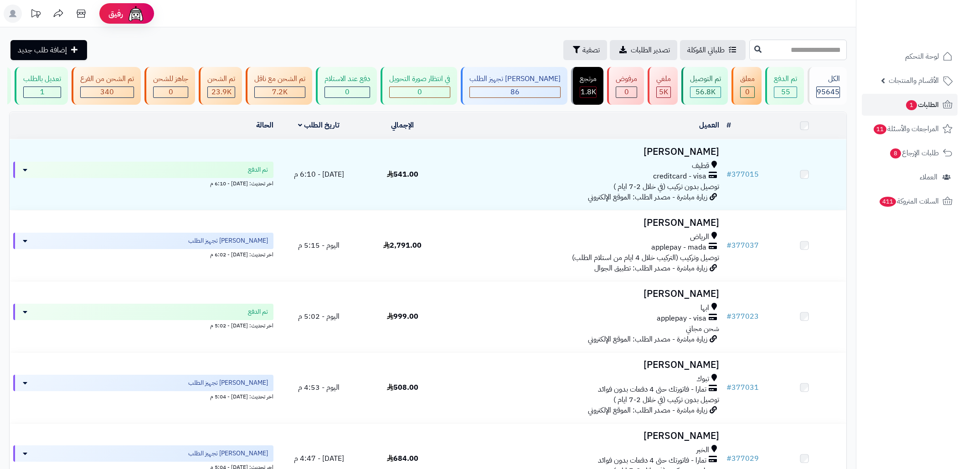
drag, startPoint x: 0, startPoint y: 0, endPoint x: 756, endPoint y: 55, distance: 757.5
click at [756, 55] on input "text" at bounding box center [798, 50] width 98 height 21
paste input "******"
type input "******"
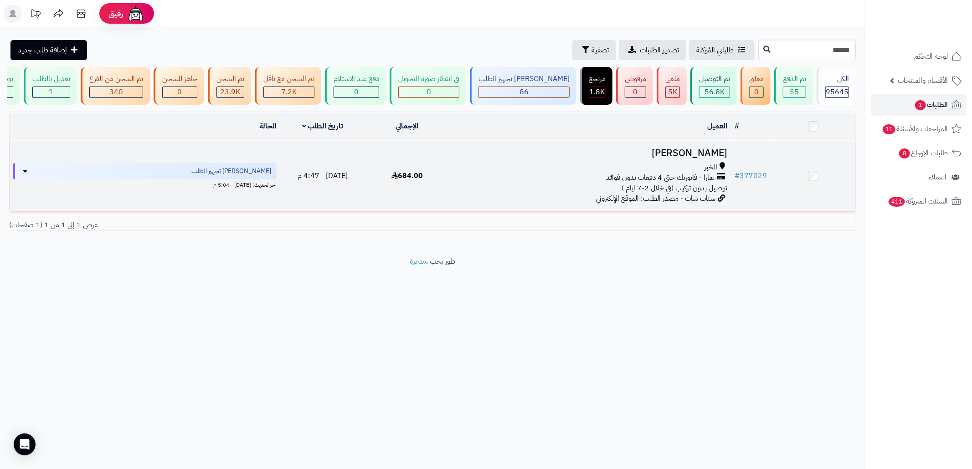
click at [668, 194] on span "توصيل بدون تركيب (في خلال 2-7 ايام )" at bounding box center [675, 188] width 106 height 11
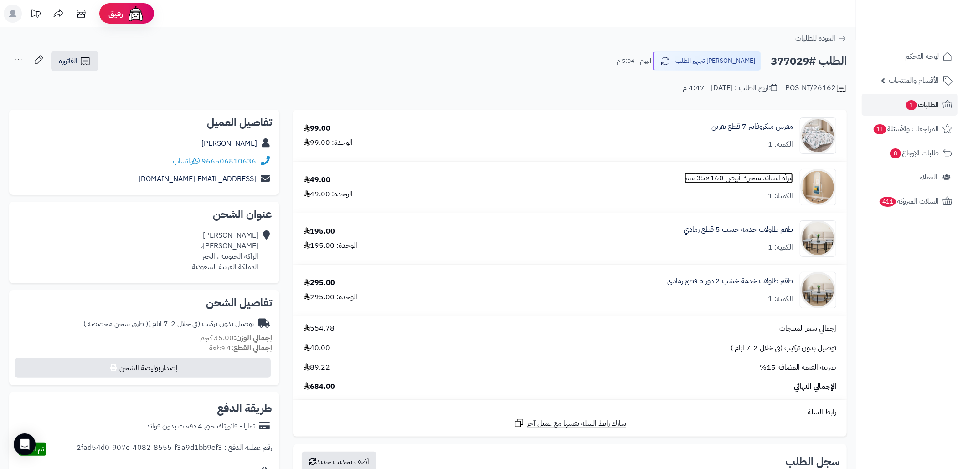
click at [726, 181] on link "مرآة استاند متحرك أبيض 160×35 سم" at bounding box center [738, 178] width 108 height 10
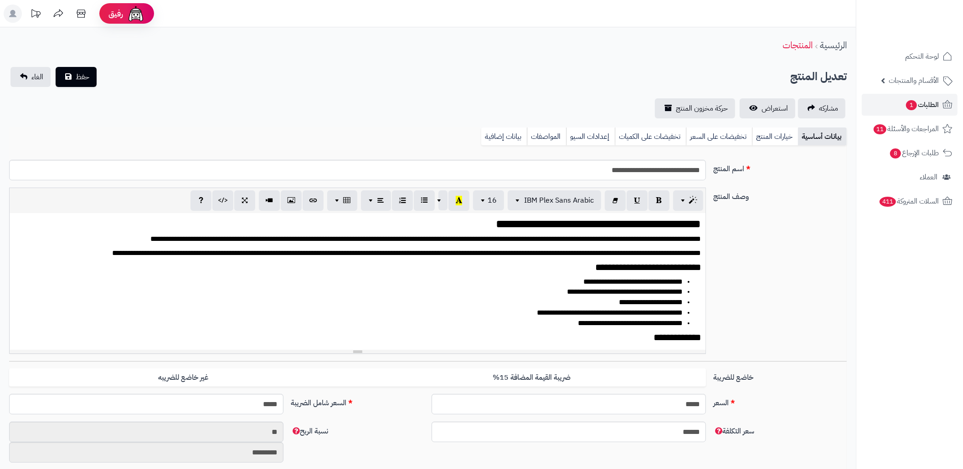
scroll to position [1249, 0]
click at [516, 139] on link "بيانات إضافية" at bounding box center [504, 137] width 46 height 18
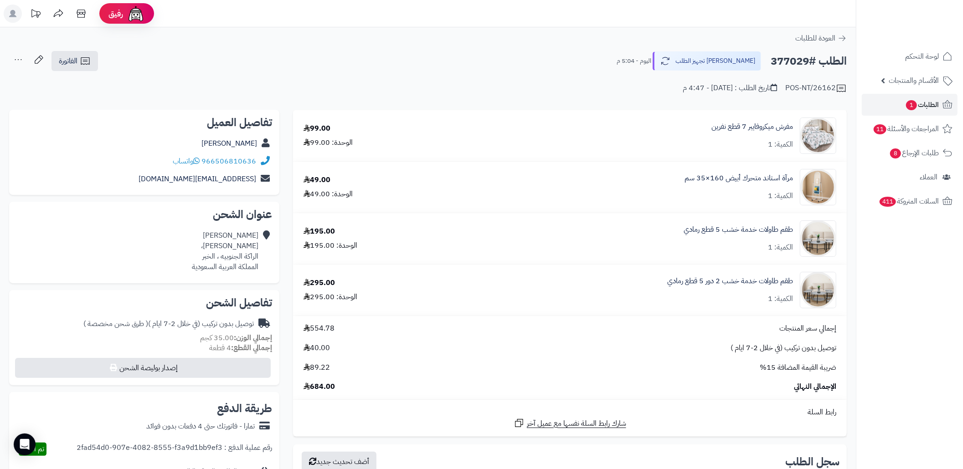
click at [710, 276] on div "طقم طاولات خدمة خشب 2 دور 5 قطع رمادي الكمية: 1" at bounding box center [648, 290] width 390 height 36
click at [711, 278] on link "طقم طاولات خدمة خشب 2 دور 5 قطع رمادي" at bounding box center [730, 281] width 126 height 10
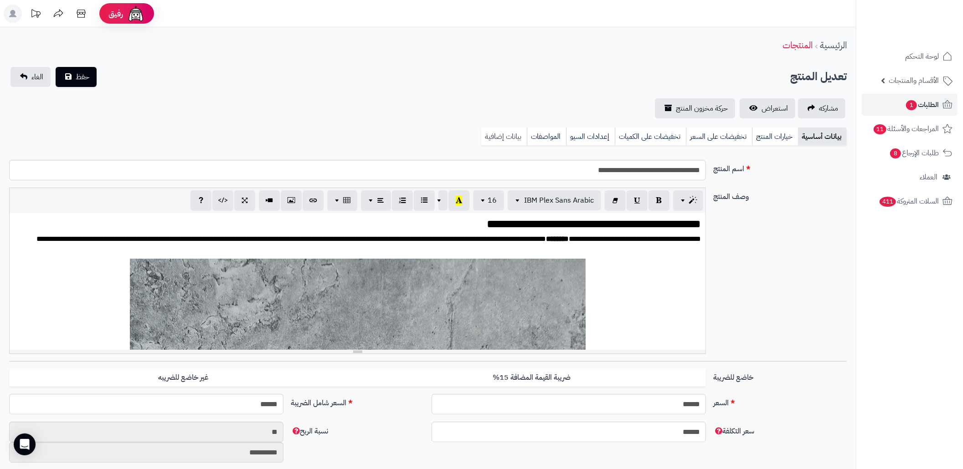
scroll to position [1089, 0]
click at [484, 132] on link "بيانات إضافية" at bounding box center [504, 137] width 46 height 18
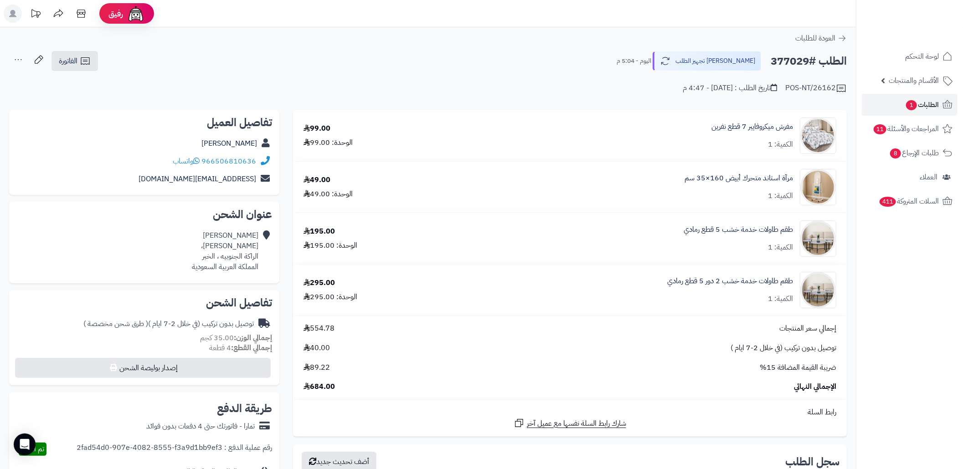
click at [784, 67] on h2 "الطلب #377029" at bounding box center [809, 61] width 76 height 19
copy h2 "377029"
drag, startPoint x: 248, startPoint y: 162, endPoint x: 205, endPoint y: 163, distance: 42.8
click at [205, 163] on div "966506810636 واتساب" at bounding box center [144, 162] width 256 height 18
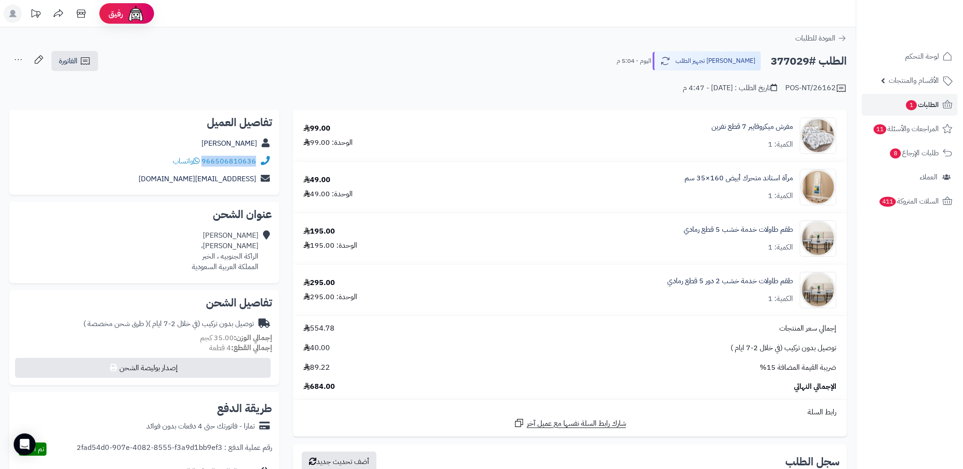
copy div "966506810636"
